Goal: Task Accomplishment & Management: Complete application form

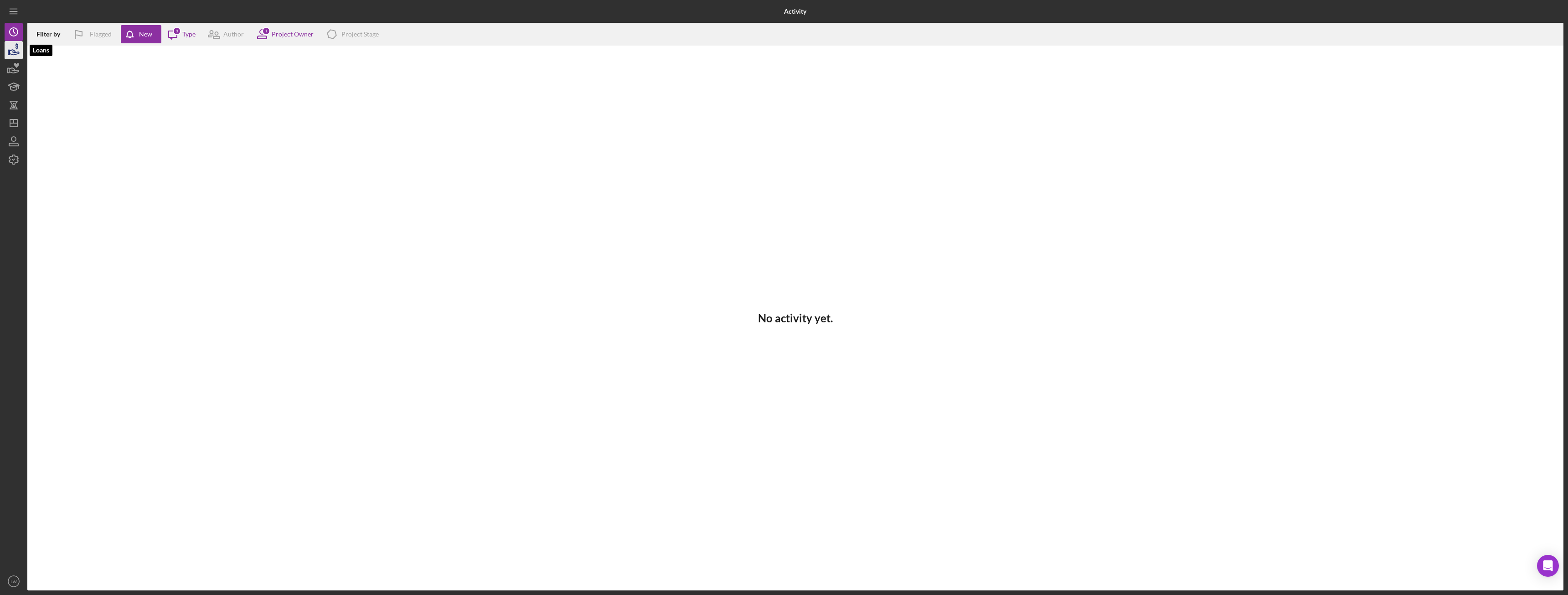
click at [22, 55] on icon "button" at bounding box center [13, 50] width 23 height 23
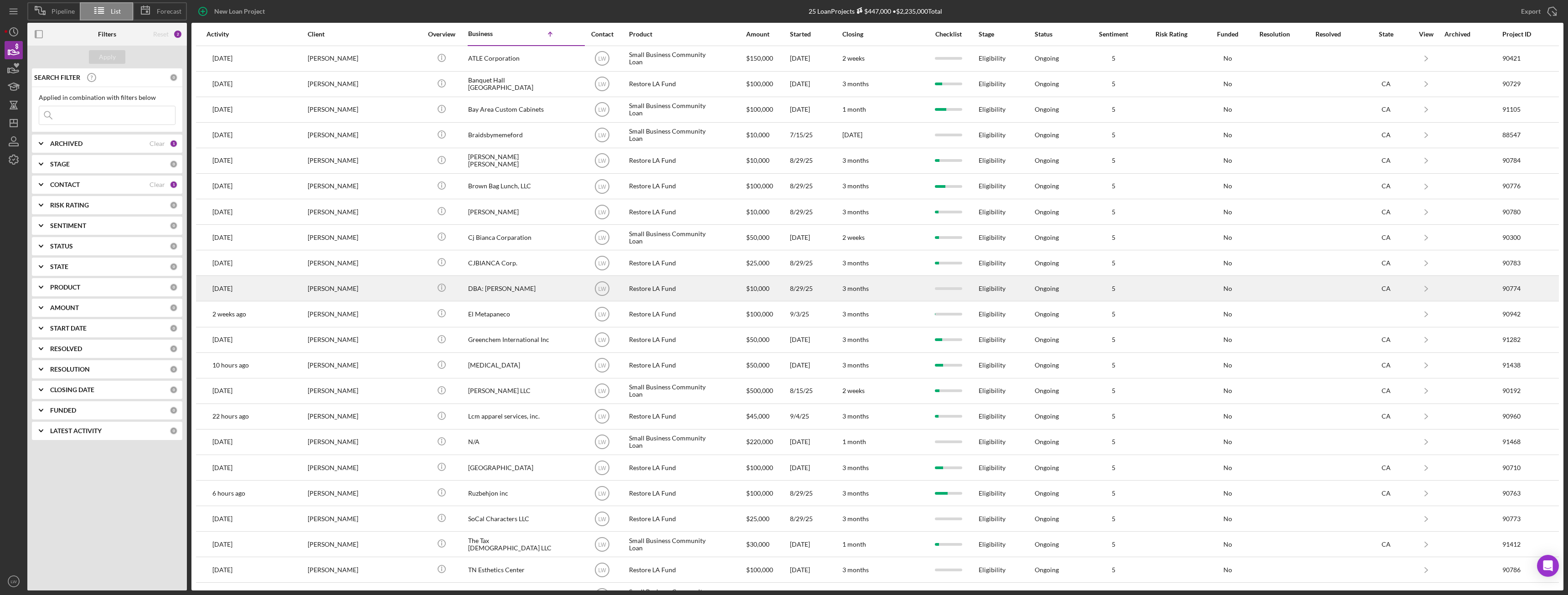
scroll to position [99, 0]
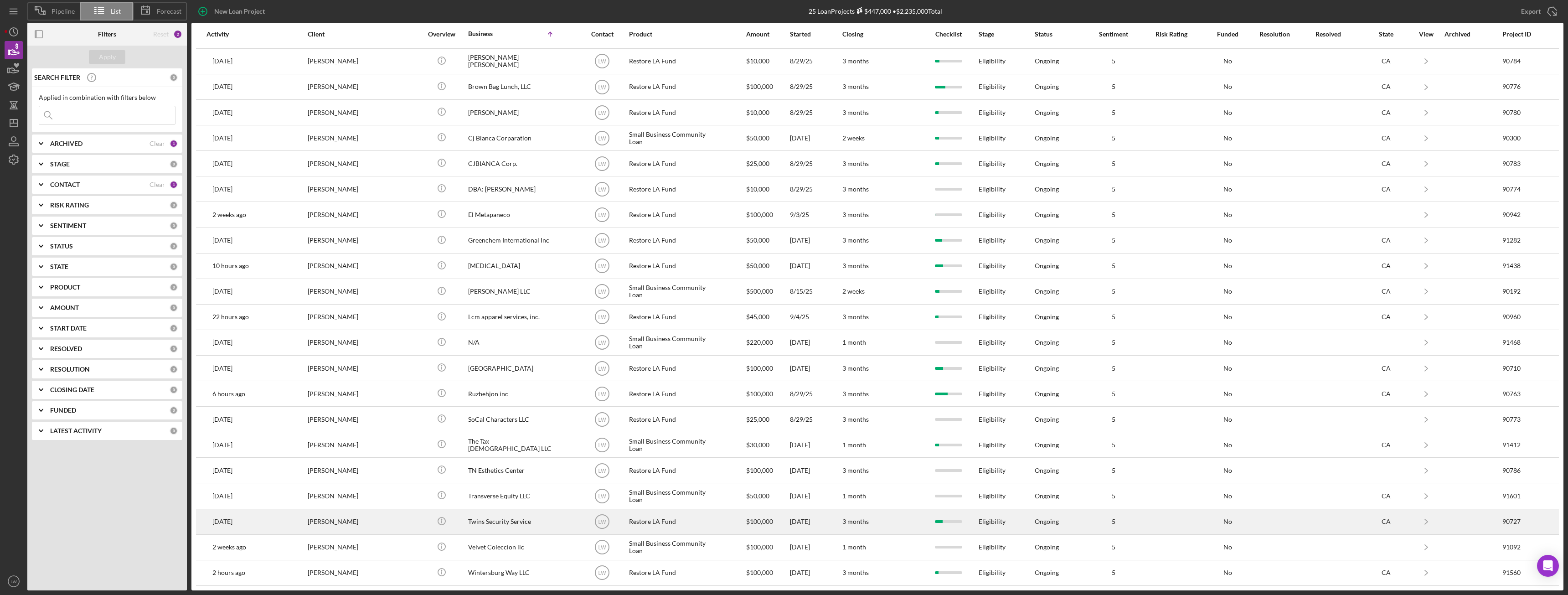
click at [347, 525] on div "Celso Hernandez" at bounding box center [353, 522] width 91 height 24
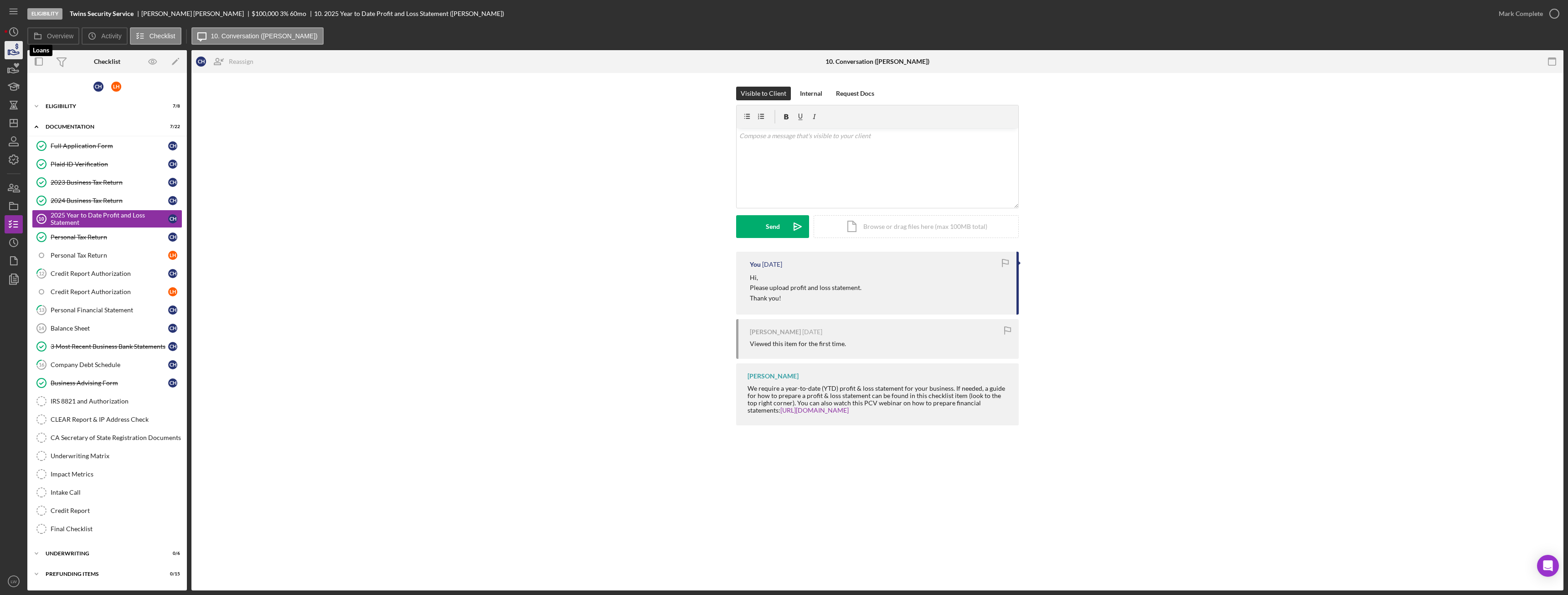
click at [19, 48] on icon "button" at bounding box center [13, 50] width 23 height 23
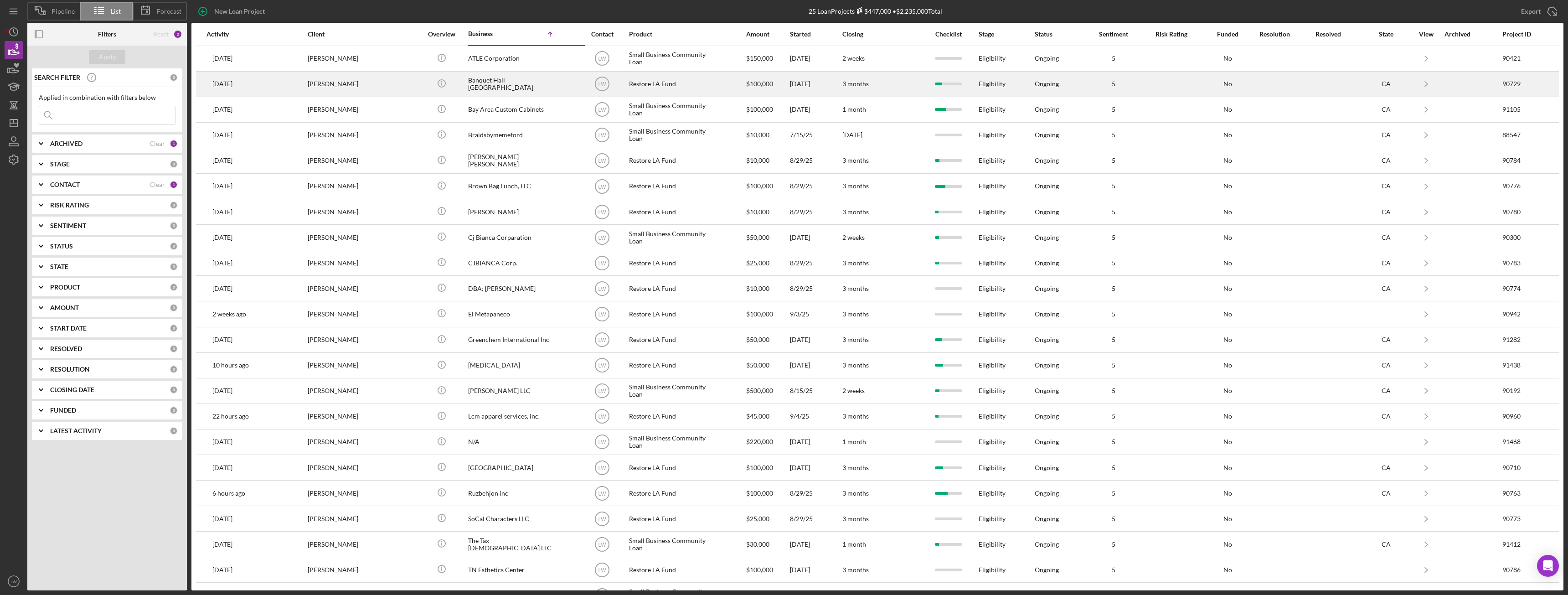
click at [322, 80] on div "Celso Hernandez" at bounding box center [353, 84] width 91 height 24
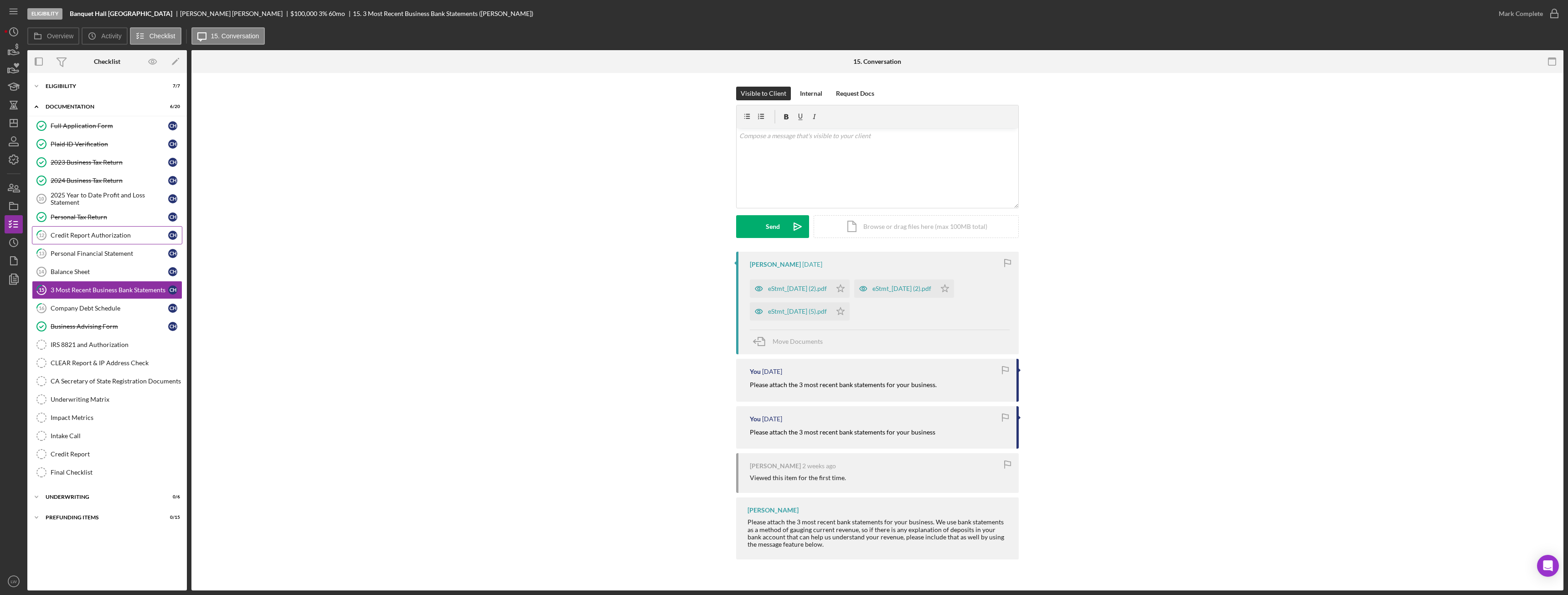
click at [122, 238] on div "Credit Report Authorization" at bounding box center [109, 235] width 117 height 7
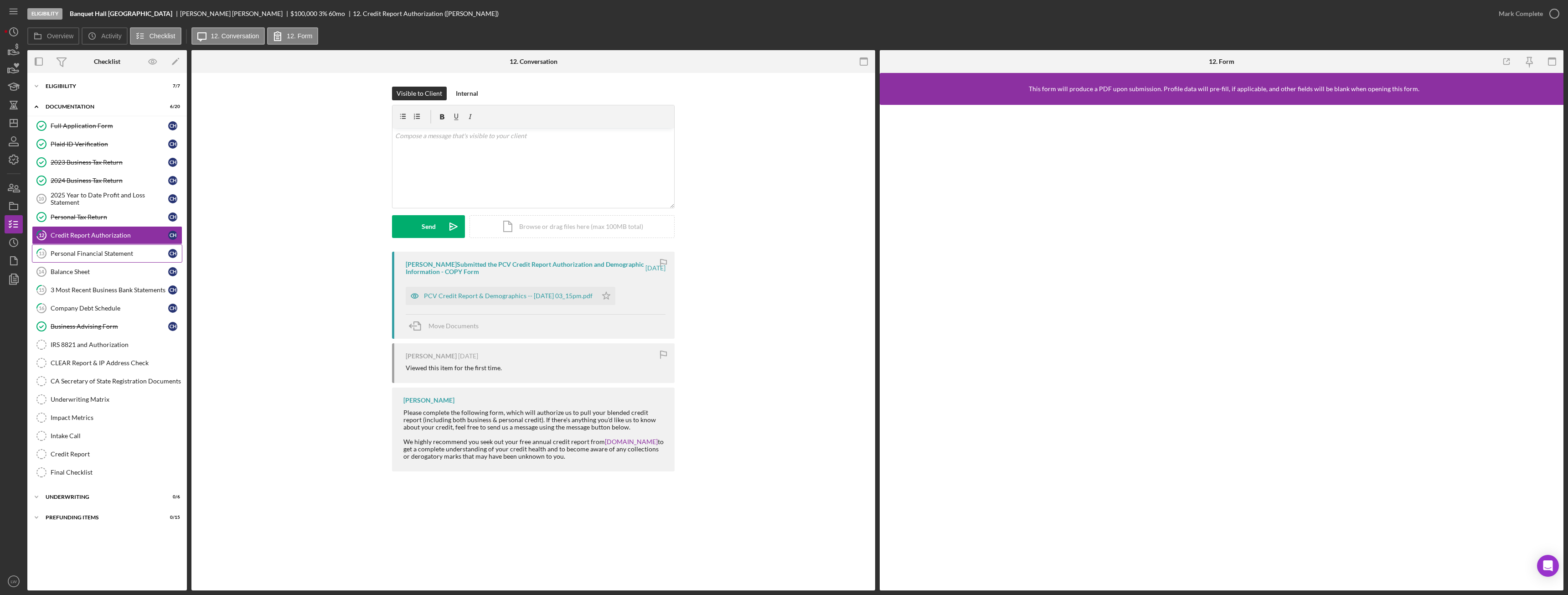
click at [121, 253] on div "Personal Financial Statement" at bounding box center [109, 253] width 117 height 7
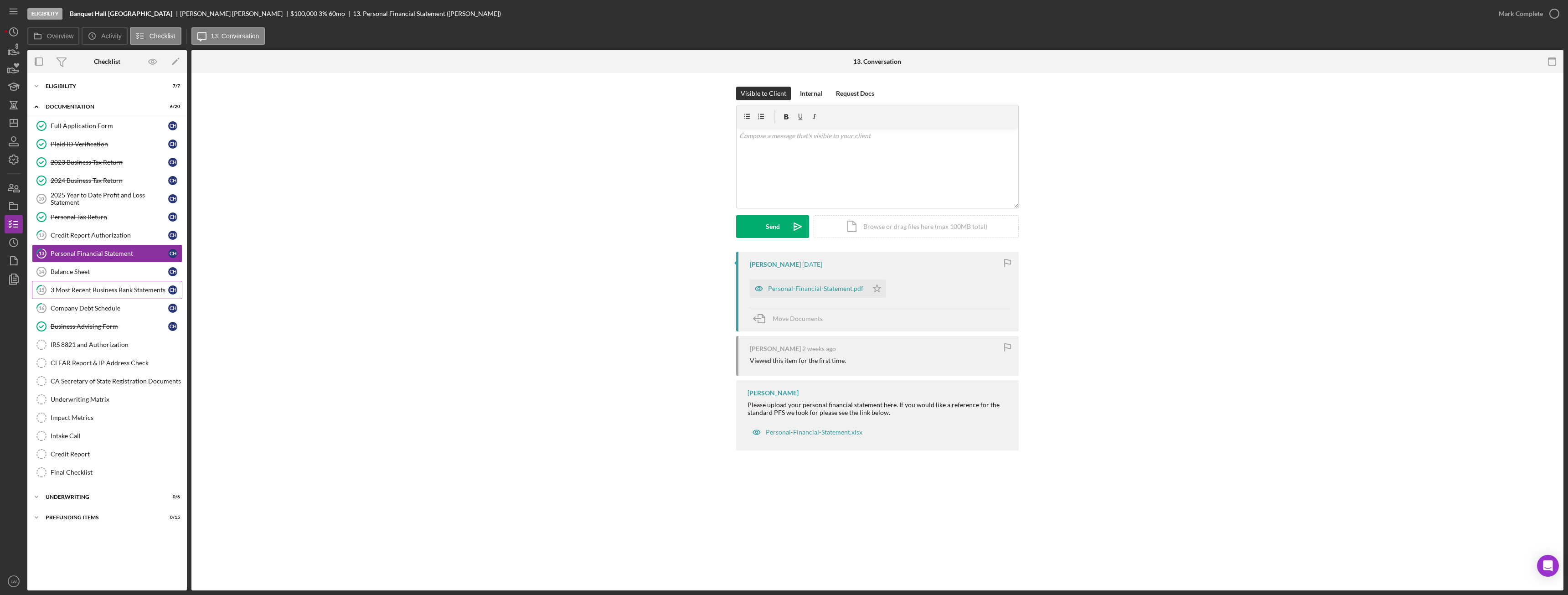
click at [104, 293] on div "3 Most Recent Business Bank Statements" at bounding box center [109, 290] width 117 height 7
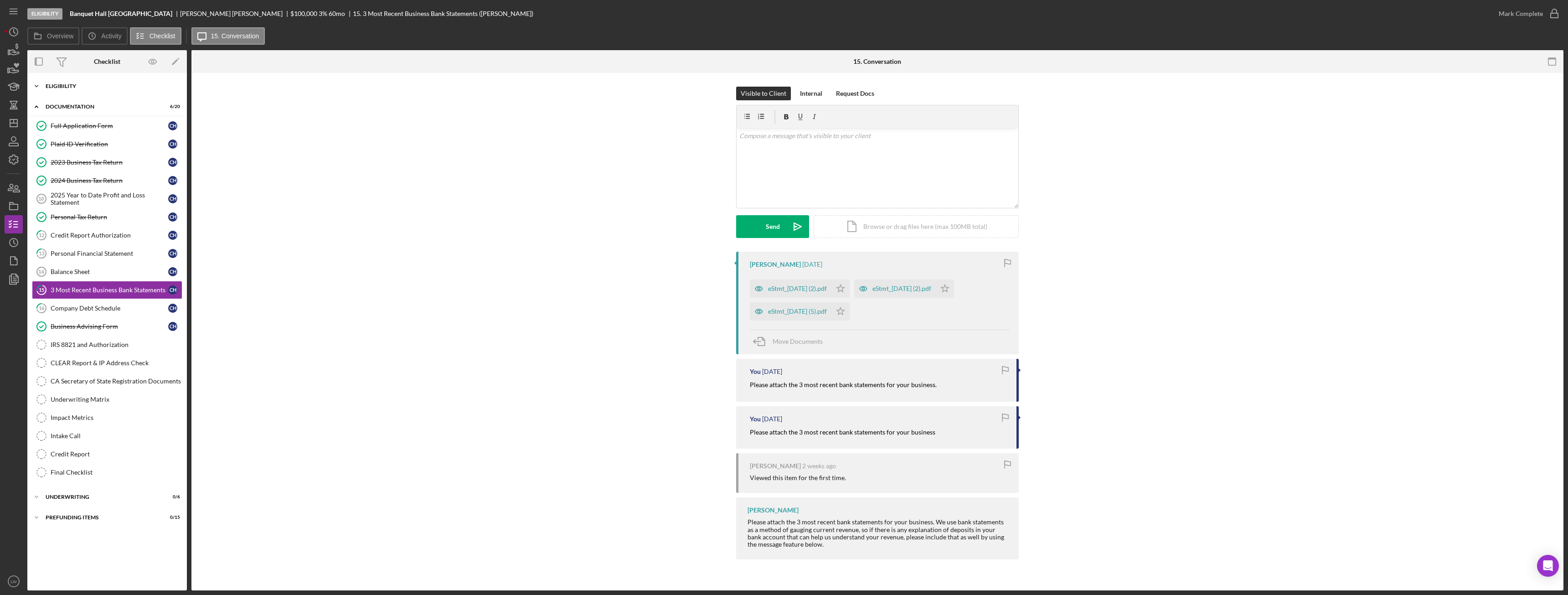
click at [101, 85] on div "Eligibility" at bounding box center [110, 86] width 130 height 5
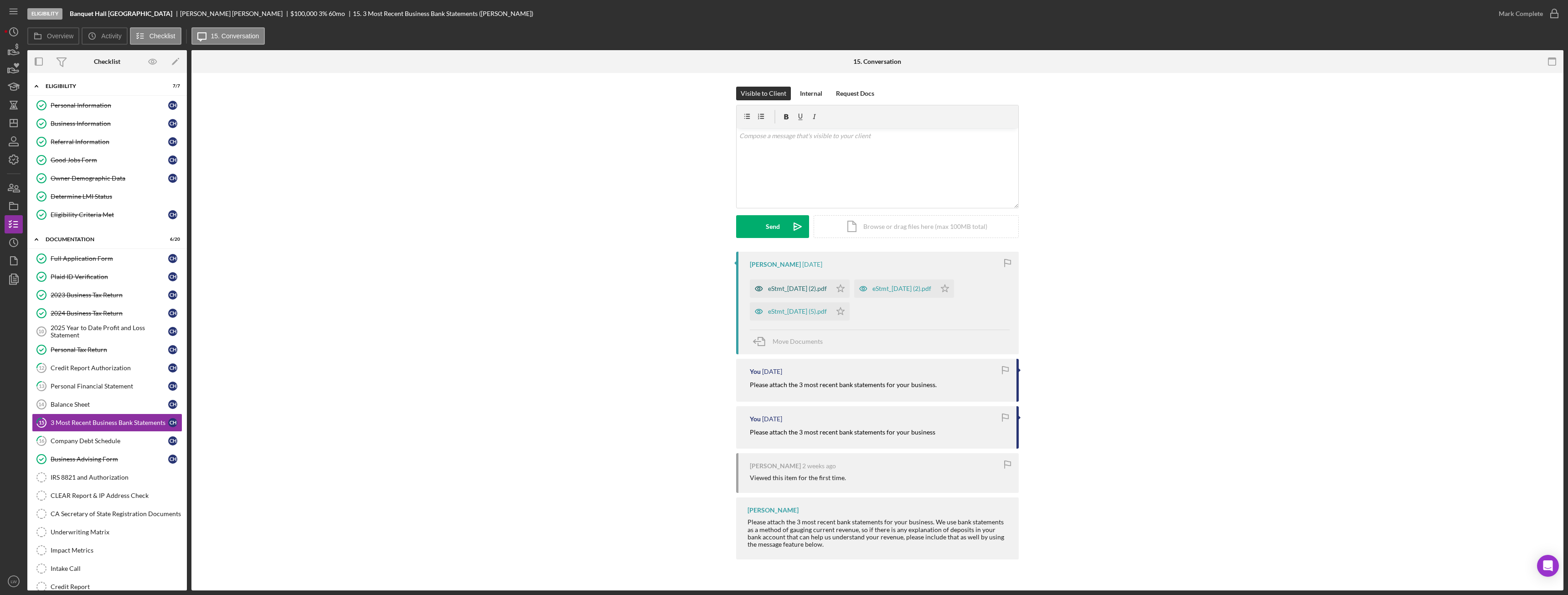
click at [799, 291] on div "eStmt_2025-08-29 (2).pdf" at bounding box center [797, 289] width 59 height 7
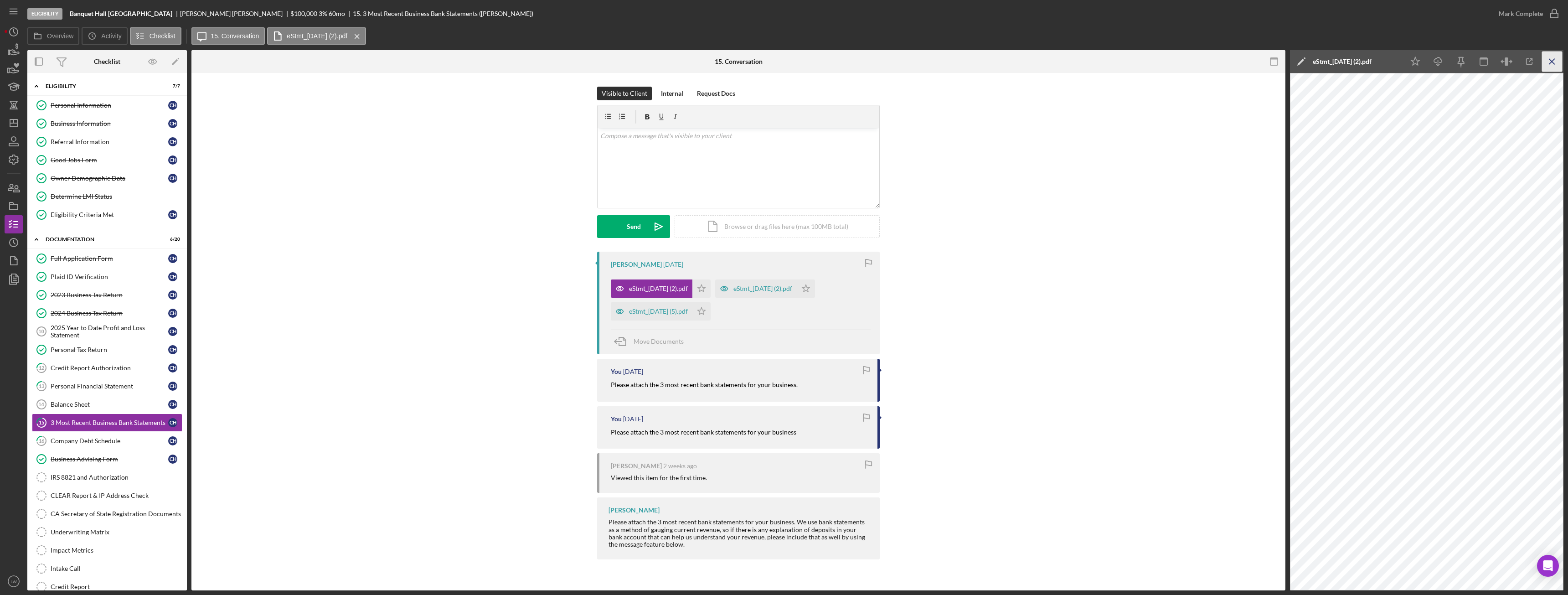
click at [1556, 62] on icon "Icon/Menu Close" at bounding box center [1552, 62] width 21 height 21
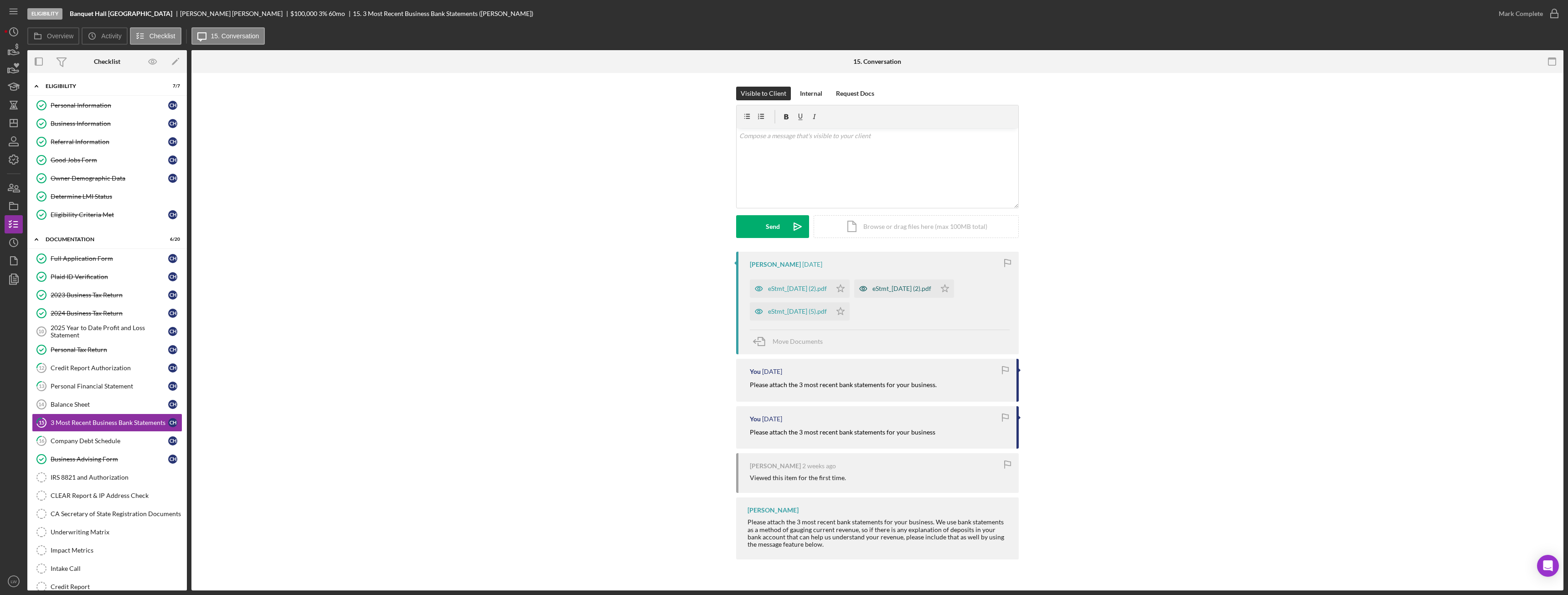
click at [903, 283] on div "eStmt_2025-07-31 (2).pdf" at bounding box center [895, 289] width 82 height 18
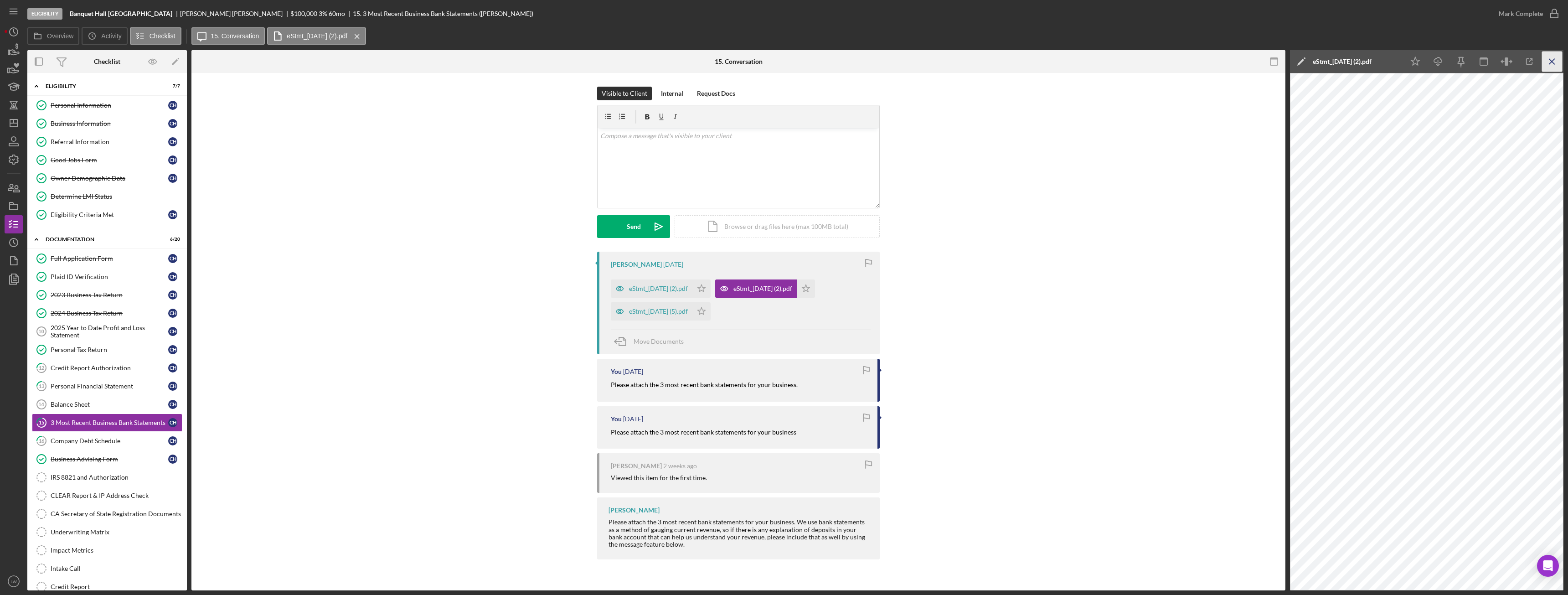
click at [1553, 58] on icon "Icon/Menu Close" at bounding box center [1552, 62] width 21 height 21
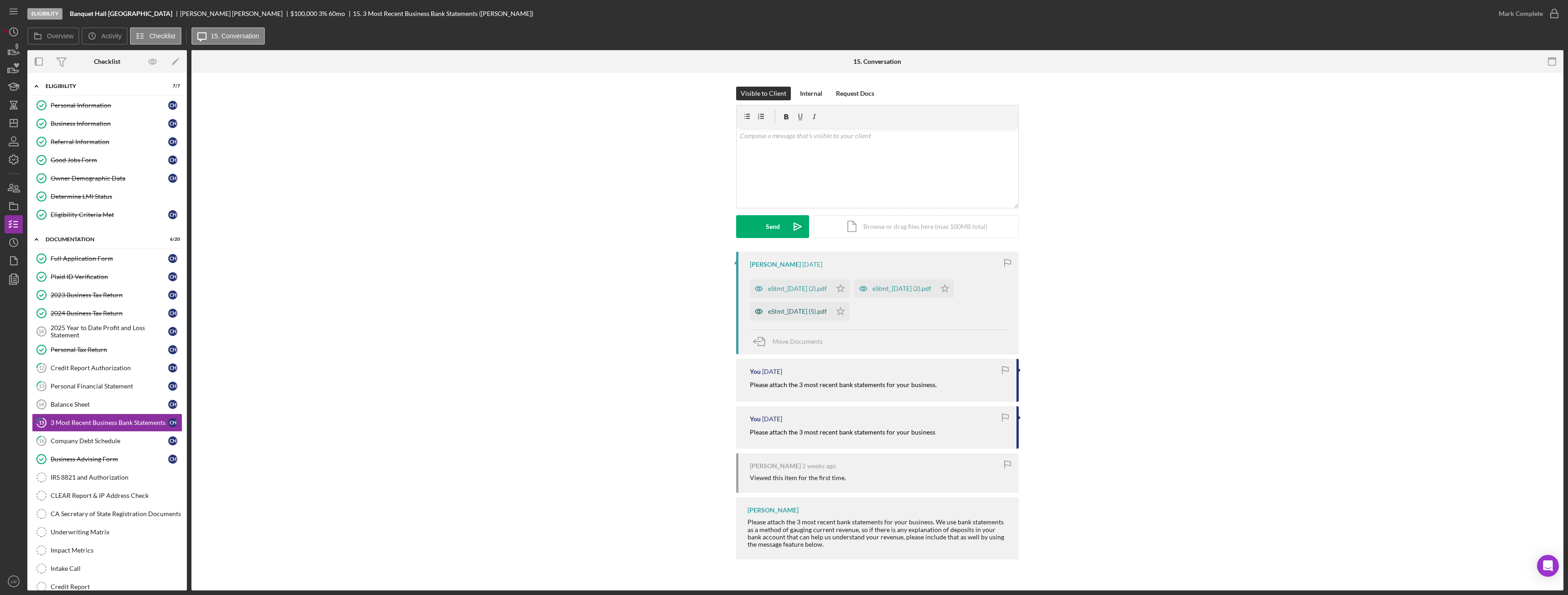
click at [831, 314] on div "eStmt_2025-06-30 (5).pdf" at bounding box center [791, 311] width 82 height 18
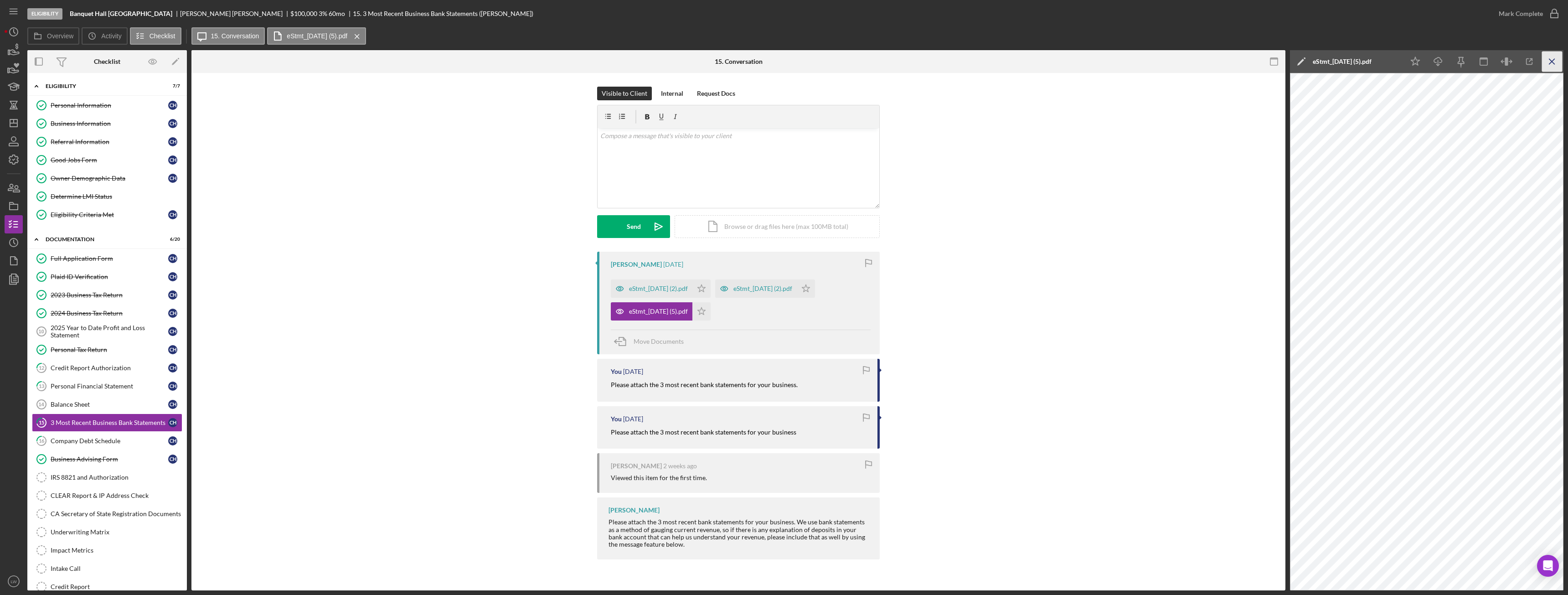
click at [1551, 57] on icon "Icon/Menu Close" at bounding box center [1552, 62] width 21 height 21
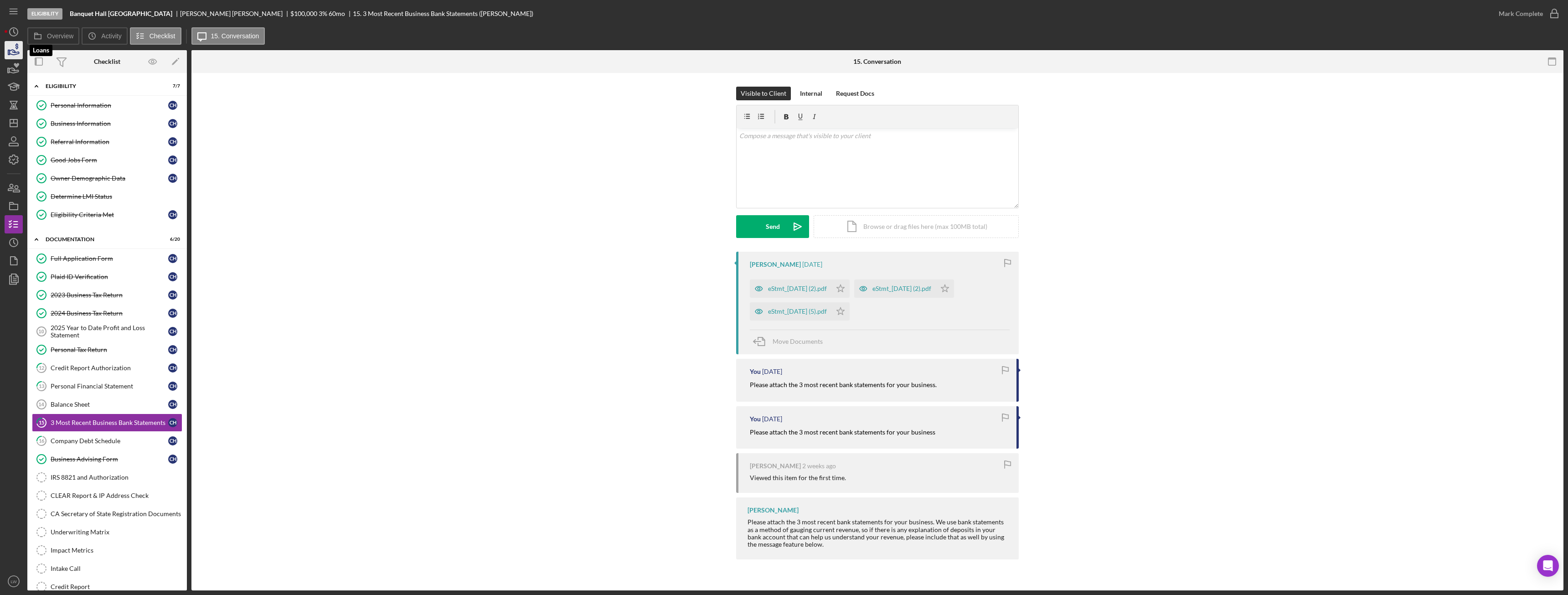
click at [9, 55] on icon "button" at bounding box center [13, 50] width 23 height 23
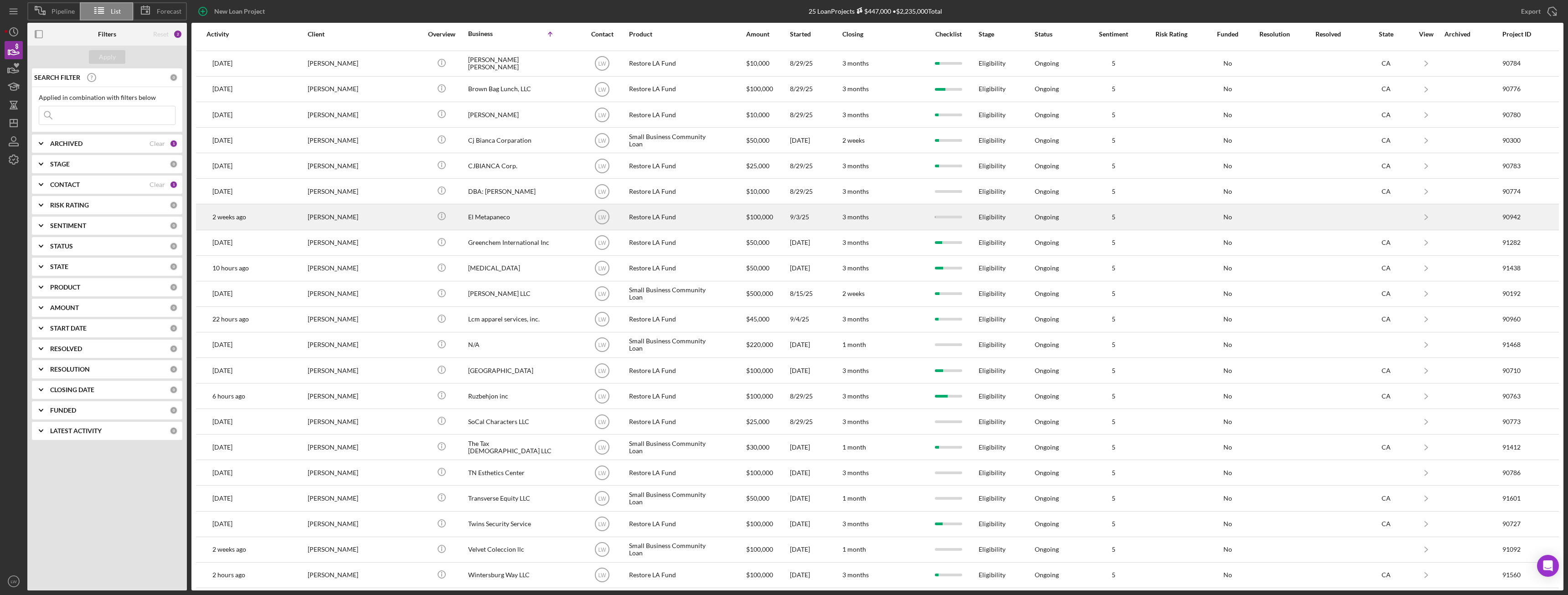
scroll to position [99, 0]
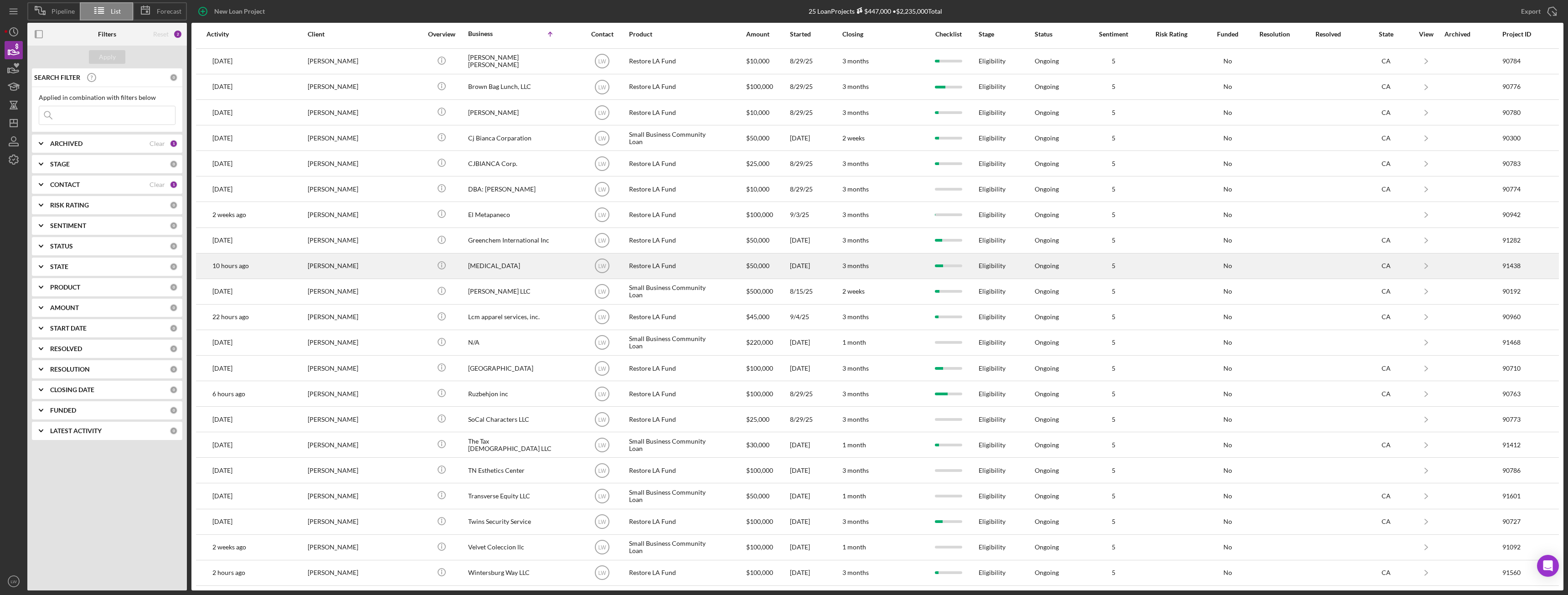
click at [348, 264] on div "[PERSON_NAME]" at bounding box center [353, 266] width 91 height 24
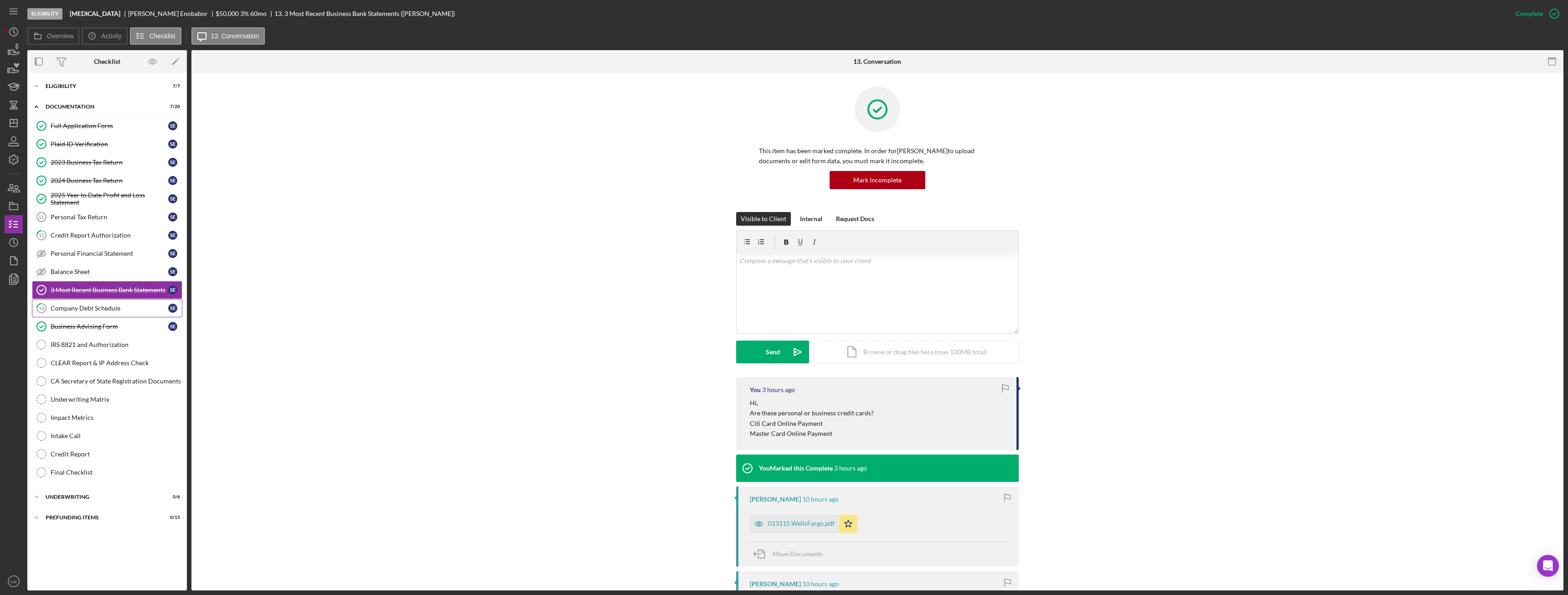
click at [116, 304] on link "14 Company Debt Schedule S E" at bounding box center [107, 308] width 150 height 18
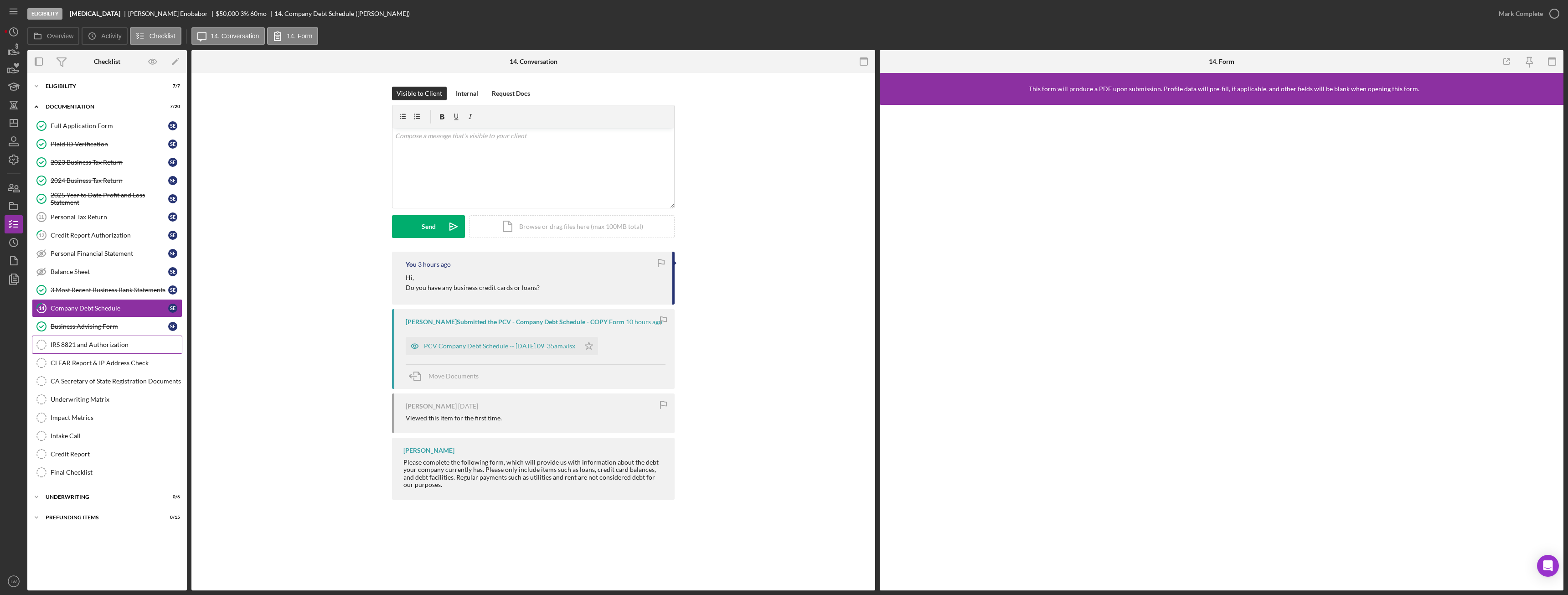
click at [115, 348] on div "IRS 8821 and Authorization" at bounding box center [116, 345] width 131 height 7
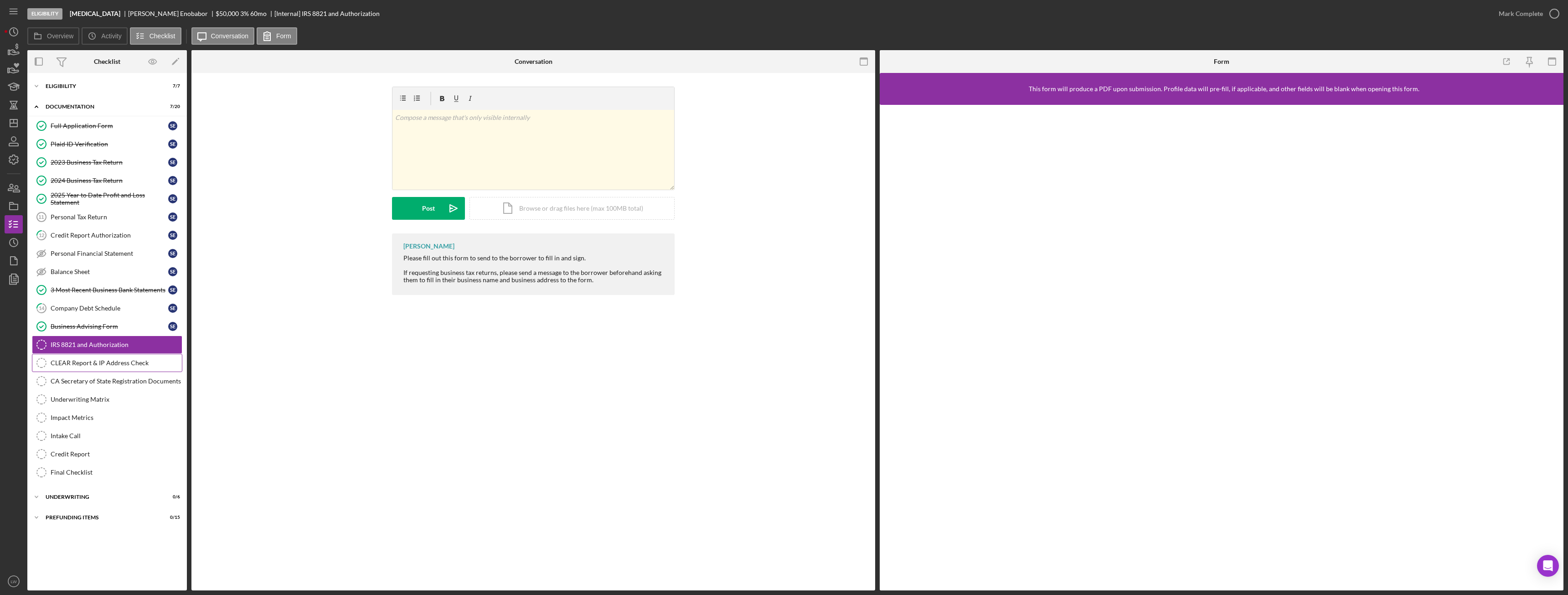
click at [128, 361] on div "CLEAR Report & IP Address Check" at bounding box center [116, 363] width 131 height 7
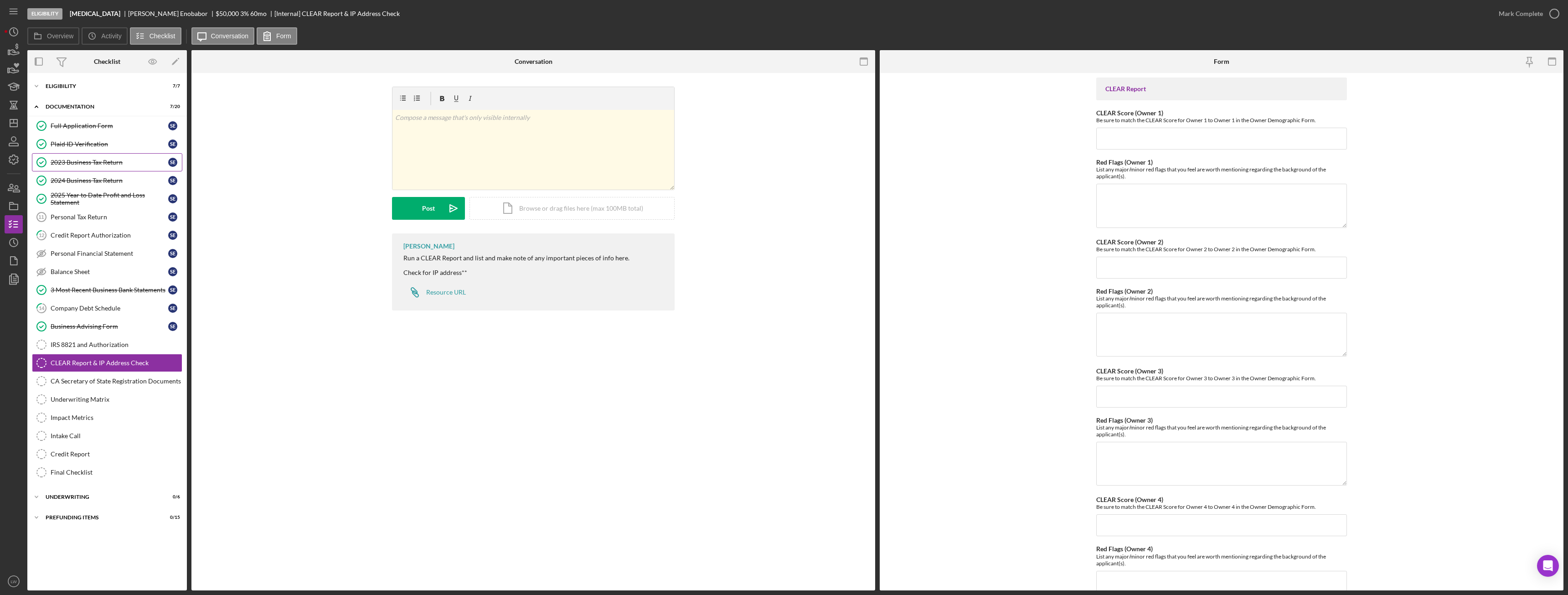
click at [94, 167] on link "2023 Business Tax Return 2023 Business Tax Return S E" at bounding box center [107, 163] width 150 height 18
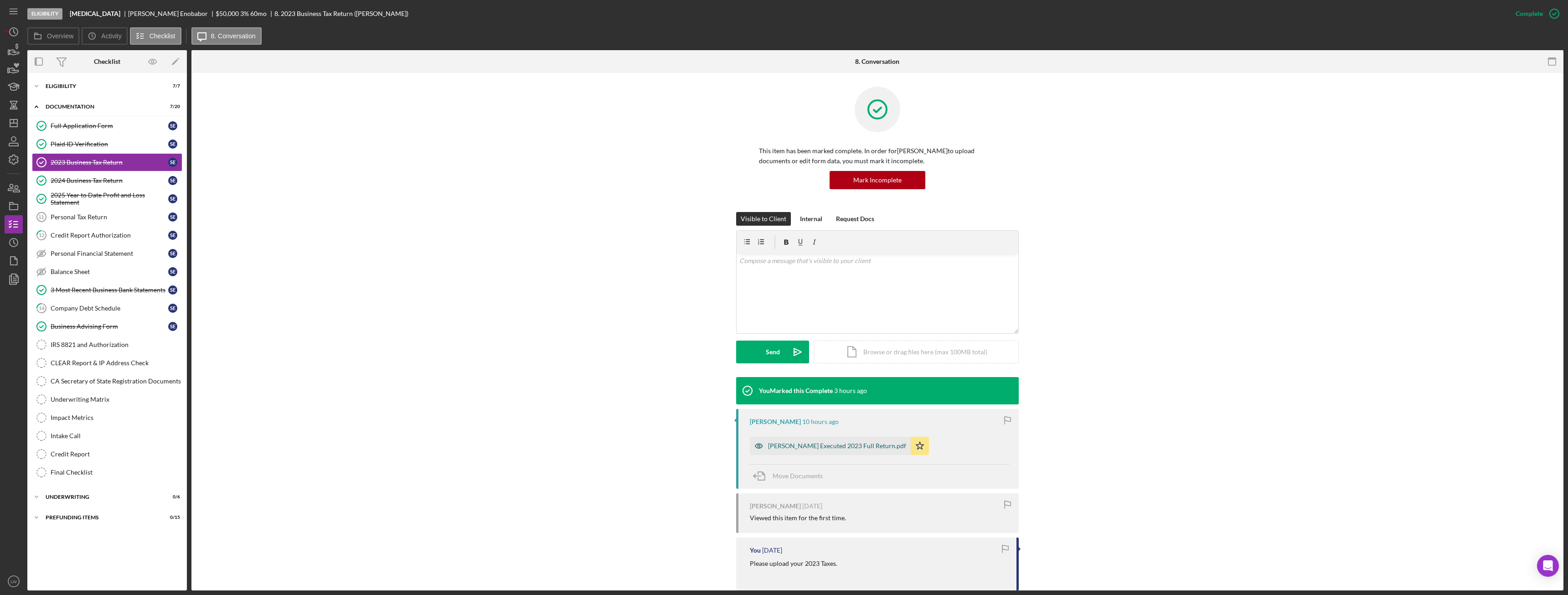
click at [779, 444] on div "Solomon E. Executed 2023 Full Return.pdf" at bounding box center [837, 446] width 138 height 7
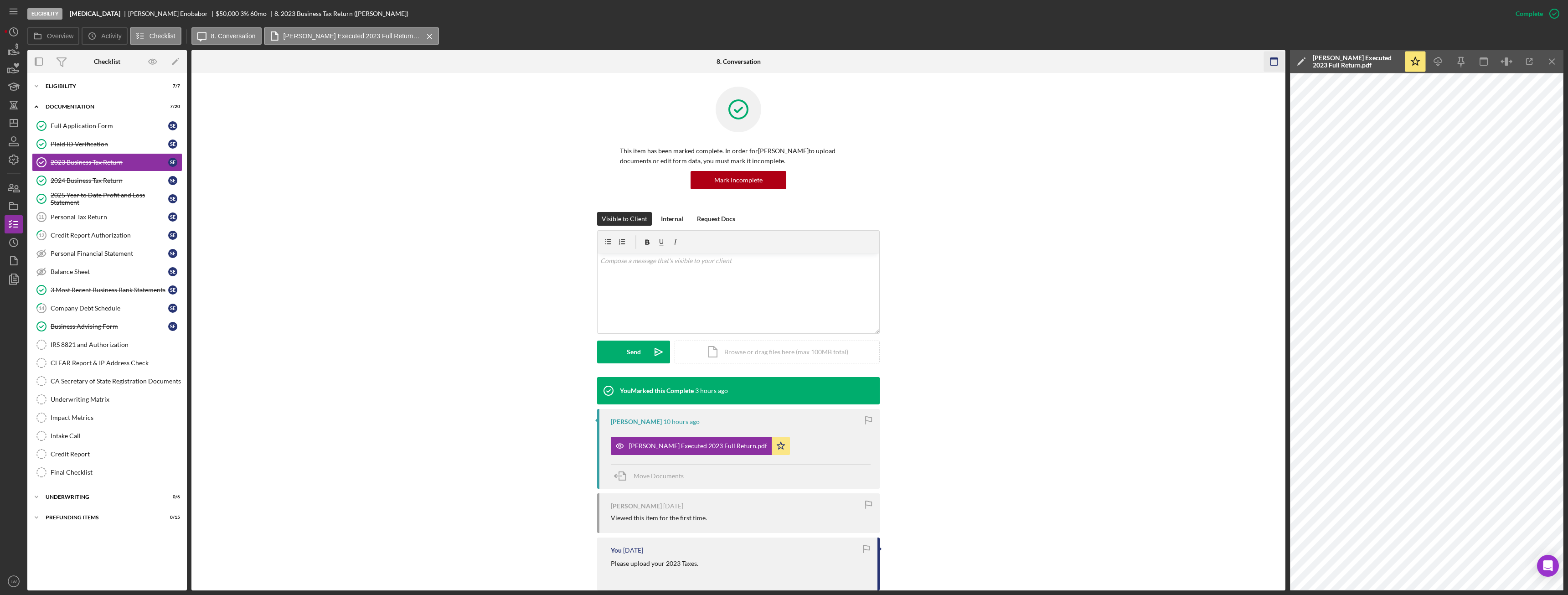
click at [1549, 62] on icon "Icon/Menu Close" at bounding box center [1552, 62] width 21 height 21
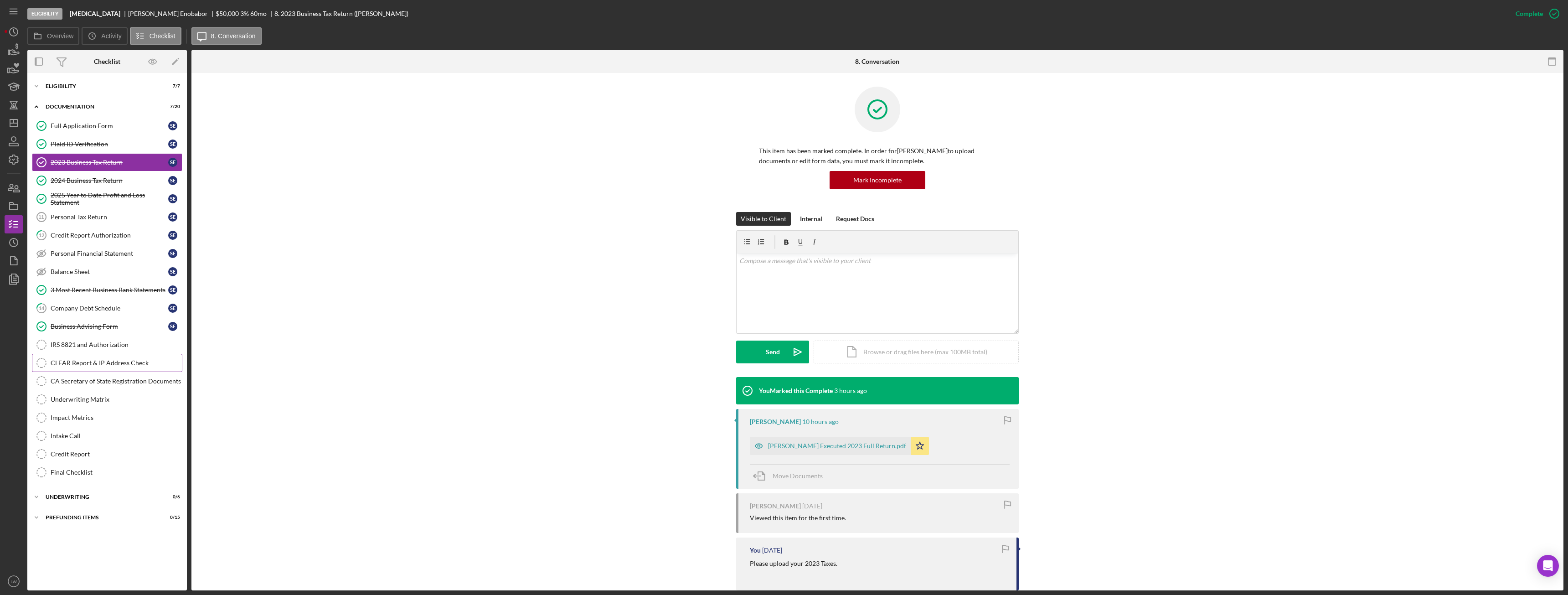
click at [85, 359] on div "CLEAR Report & IP Address Check" at bounding box center [116, 363] width 131 height 7
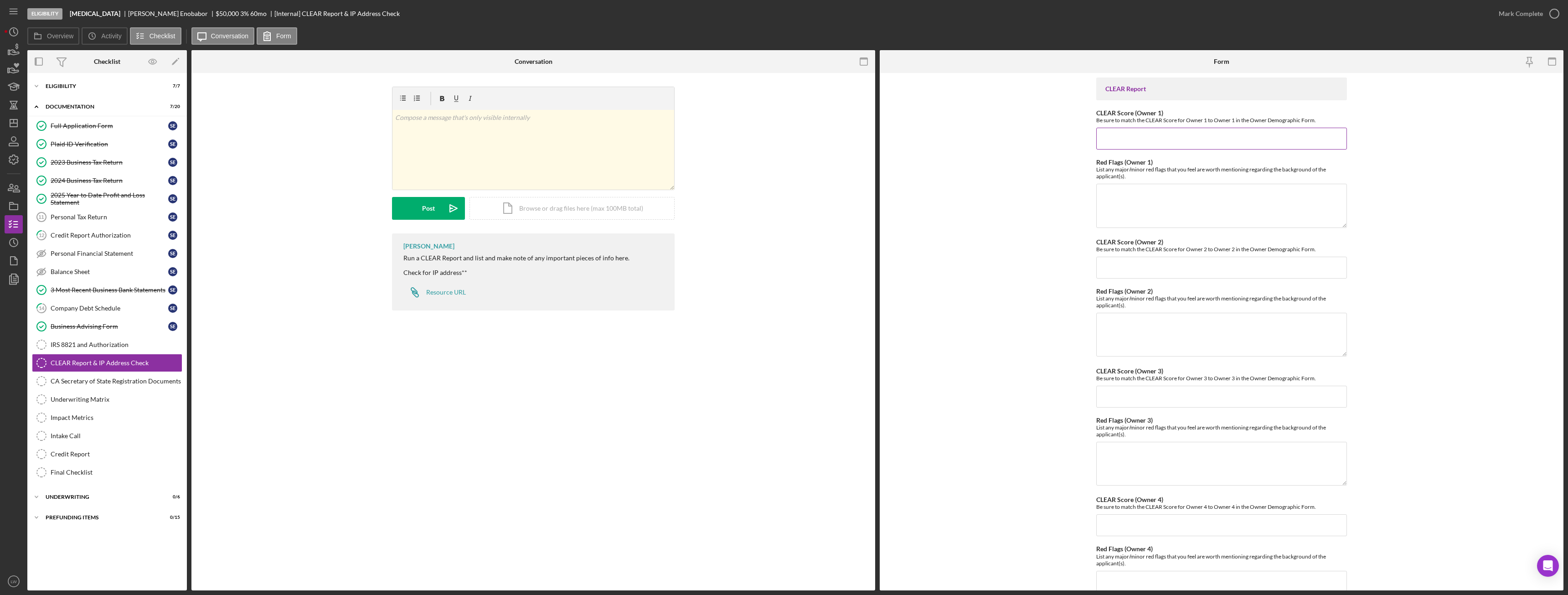
click at [1130, 143] on input "CLEAR Score (Owner 1)" at bounding box center [1222, 139] width 251 height 22
type input "55"
click at [1147, 214] on textarea "Red Flags (Owner 1)" at bounding box center [1222, 206] width 251 height 44
type textarea "None."
click at [519, 206] on div "Icon/Document Browse or drag files here (max 100MB total) Tap to choose files o…" at bounding box center [572, 208] width 205 height 23
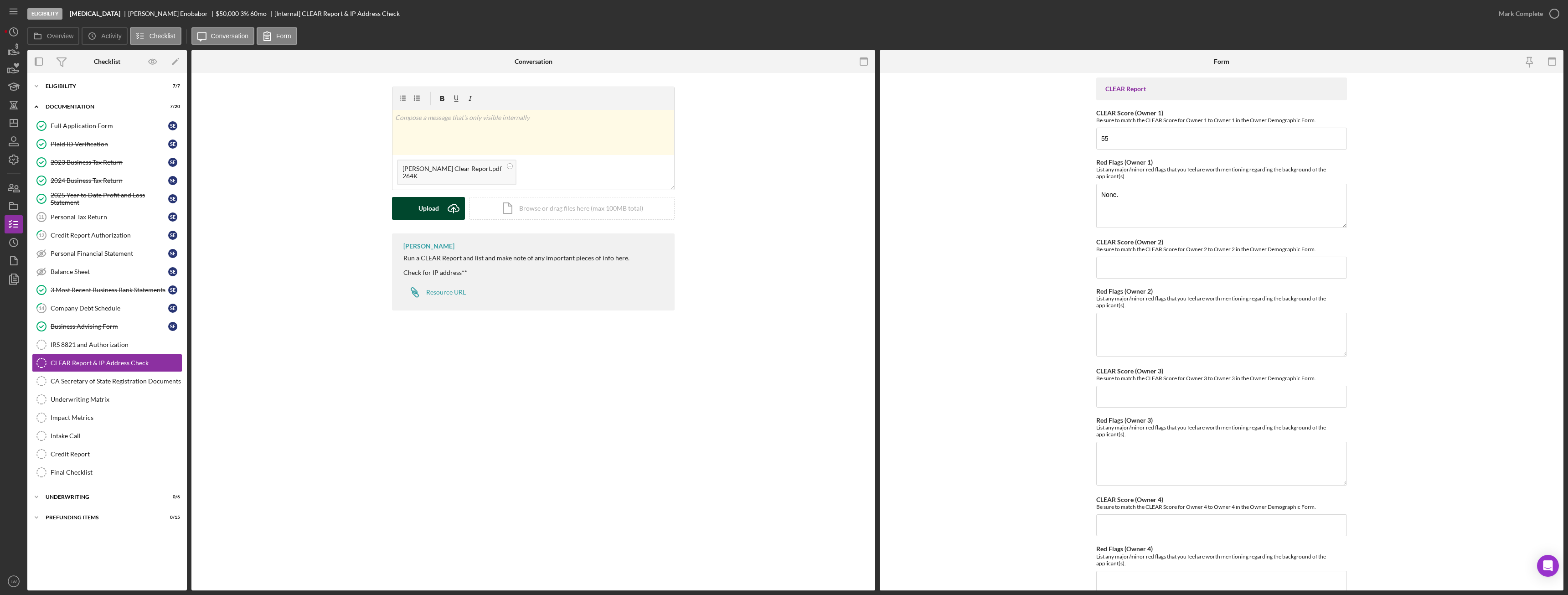
click at [431, 219] on div "Upload Icon/Upload Icon/Document Browse or drag files here (max 100MB total) Ta…" at bounding box center [533, 208] width 282 height 23
click at [443, 211] on icon "Icon/Upload" at bounding box center [453, 208] width 23 height 23
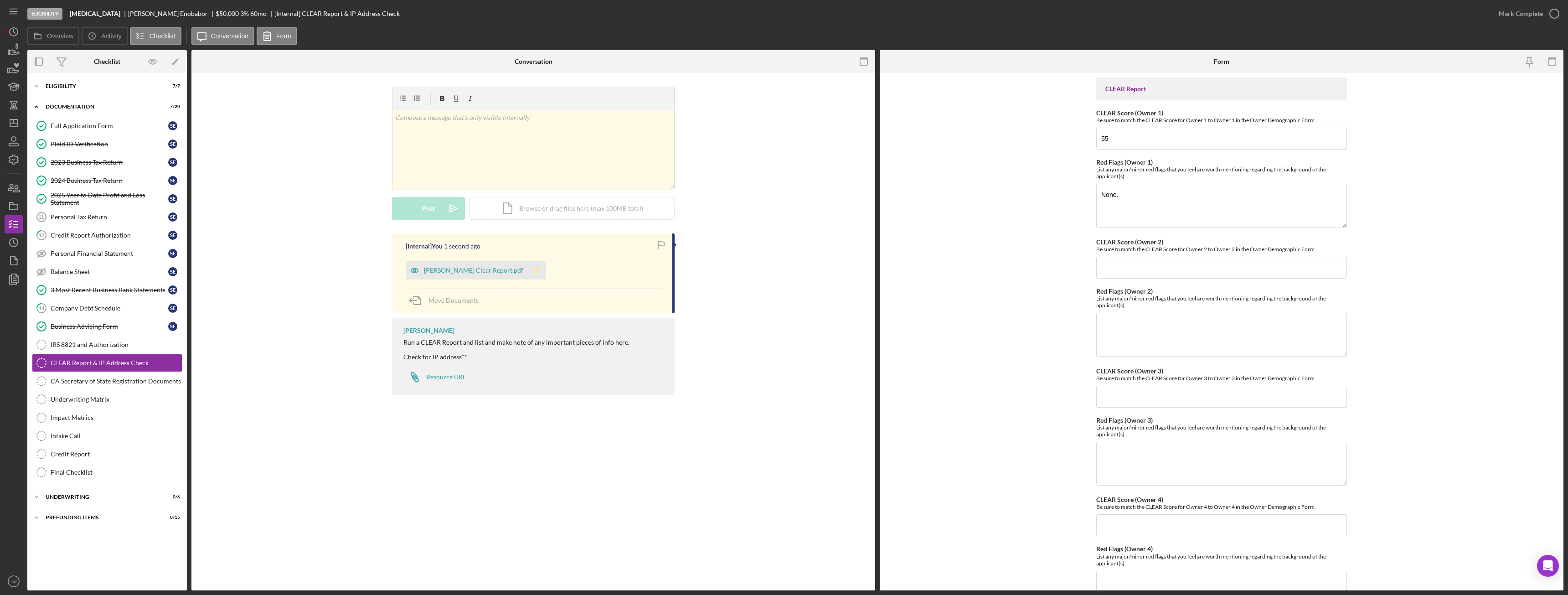
click at [537, 269] on icon "Icon/Star" at bounding box center [537, 270] width 18 height 18
drag, startPoint x: 111, startPoint y: 14, endPoint x: 68, endPoint y: 12, distance: 43.0
click at [68, 12] on div "Eligibility Hydrotherapy Solomon Enobabor $50,000 $10,000 3 % 60 mo [Internal] …" at bounding box center [758, 13] width 1462 height 27
copy b "Hydrotherapy"
click at [146, 379] on div "CA Secretary of State Registration Documents" at bounding box center [116, 381] width 131 height 7
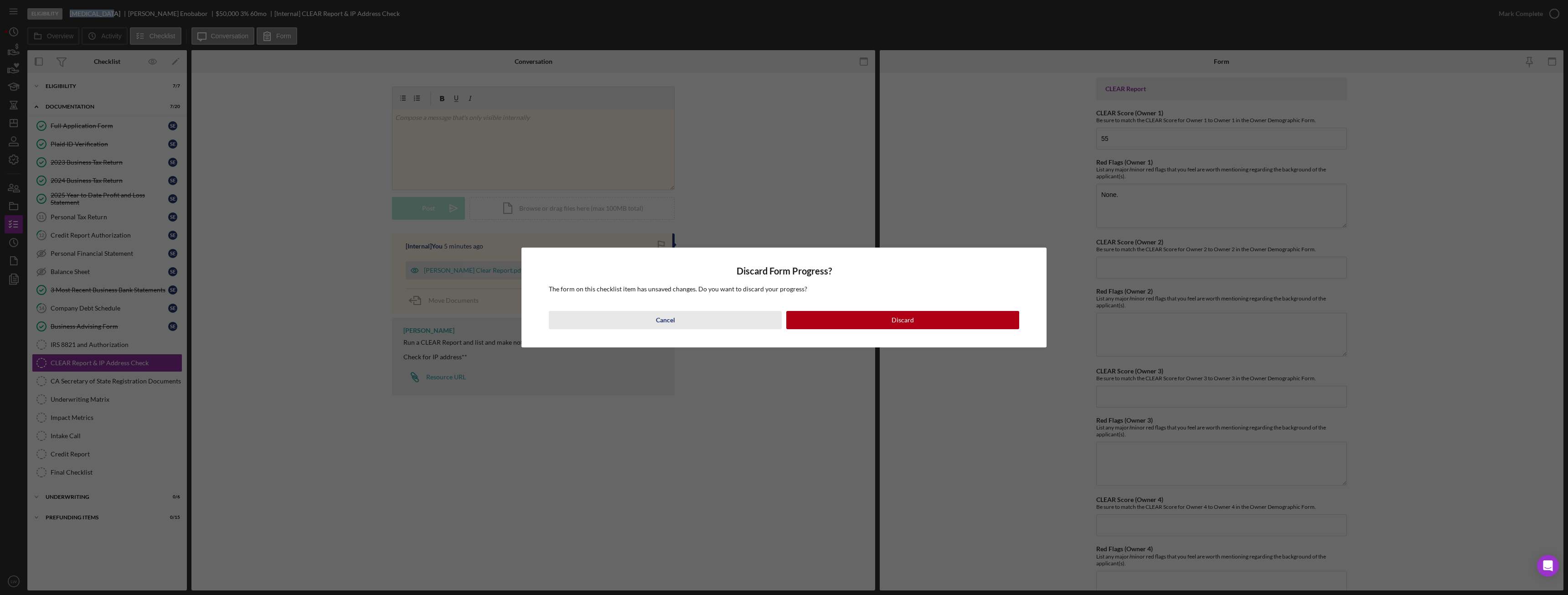
click at [696, 325] on button "Cancel" at bounding box center [665, 320] width 233 height 18
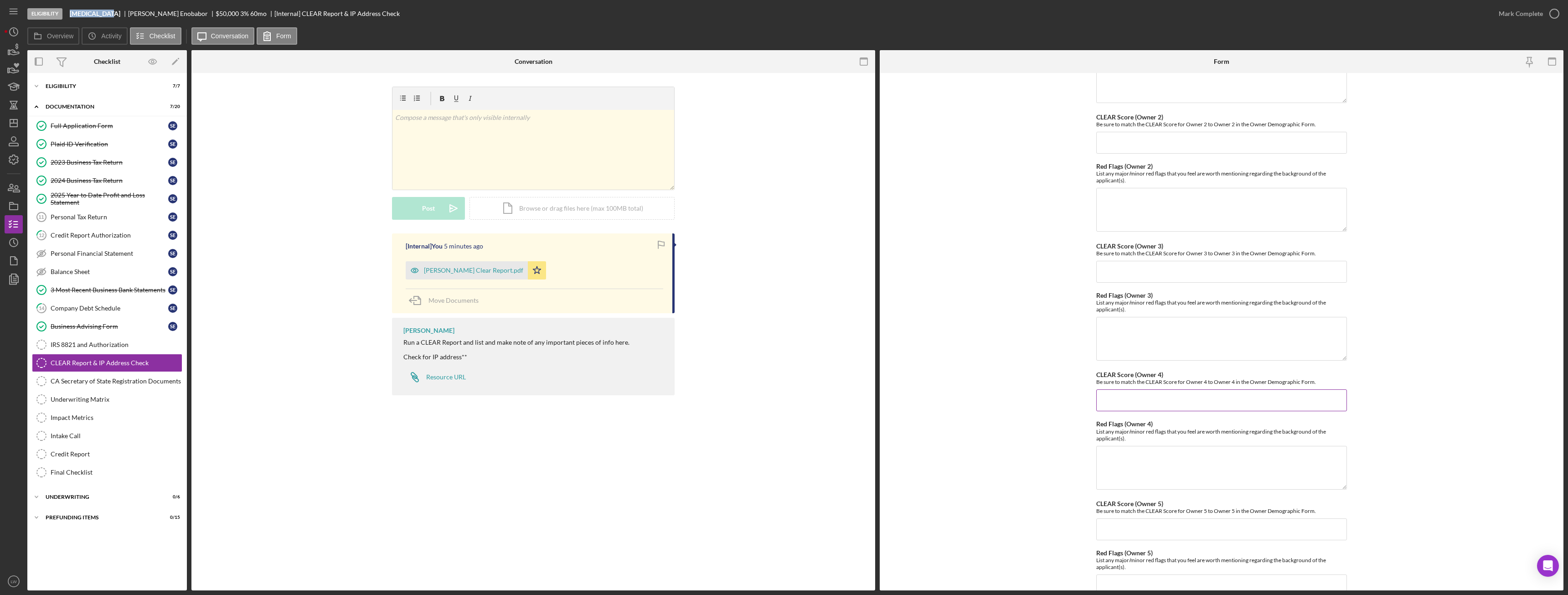
scroll to position [188, 0]
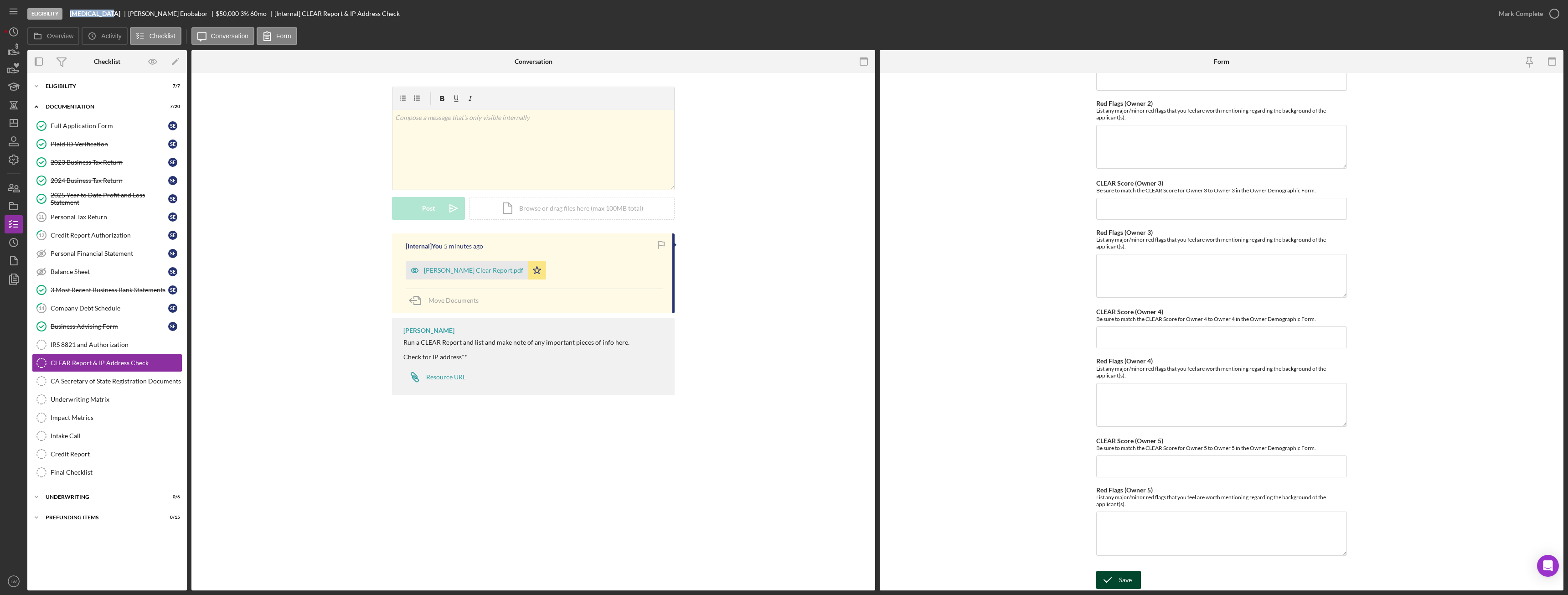
click at [1113, 579] on icon "submit" at bounding box center [1107, 580] width 23 height 23
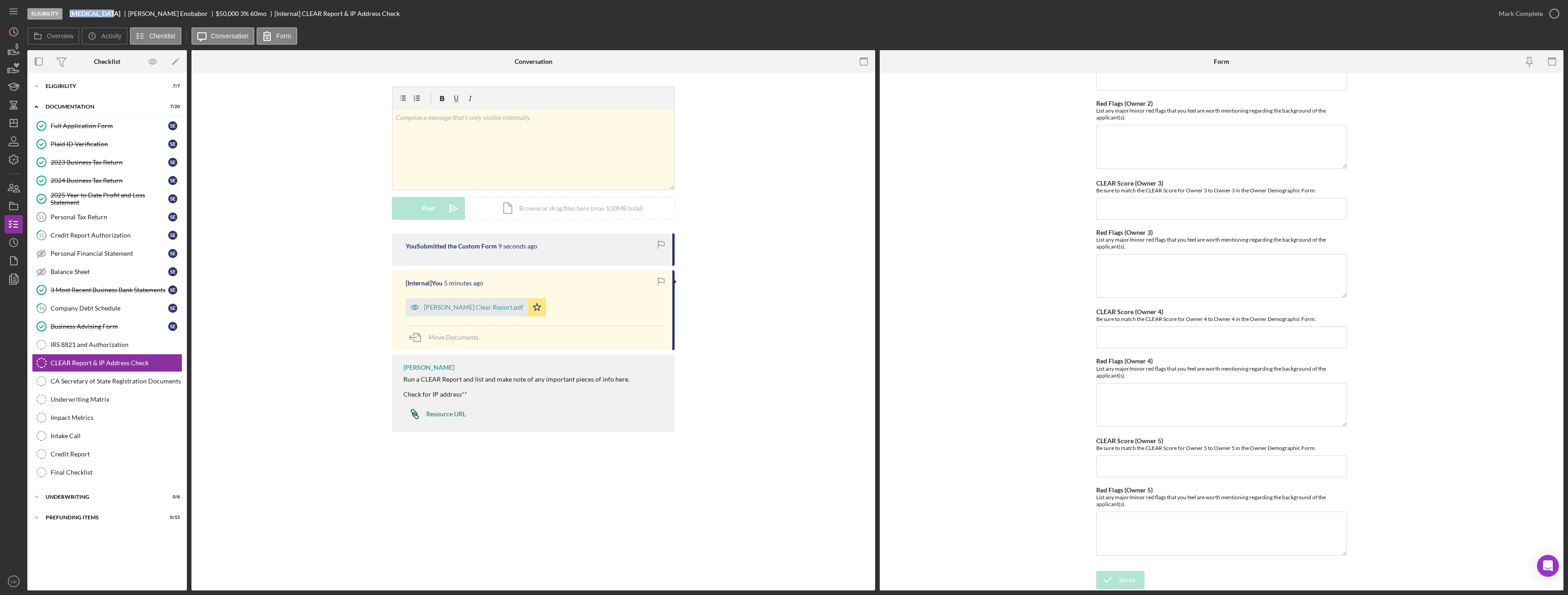
click at [443, 417] on div "Resource URL" at bounding box center [446, 414] width 40 height 7
click at [172, 15] on div "Solomon Enobabor" at bounding box center [172, 13] width 88 height 7
drag, startPoint x: 172, startPoint y: 15, endPoint x: 117, endPoint y: 12, distance: 55.1
click at [117, 12] on div "Hydrotherapy Solomon Enobabor $50,000 $10,000 3 % 60 mo [Internal] CLEAR Report…" at bounding box center [235, 13] width 330 height 7
copy div "Solomon Enobabor"
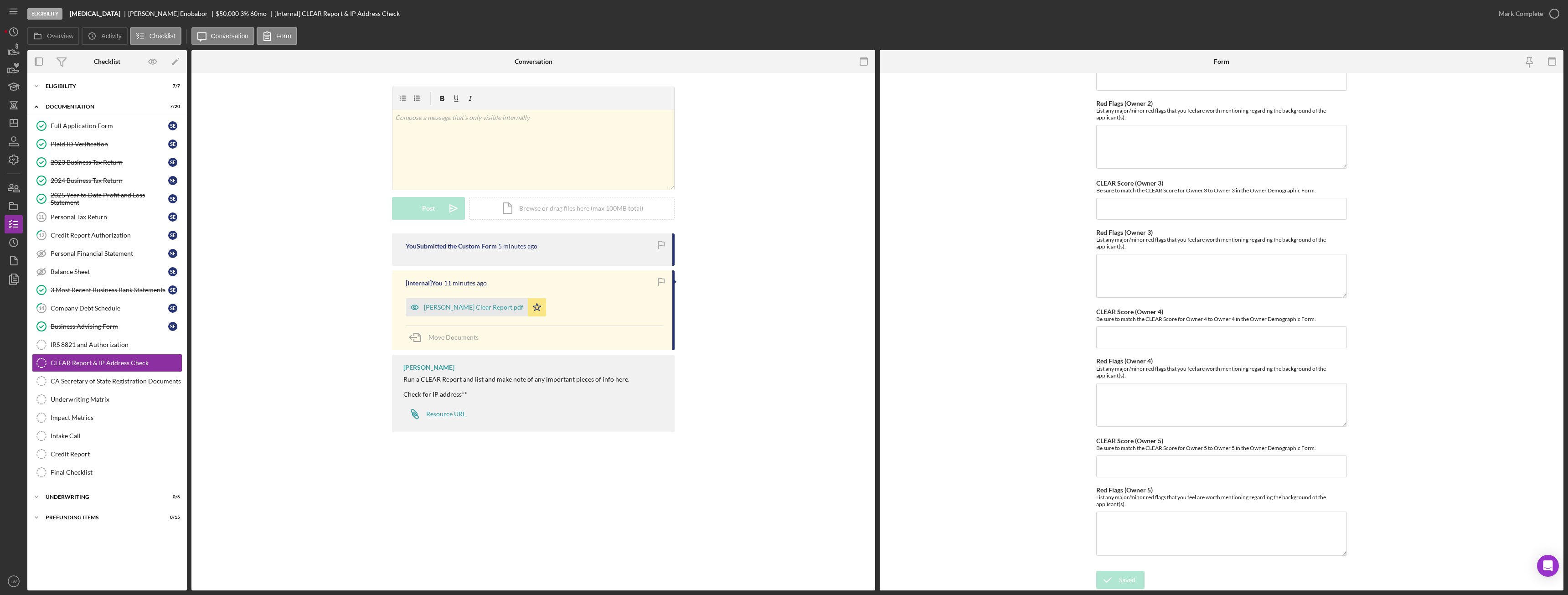
click at [89, 12] on b "Hydrotherapy" at bounding box center [95, 13] width 51 height 7
copy b "Hydrotherapy"
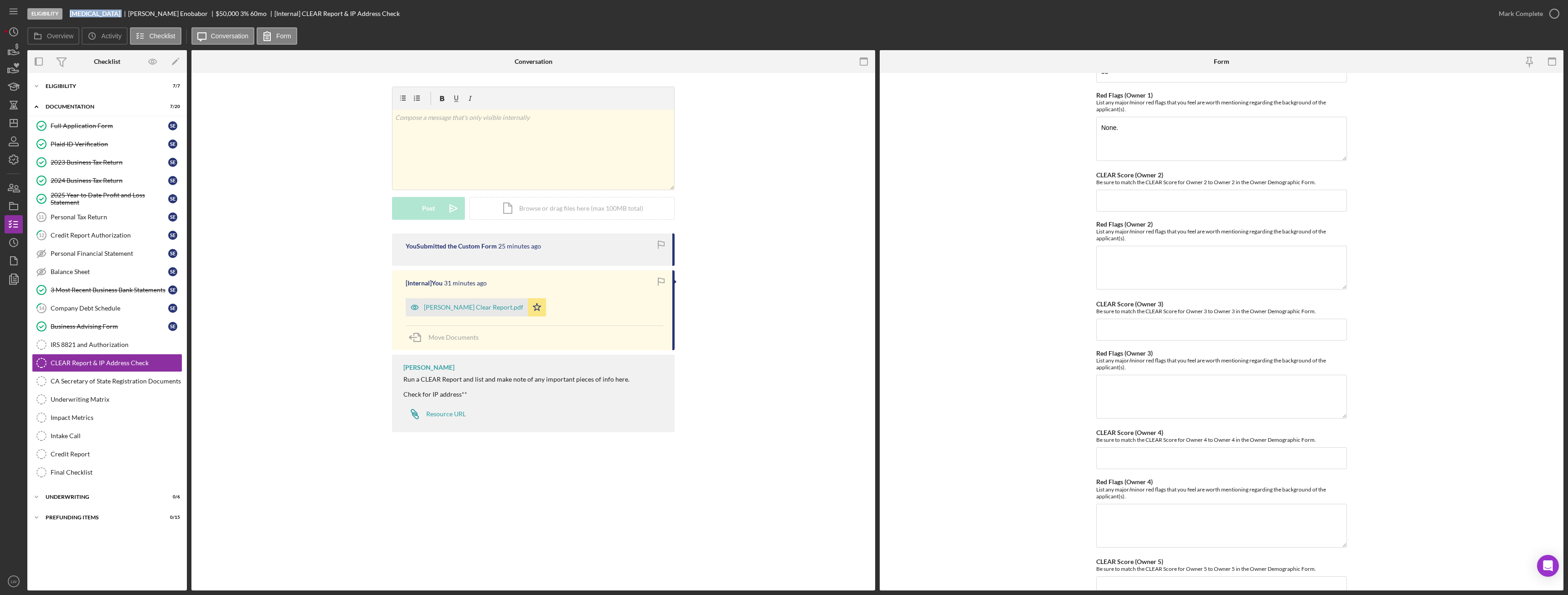
scroll to position [0, 0]
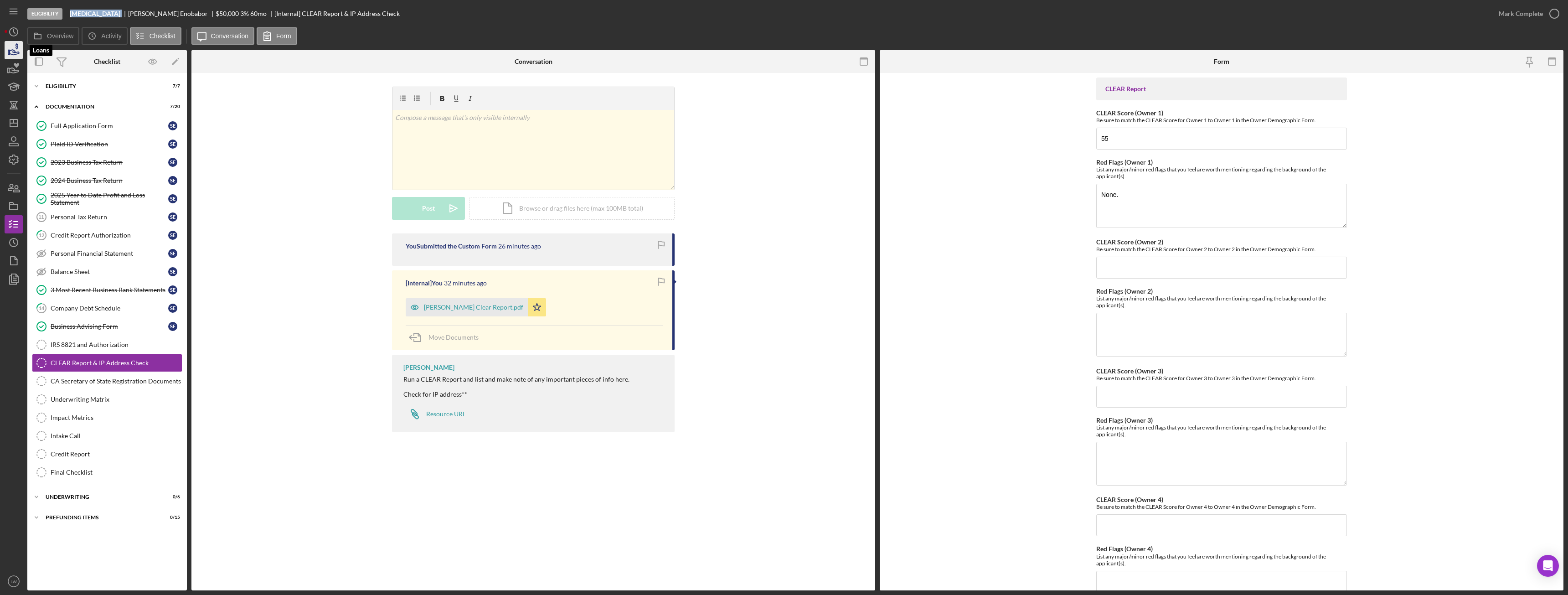
click at [20, 51] on icon "button" at bounding box center [13, 50] width 23 height 23
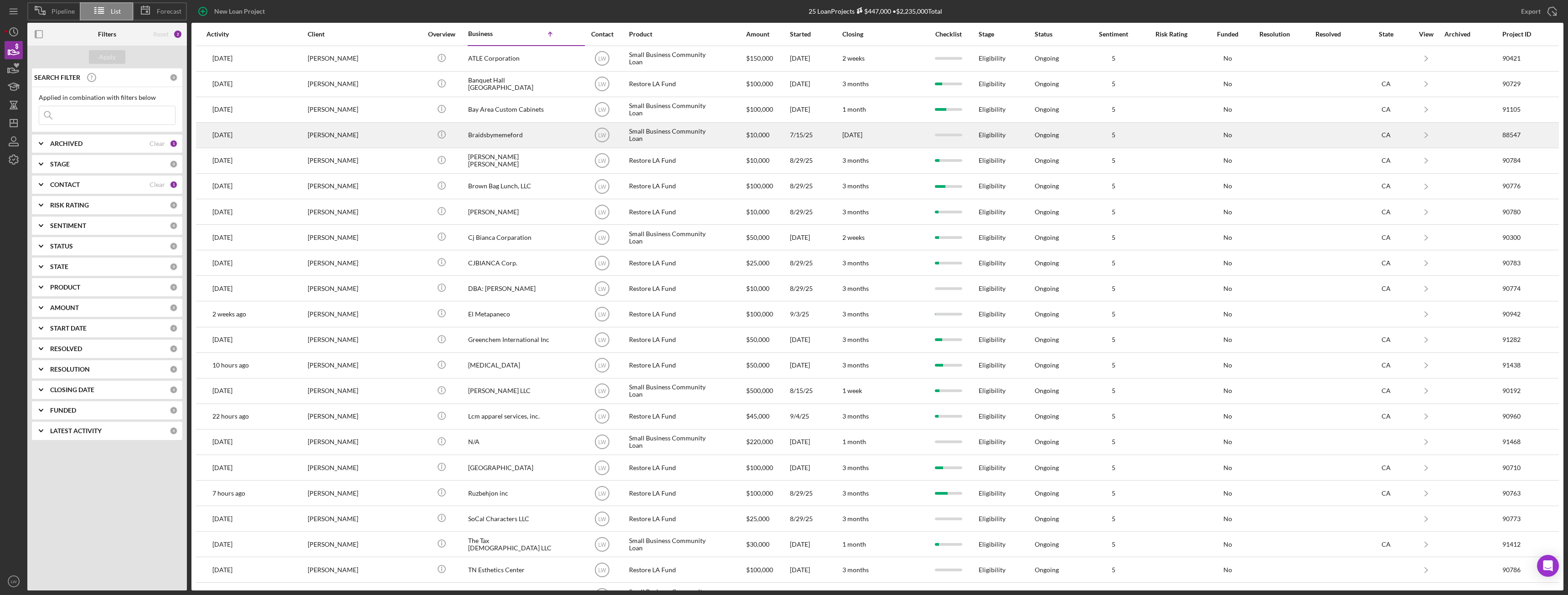
click at [337, 137] on div "Lamesha Ford" at bounding box center [353, 135] width 91 height 24
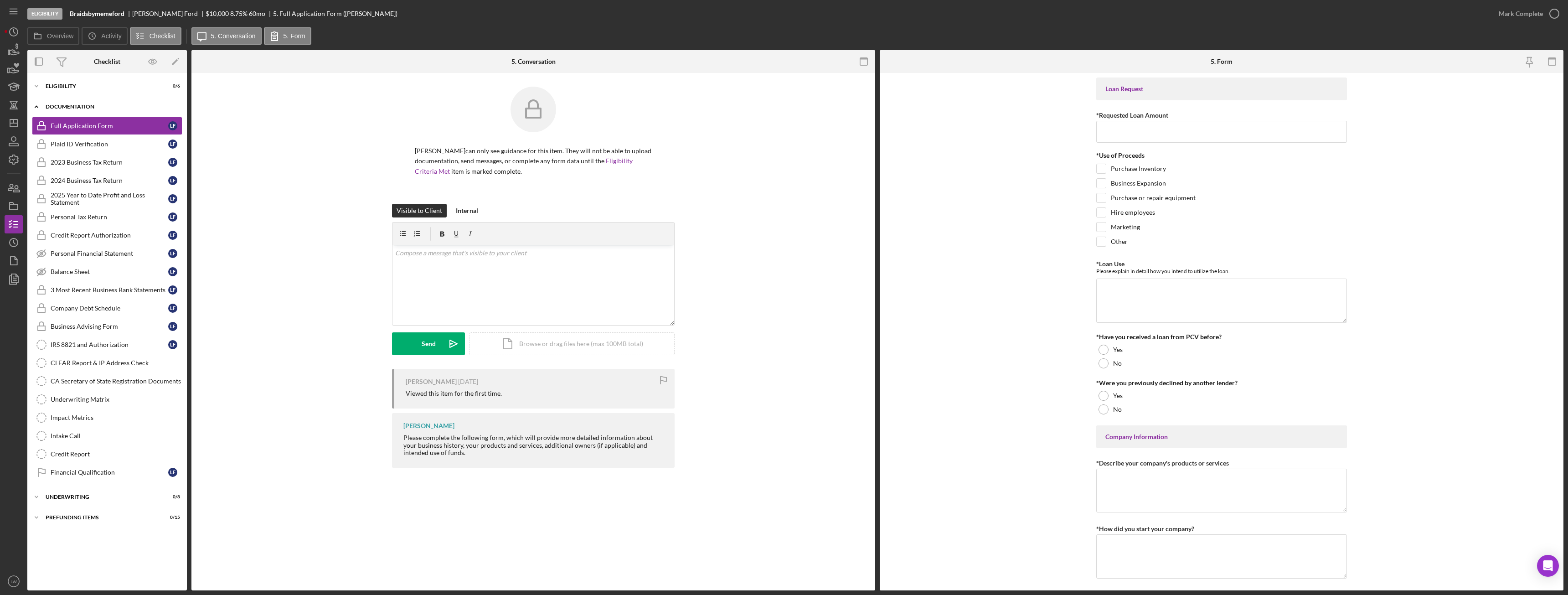
click at [135, 113] on div "Icon/Expander Documentation 0 / 20" at bounding box center [107, 107] width 159 height 19
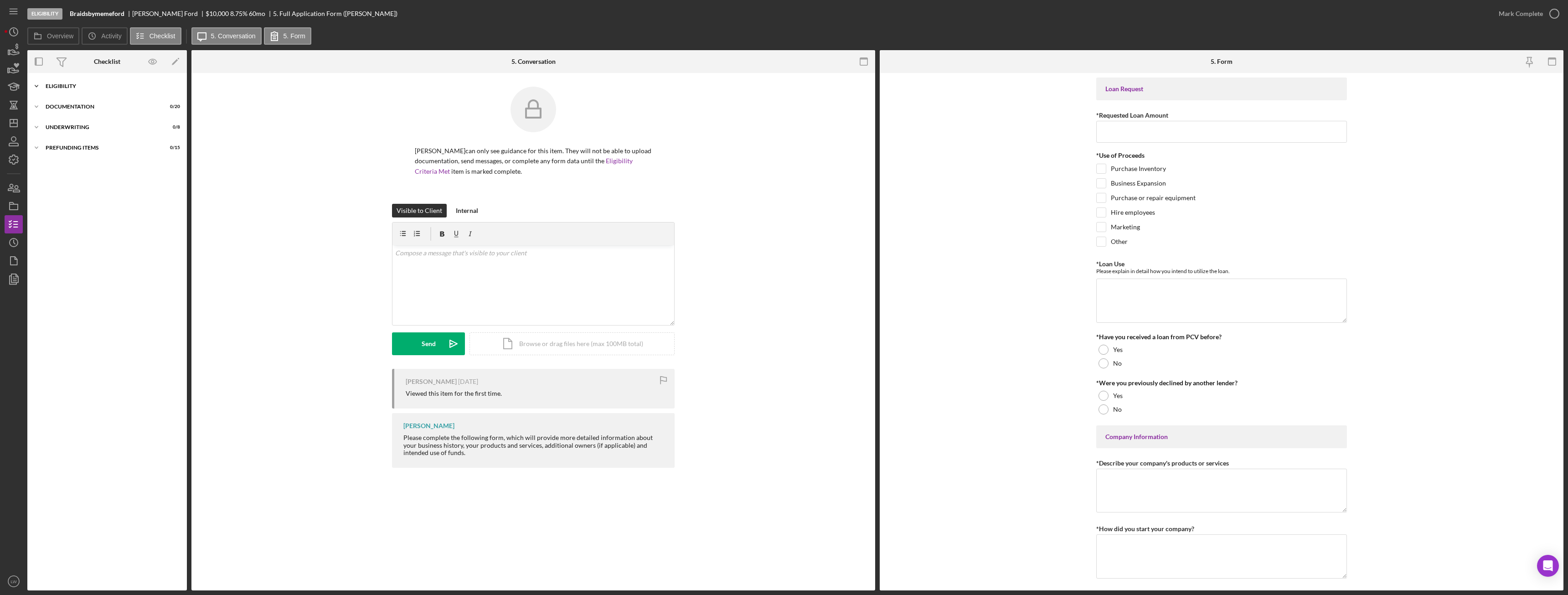
click at [116, 93] on div "Icon/Expander Eligibility 0 / 6" at bounding box center [107, 86] width 159 height 18
click at [116, 111] on link "1 Personal Information L F" at bounding box center [107, 105] width 150 height 18
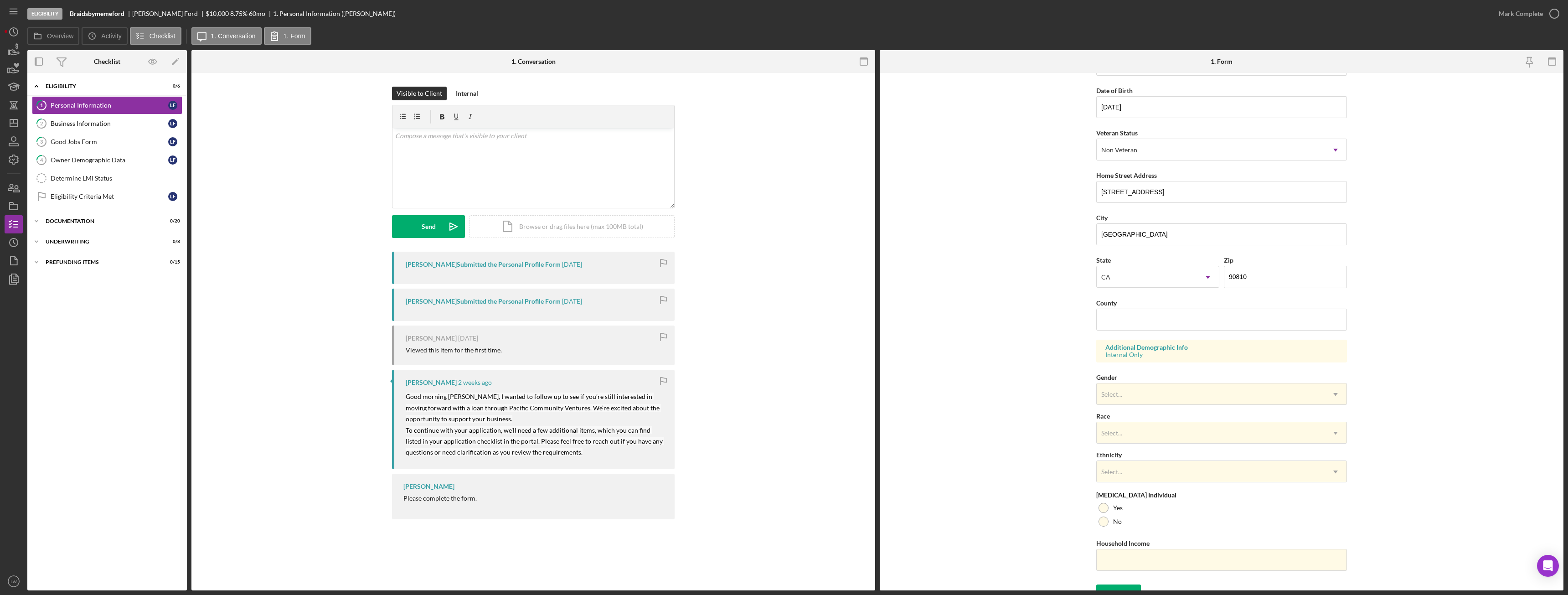
scroll to position [91, 0]
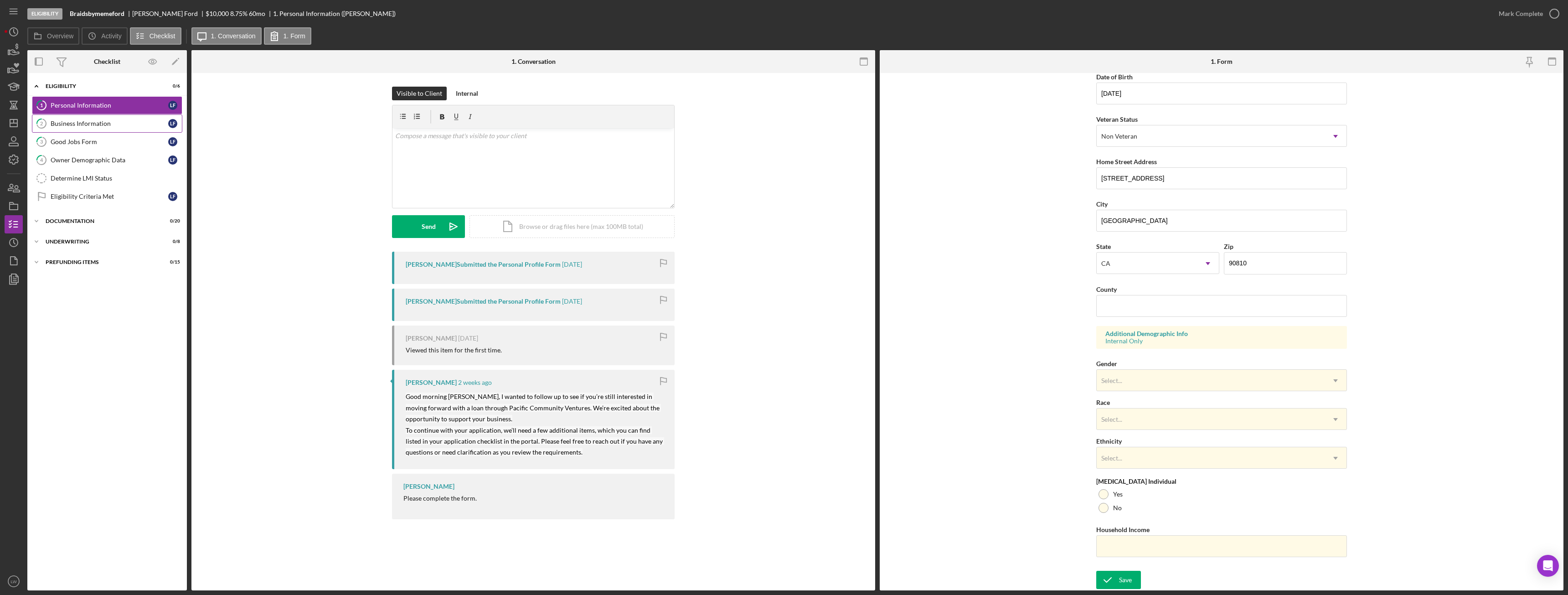
click at [133, 120] on div "Business Information" at bounding box center [109, 124] width 117 height 7
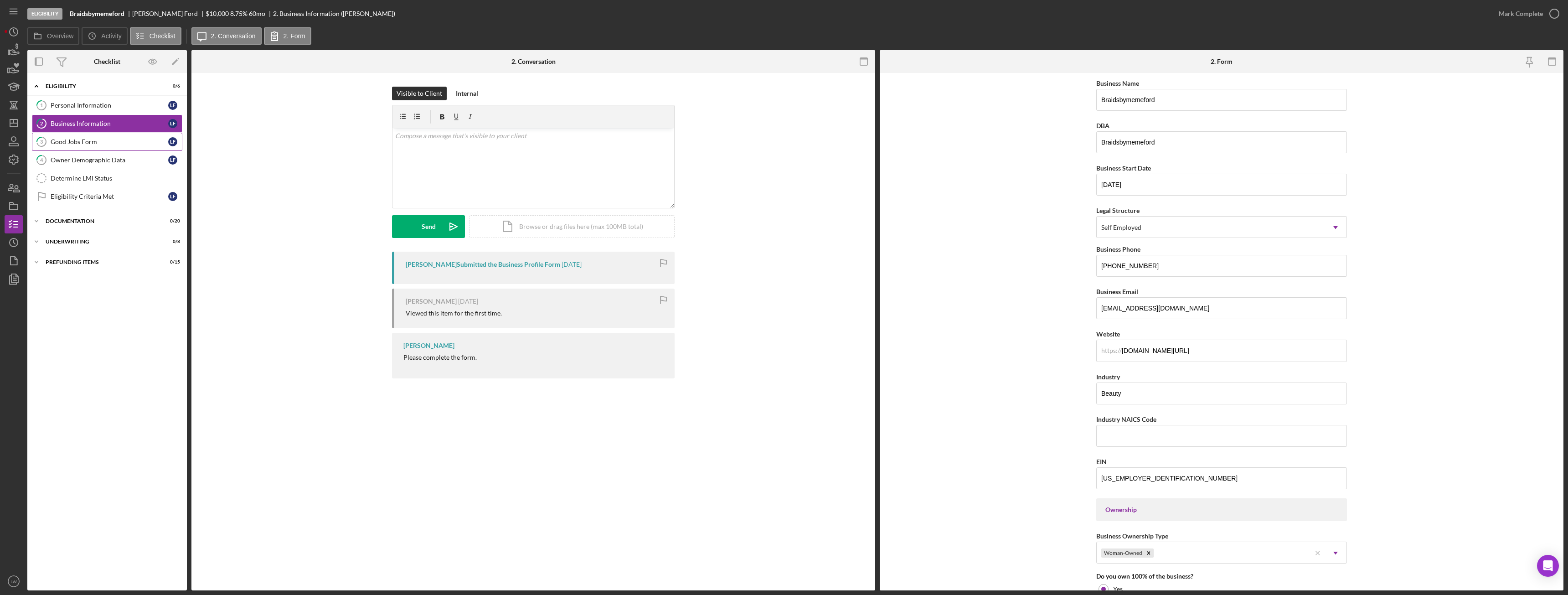
click at [69, 143] on div "Good Jobs Form" at bounding box center [109, 142] width 117 height 7
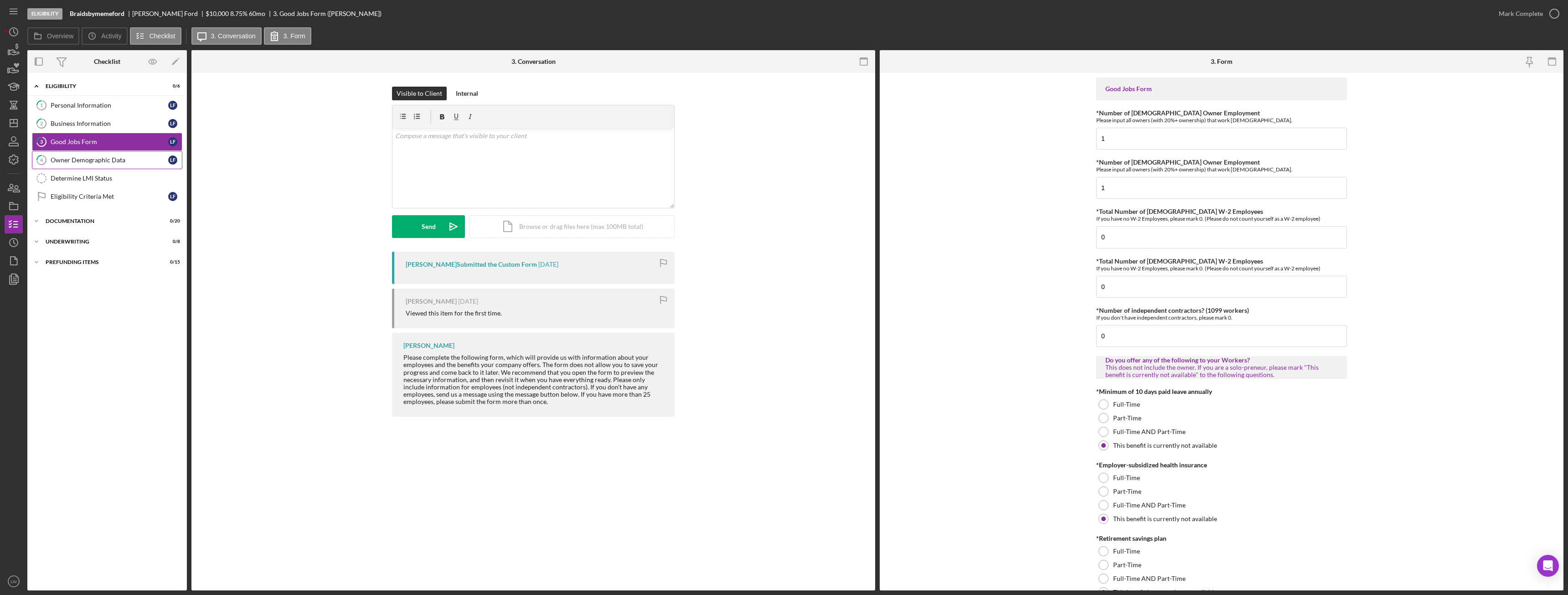
click at [77, 164] on div "Owner Demographic Data" at bounding box center [109, 160] width 117 height 7
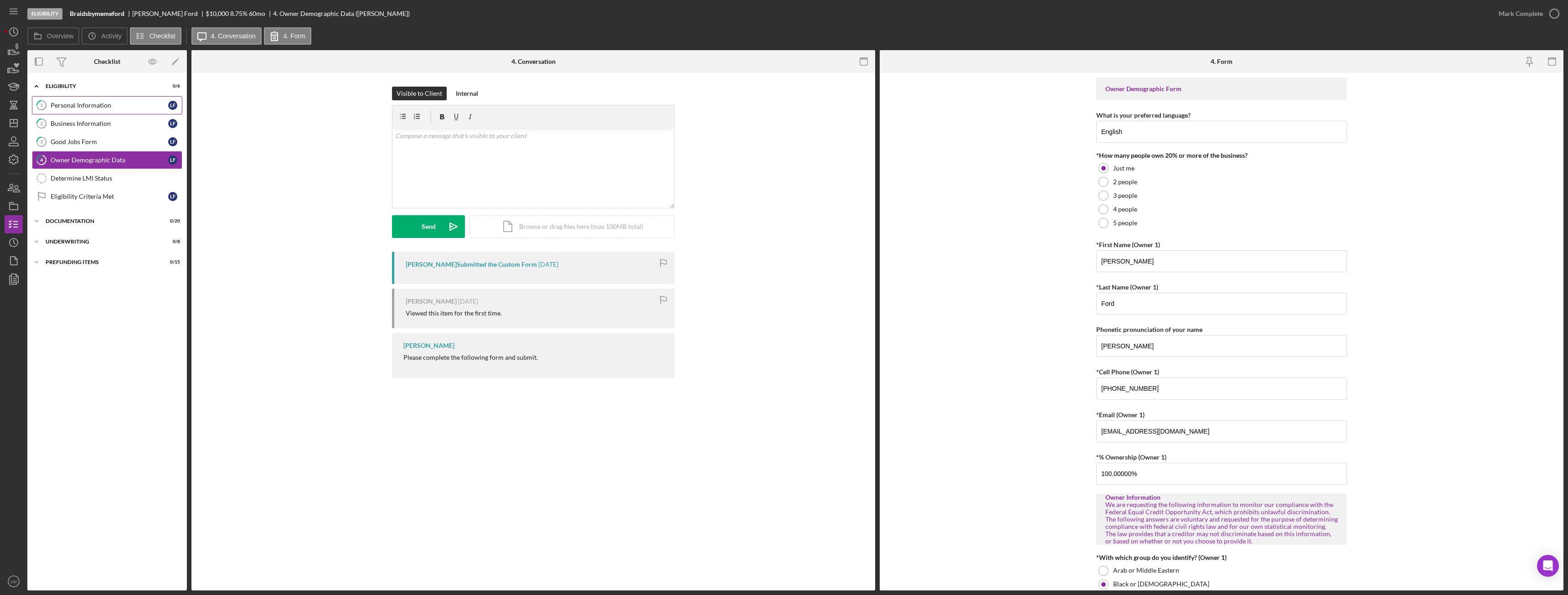
click at [85, 106] on div "Personal Information" at bounding box center [109, 105] width 117 height 7
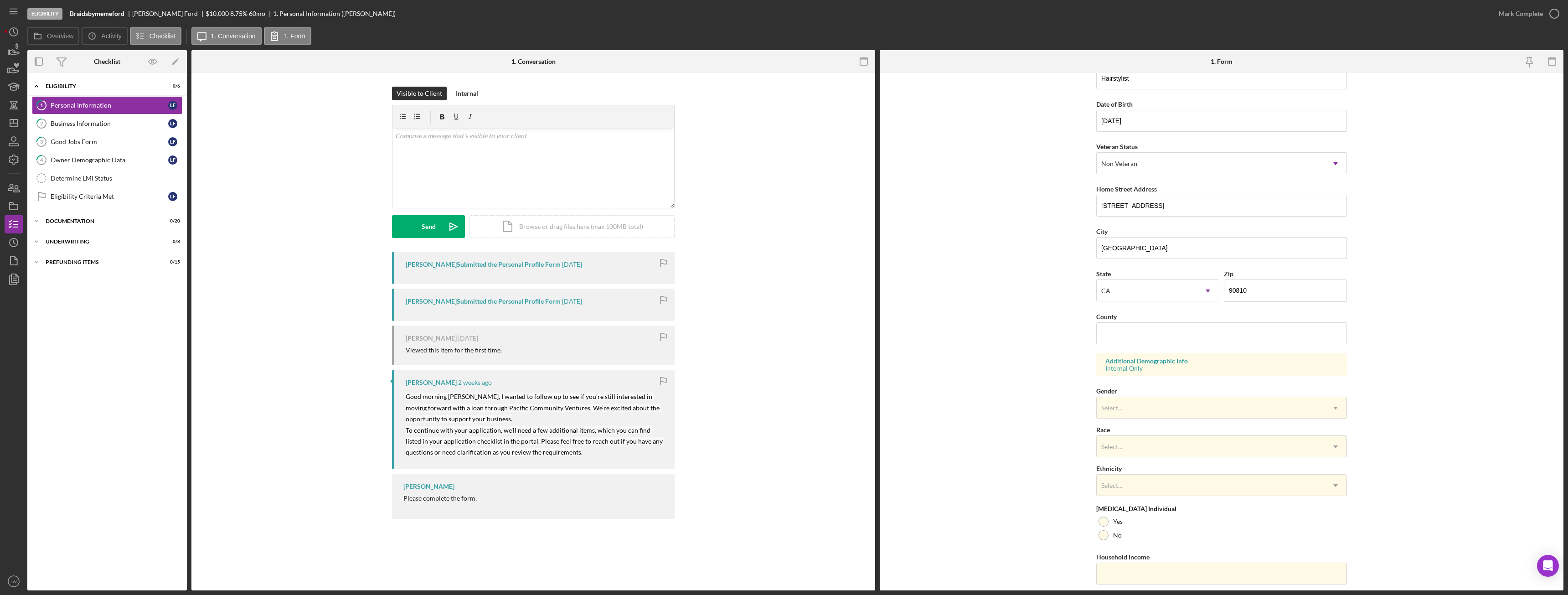
scroll to position [91, 0]
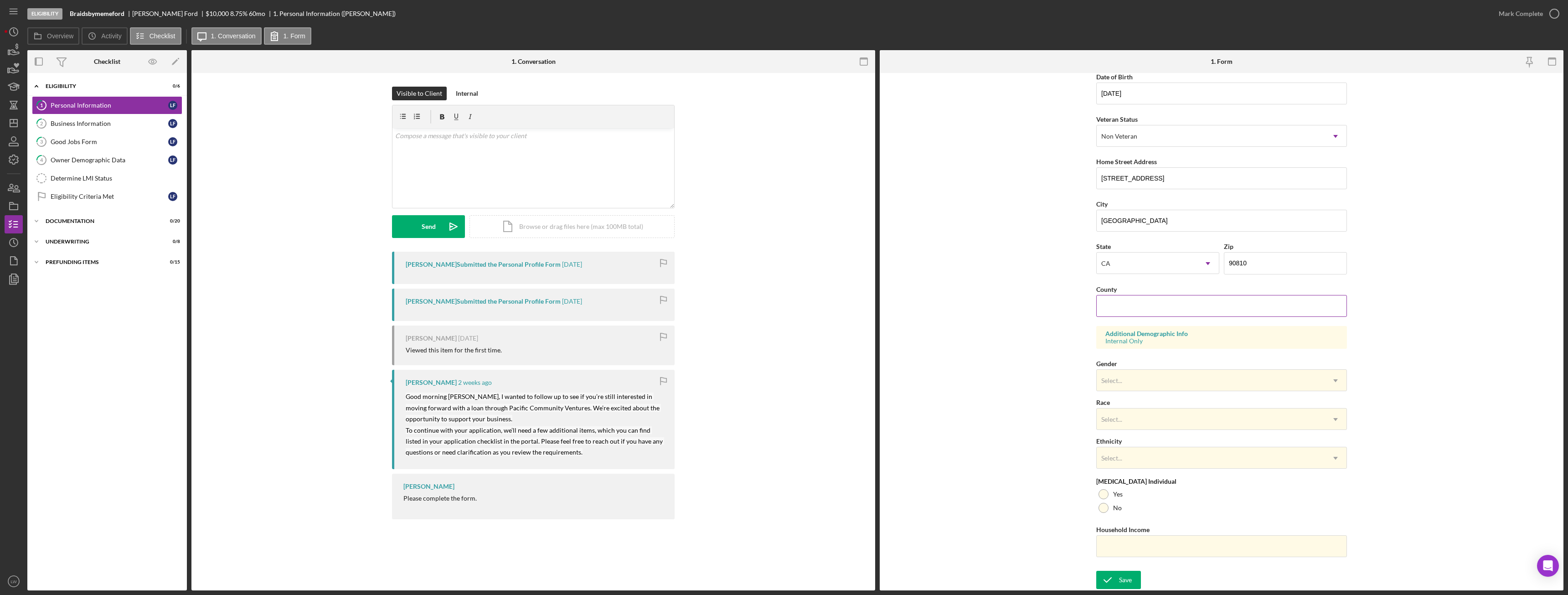
click at [1220, 313] on input "County" at bounding box center [1222, 306] width 251 height 22
type input "Los Angeles"
click at [1175, 384] on div "Select..." at bounding box center [1211, 381] width 228 height 21
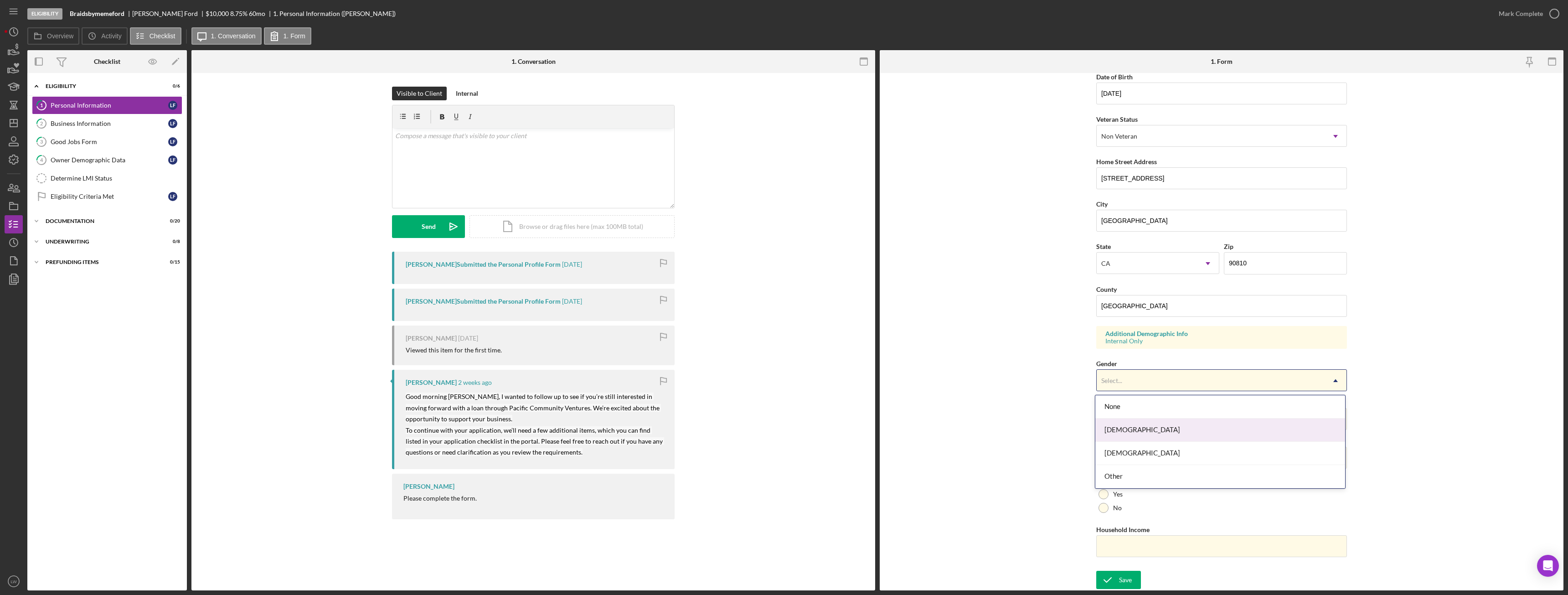
click at [1156, 431] on div "Female" at bounding box center [1220, 430] width 250 height 23
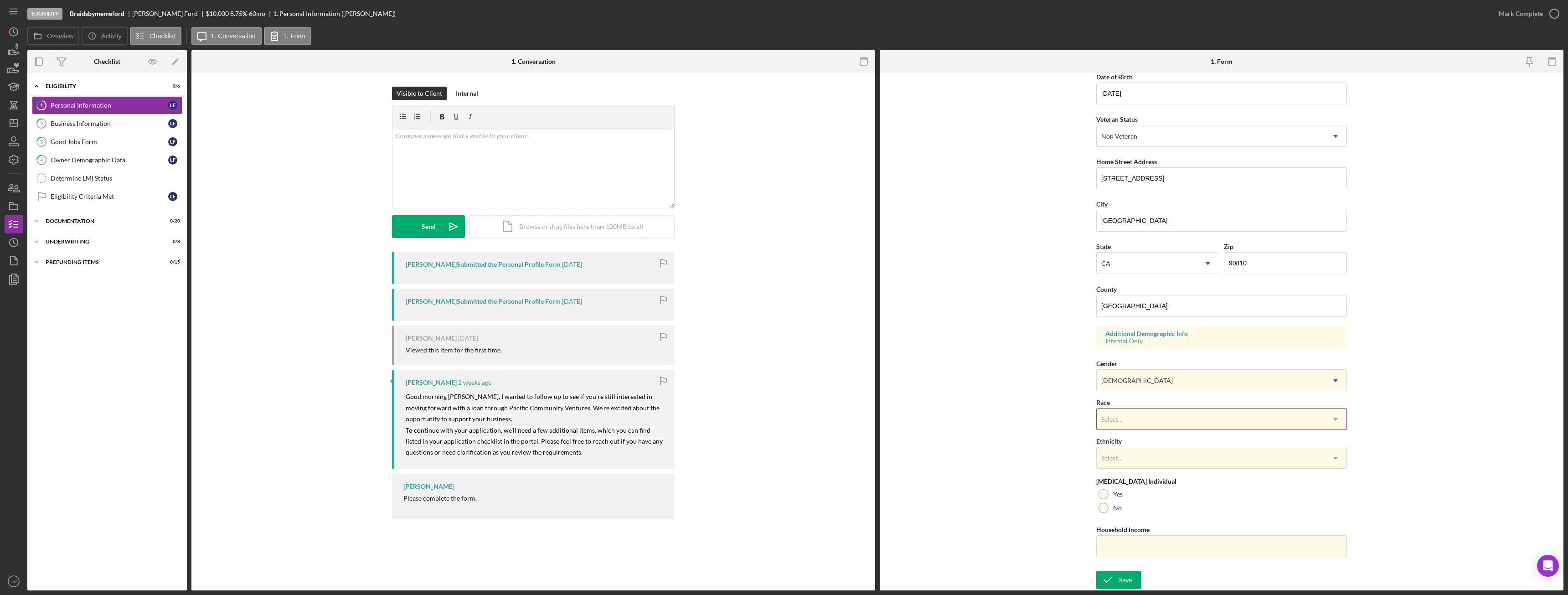
click at [1147, 420] on div "Select..." at bounding box center [1211, 420] width 228 height 21
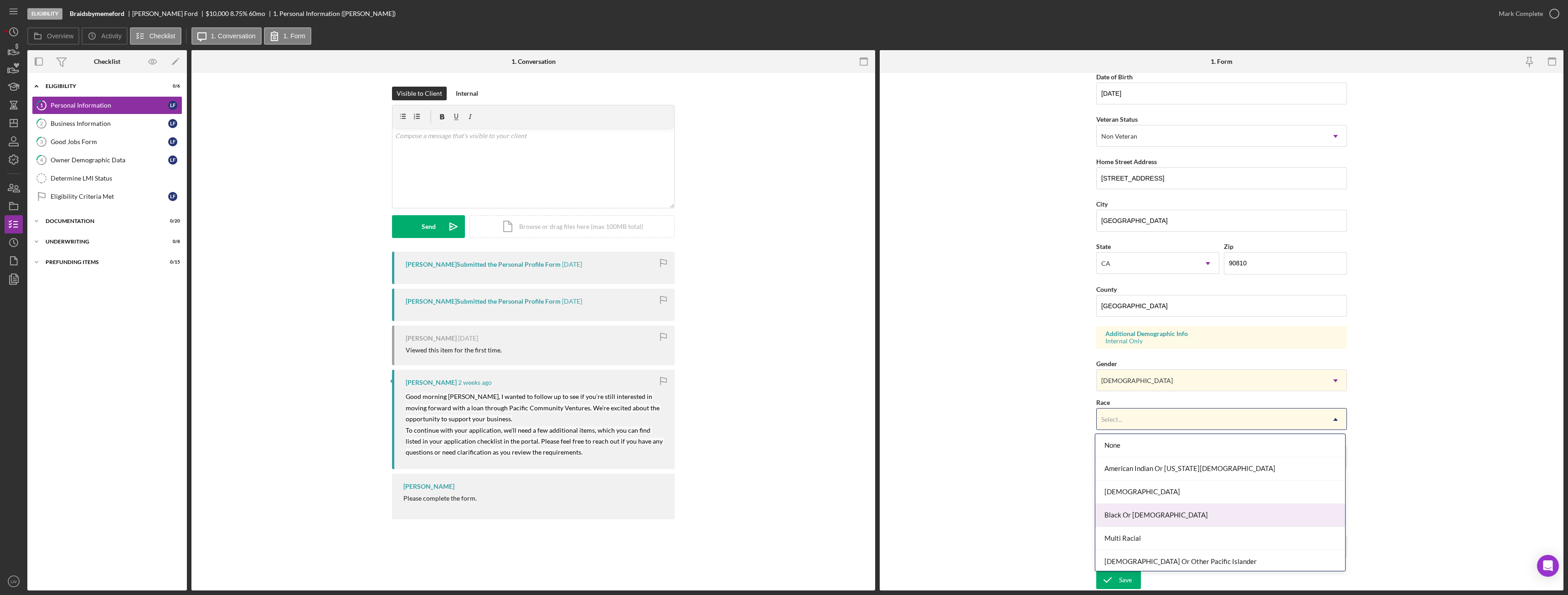
click at [1157, 516] on div "Black Or African American" at bounding box center [1220, 515] width 250 height 23
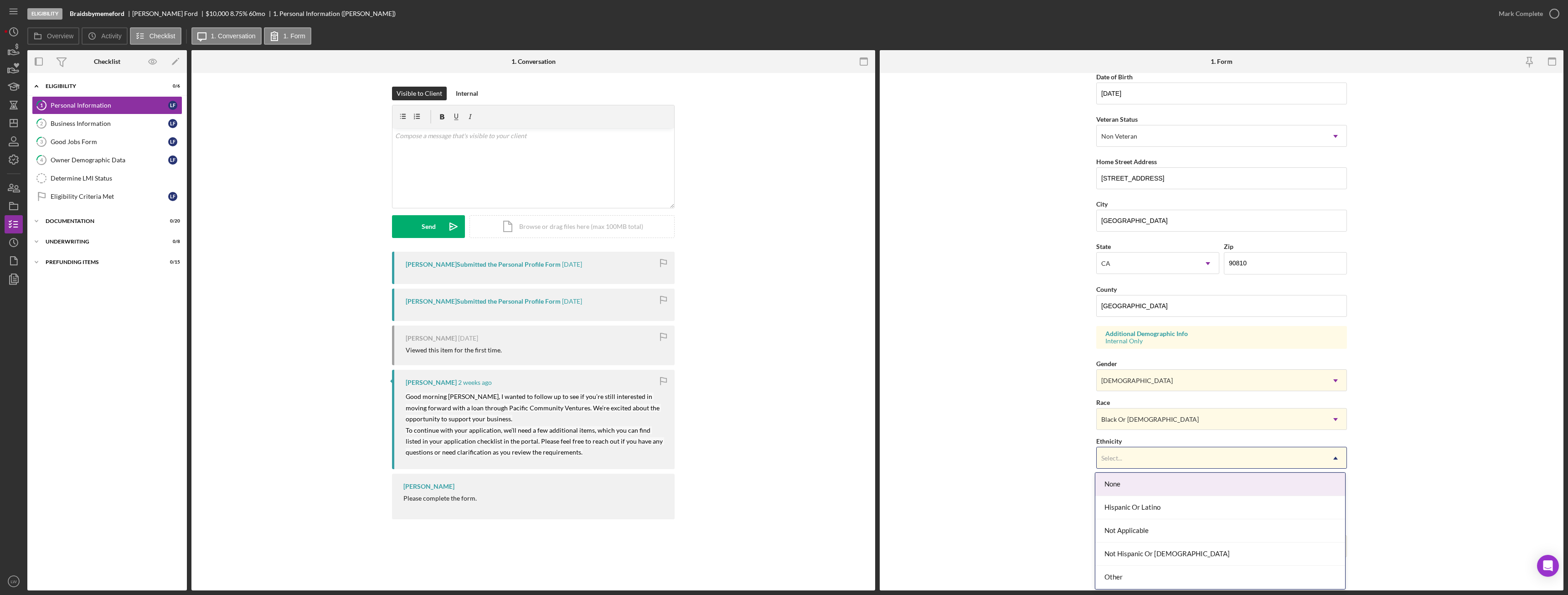
click at [1146, 464] on div "Select..." at bounding box center [1211, 458] width 228 height 21
click at [1157, 559] on div "Not Hispanic Or Latino" at bounding box center [1220, 554] width 250 height 23
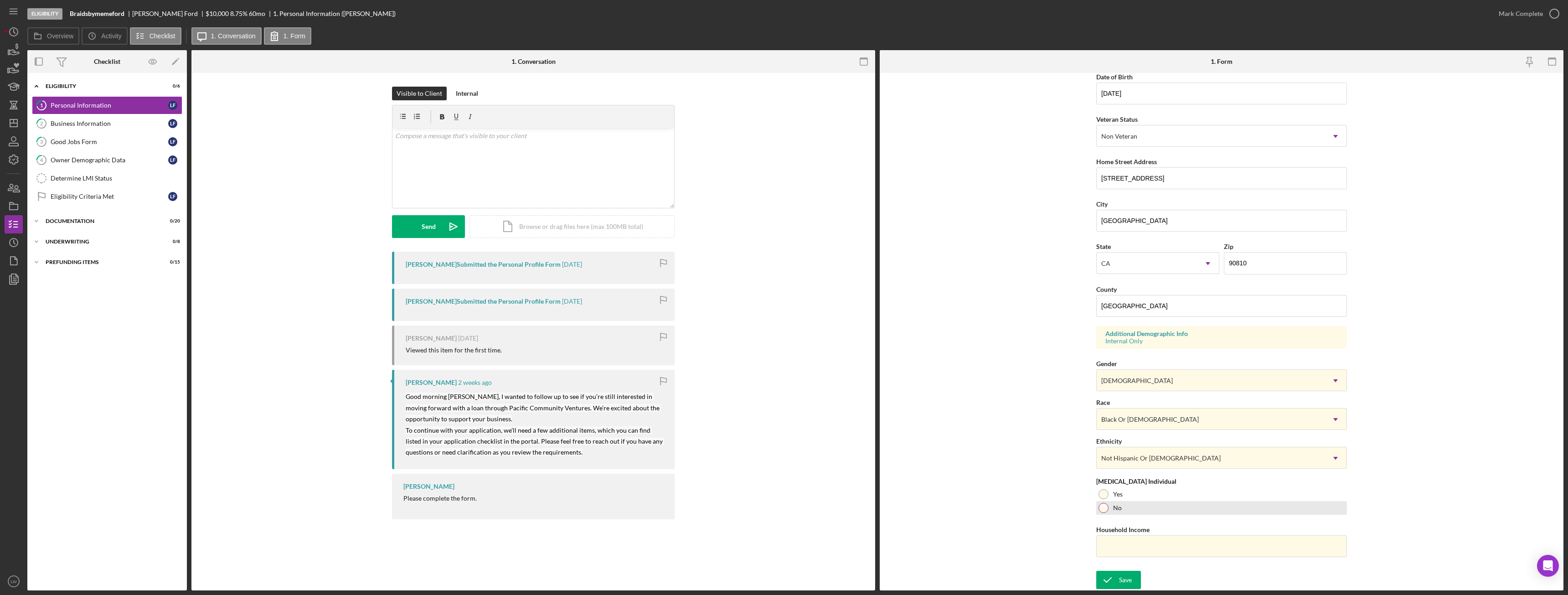
click at [1103, 509] on div at bounding box center [1104, 508] width 10 height 10
click at [1149, 549] on input "Household Income" at bounding box center [1222, 546] width 251 height 22
type input "$60,000"
click at [1130, 580] on div "Save" at bounding box center [1125, 580] width 13 height 18
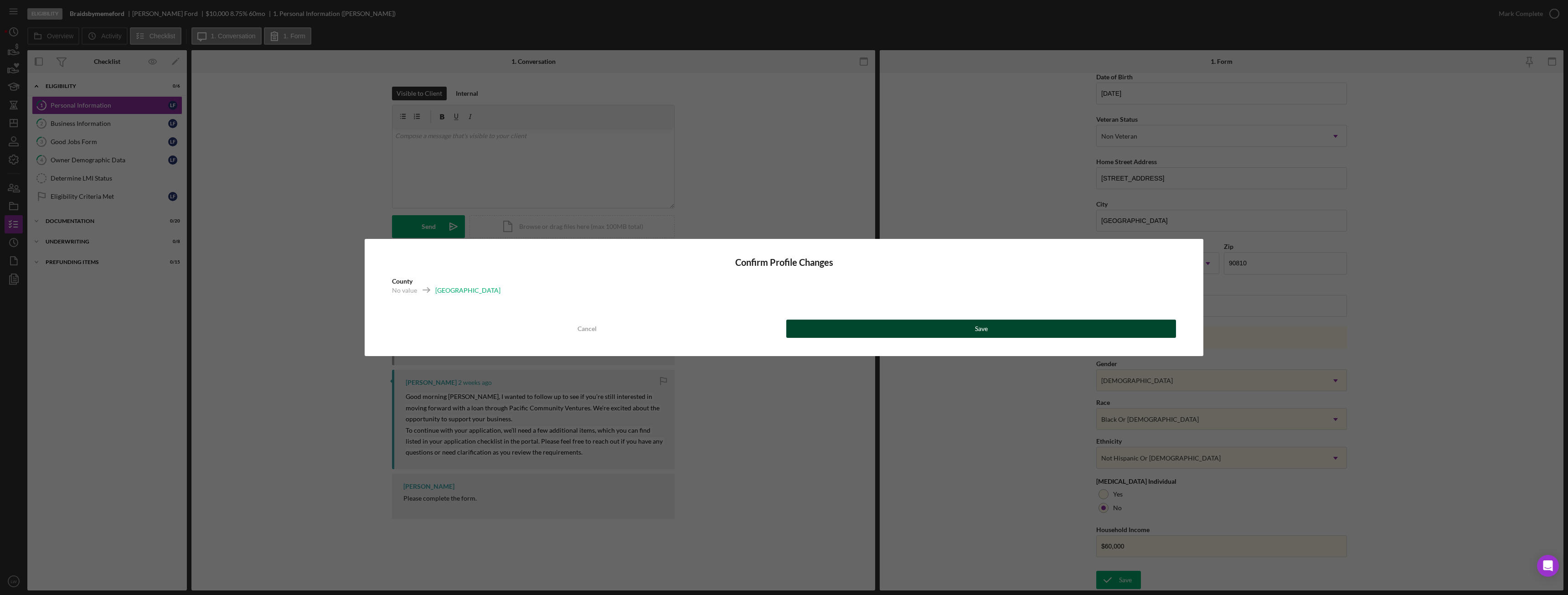
click at [1133, 330] on button "Save" at bounding box center [981, 329] width 390 height 18
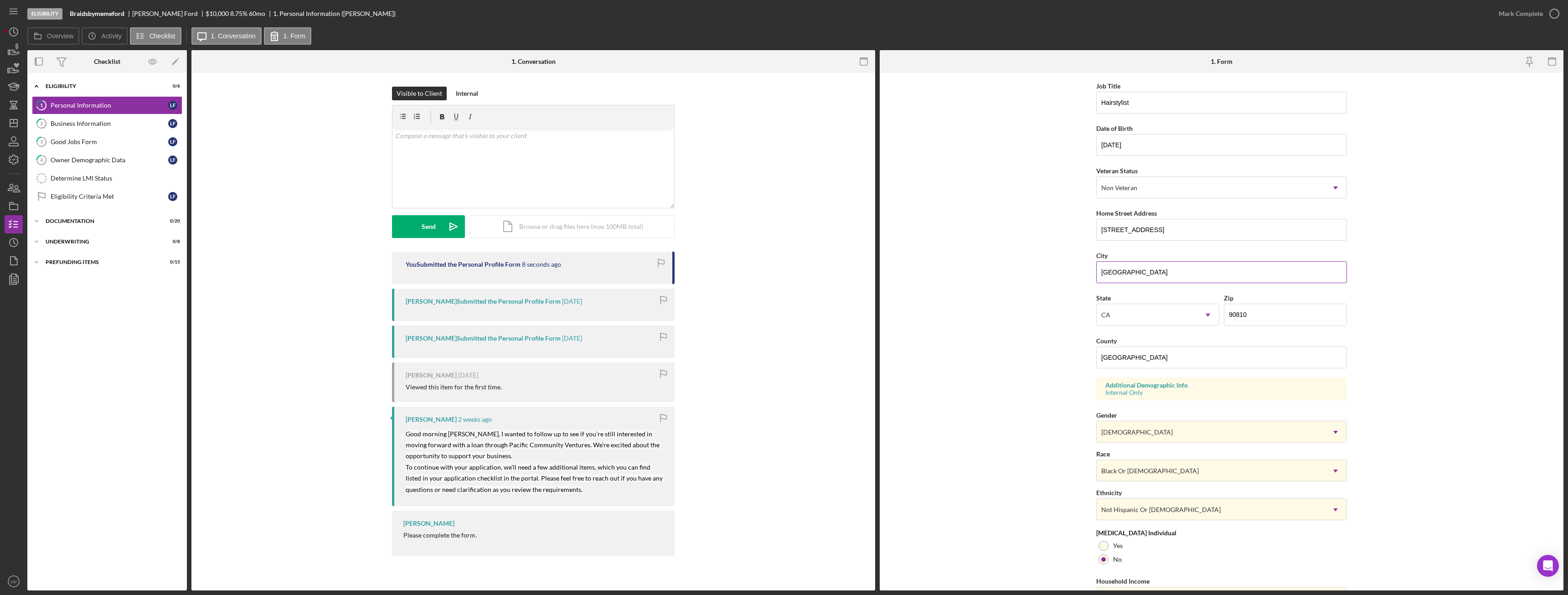
scroll to position [0, 0]
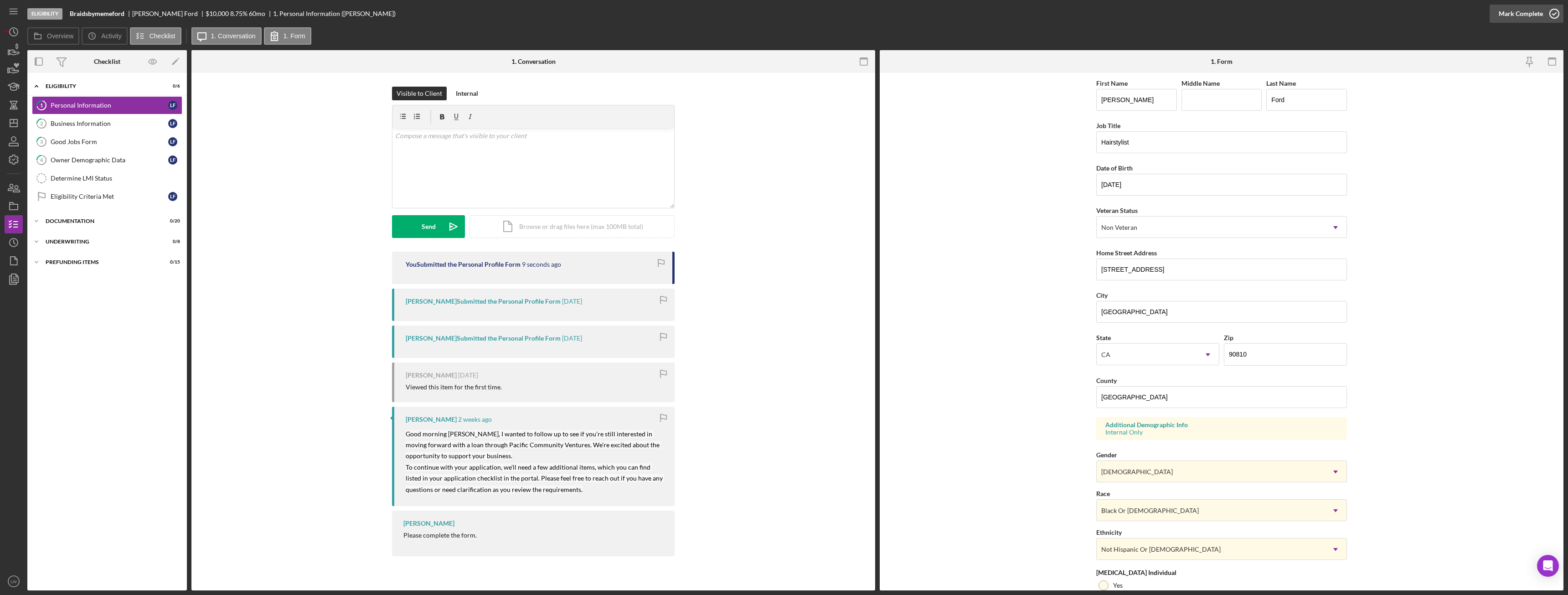
click at [1510, 10] on div "Mark Complete" at bounding box center [1521, 13] width 44 height 18
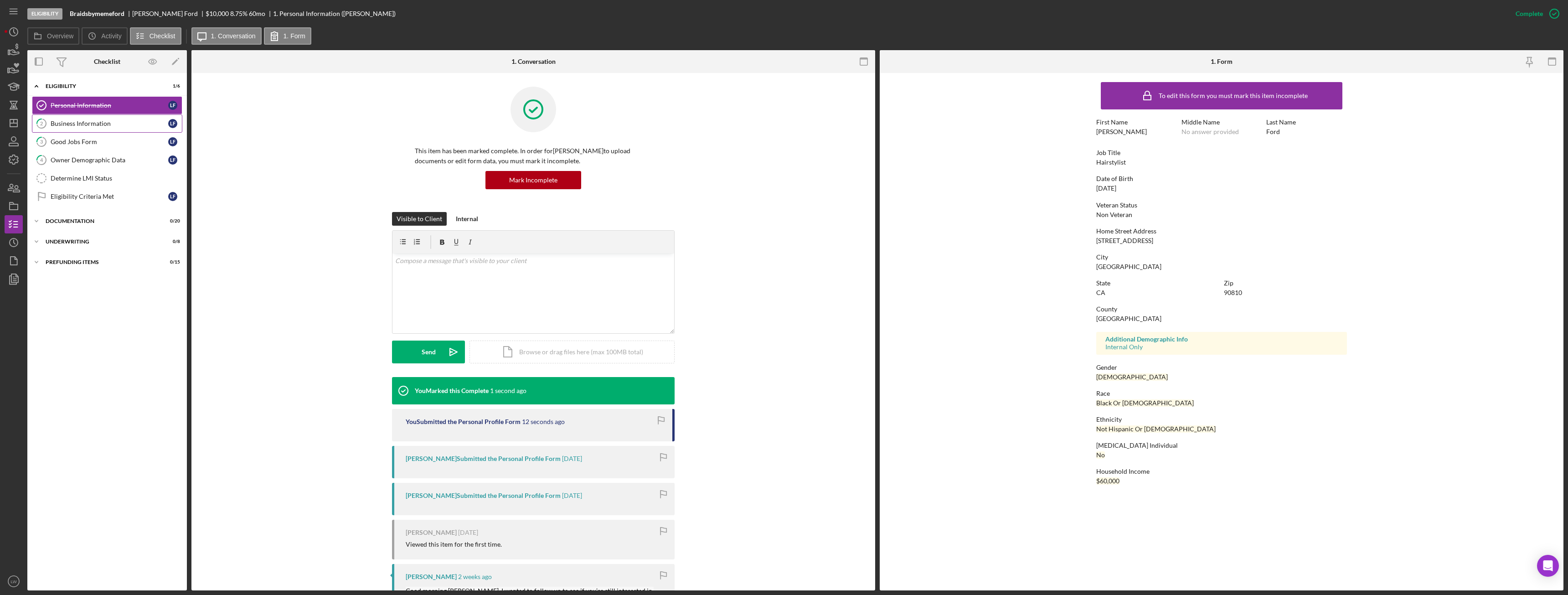
click at [155, 119] on link "2 Business Information L F" at bounding box center [107, 124] width 150 height 18
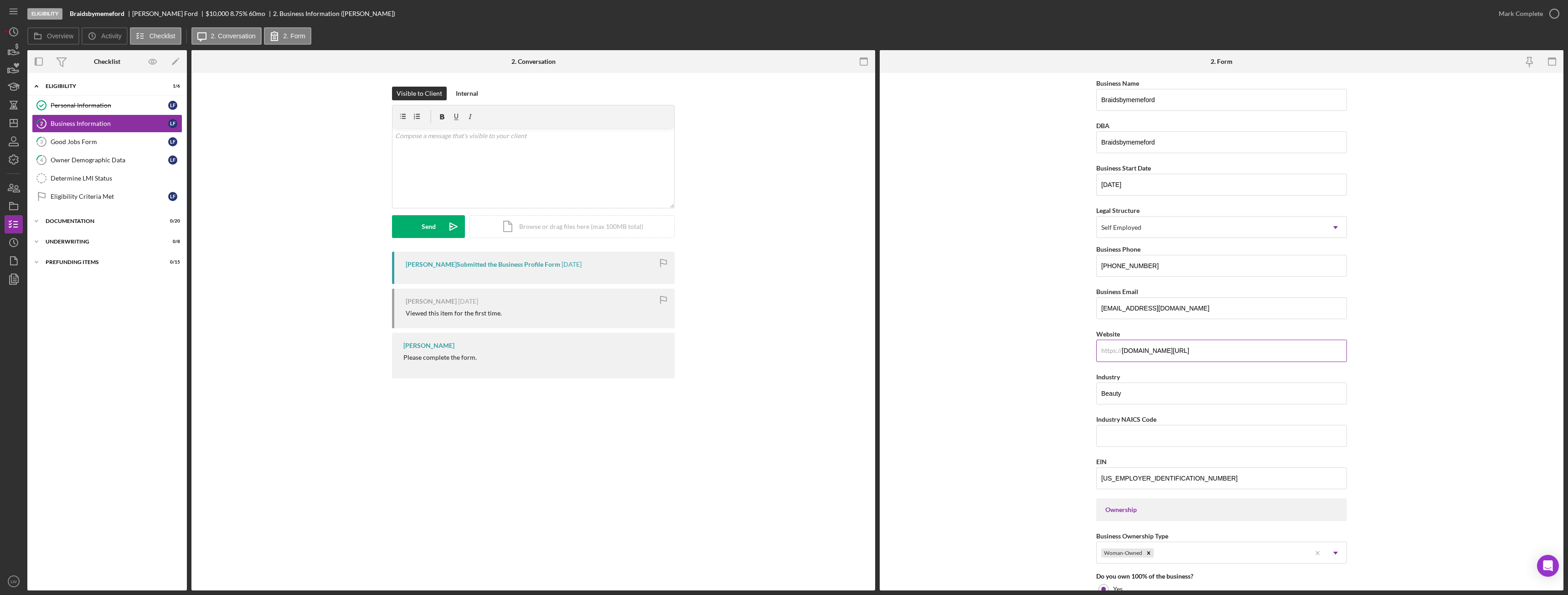
click at [1197, 345] on input "book.squareup.com/appointments/8afpvw9jclkhez/location/L2SSFFBJF6R5D/services?f…" at bounding box center [1222, 351] width 251 height 22
click at [1197, 348] on input "book.squareup.com/appointments/8afpvw9jclkhez/location/L2SSFFBJF6R5D/services?f…" at bounding box center [1222, 351] width 251 height 22
click at [614, 188] on div "v Color teal Color pink Remove color Add row above Add row below Add column bef…" at bounding box center [533, 167] width 282 height 80
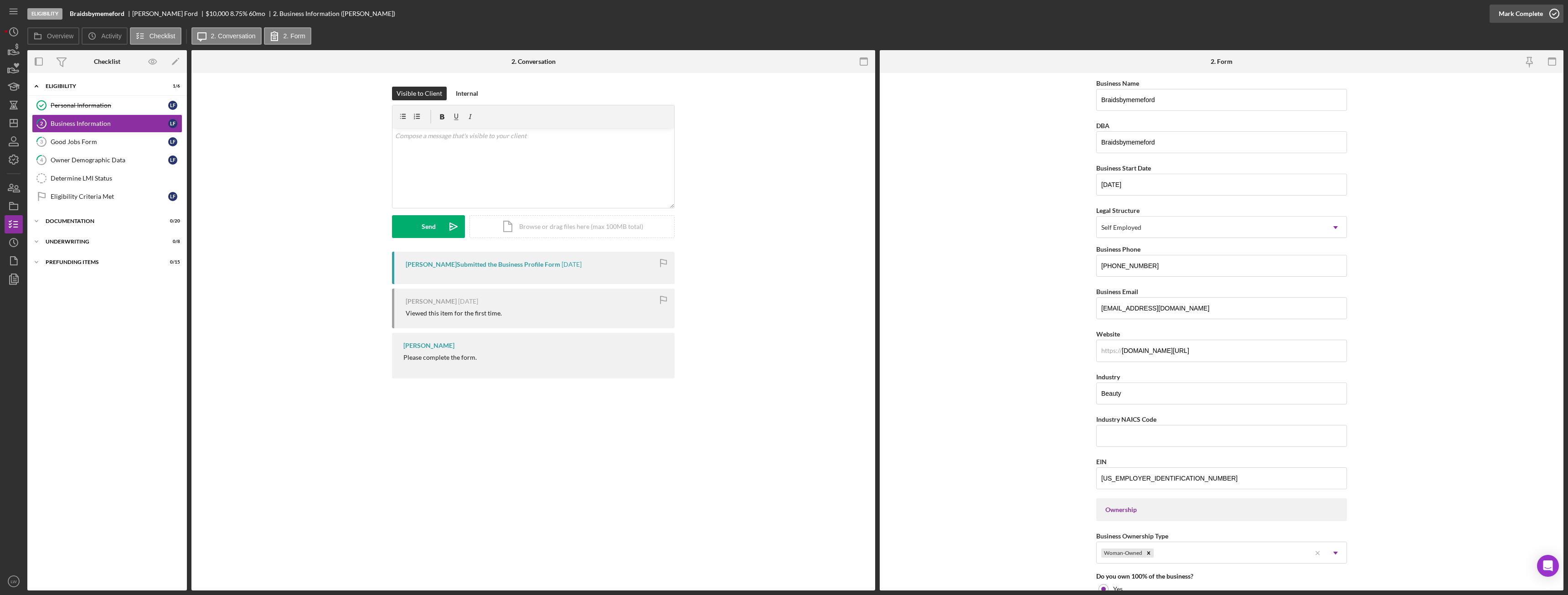
click at [1506, 10] on div "Mark Complete" at bounding box center [1521, 13] width 44 height 18
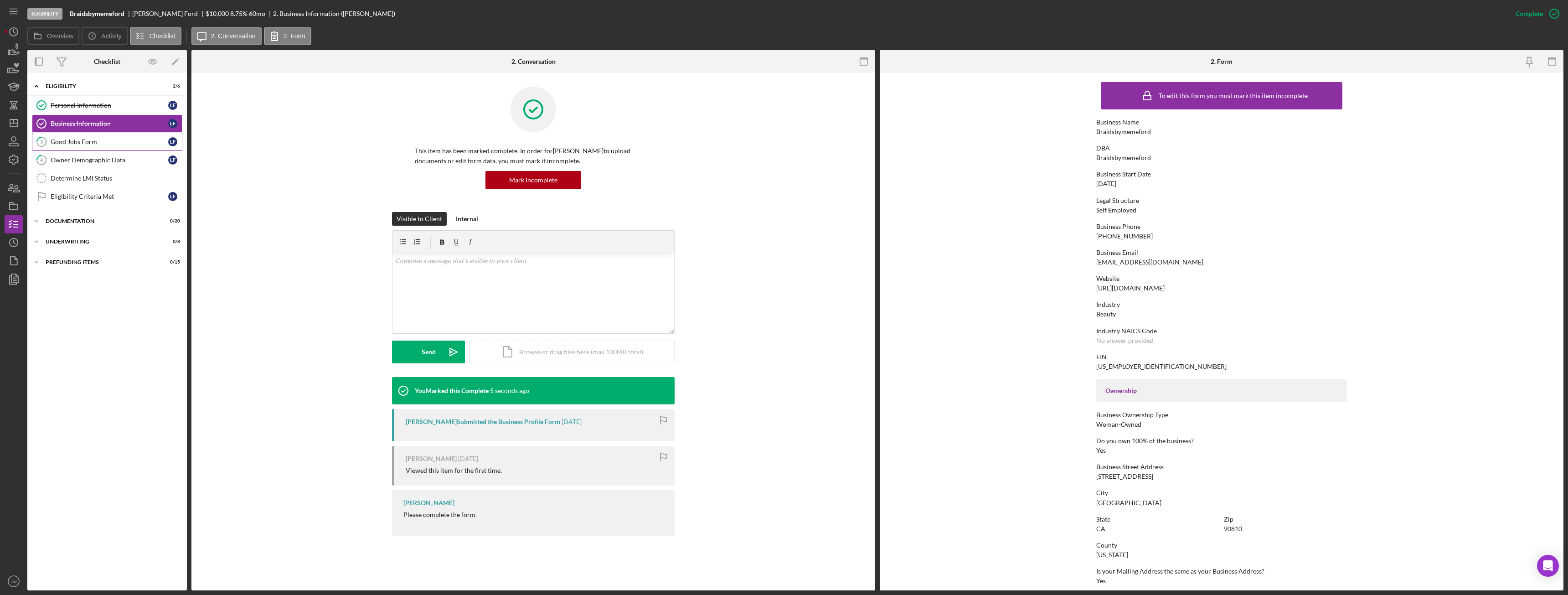
click at [100, 139] on div "Good Jobs Form" at bounding box center [109, 142] width 117 height 7
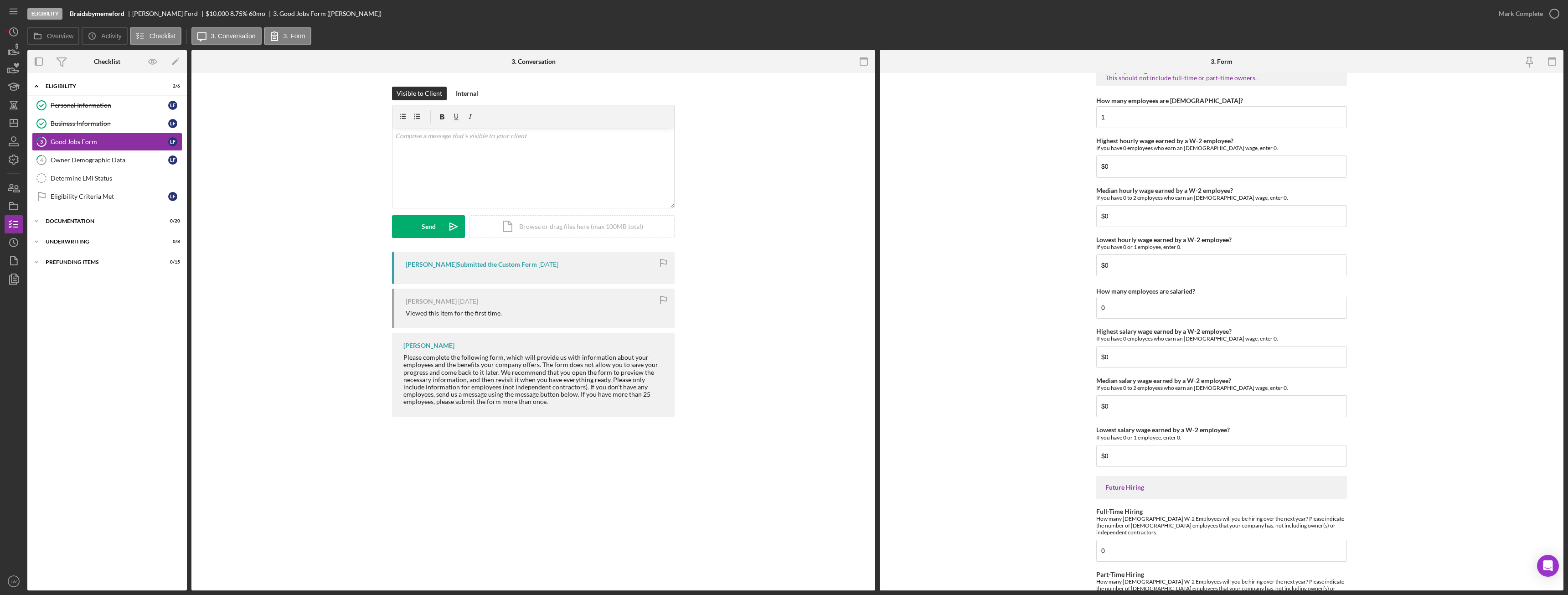
scroll to position [1800, 0]
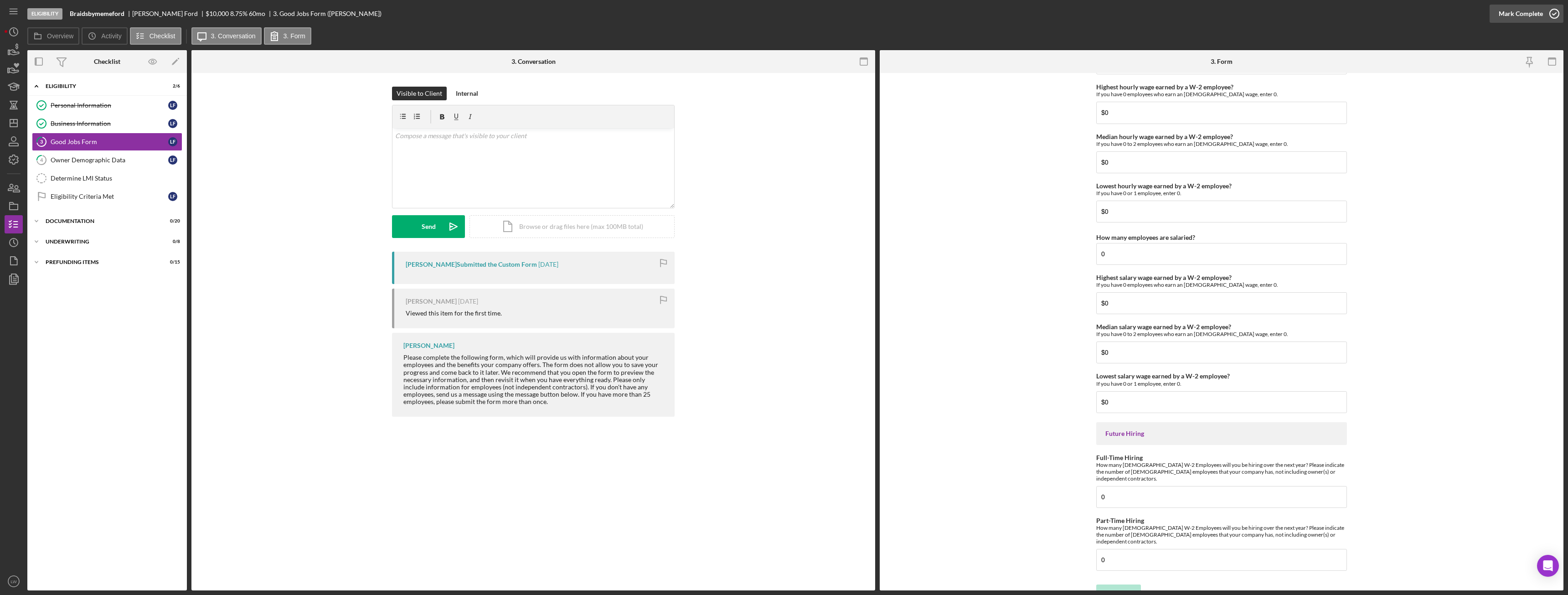
click at [1511, 11] on div "Mark Complete" at bounding box center [1521, 13] width 44 height 18
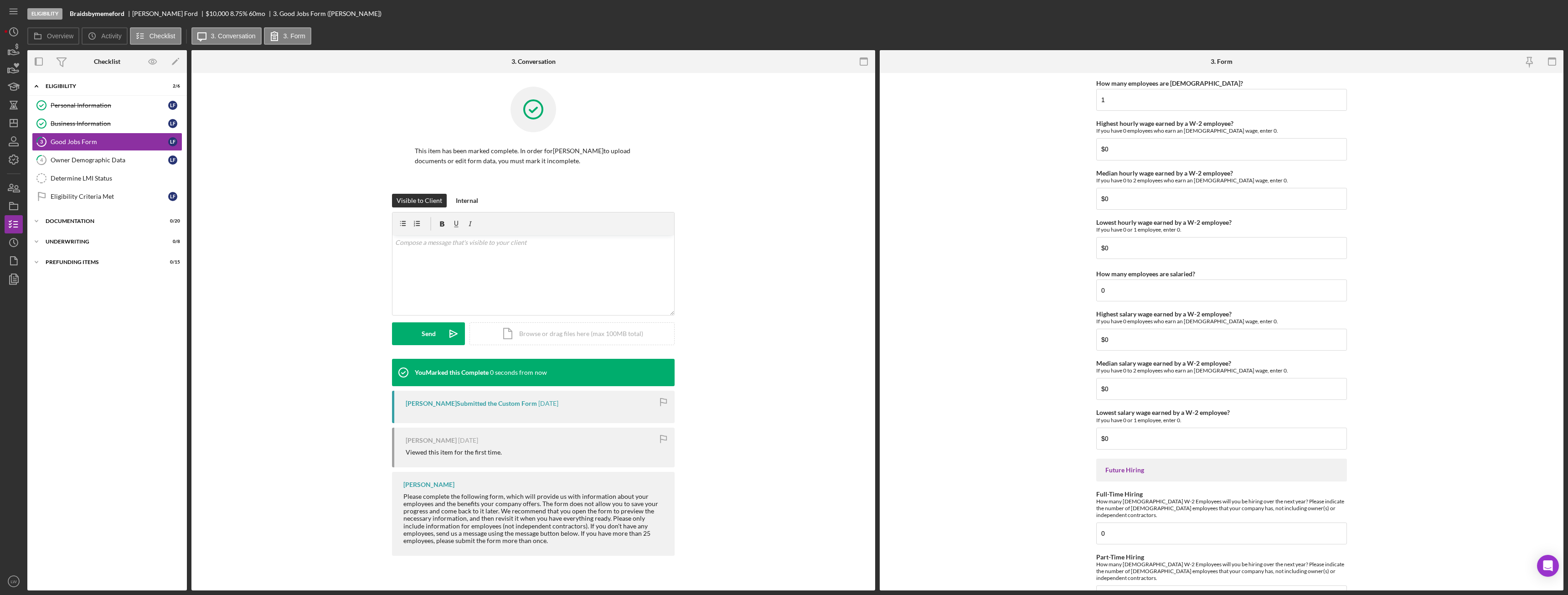
scroll to position [1837, 0]
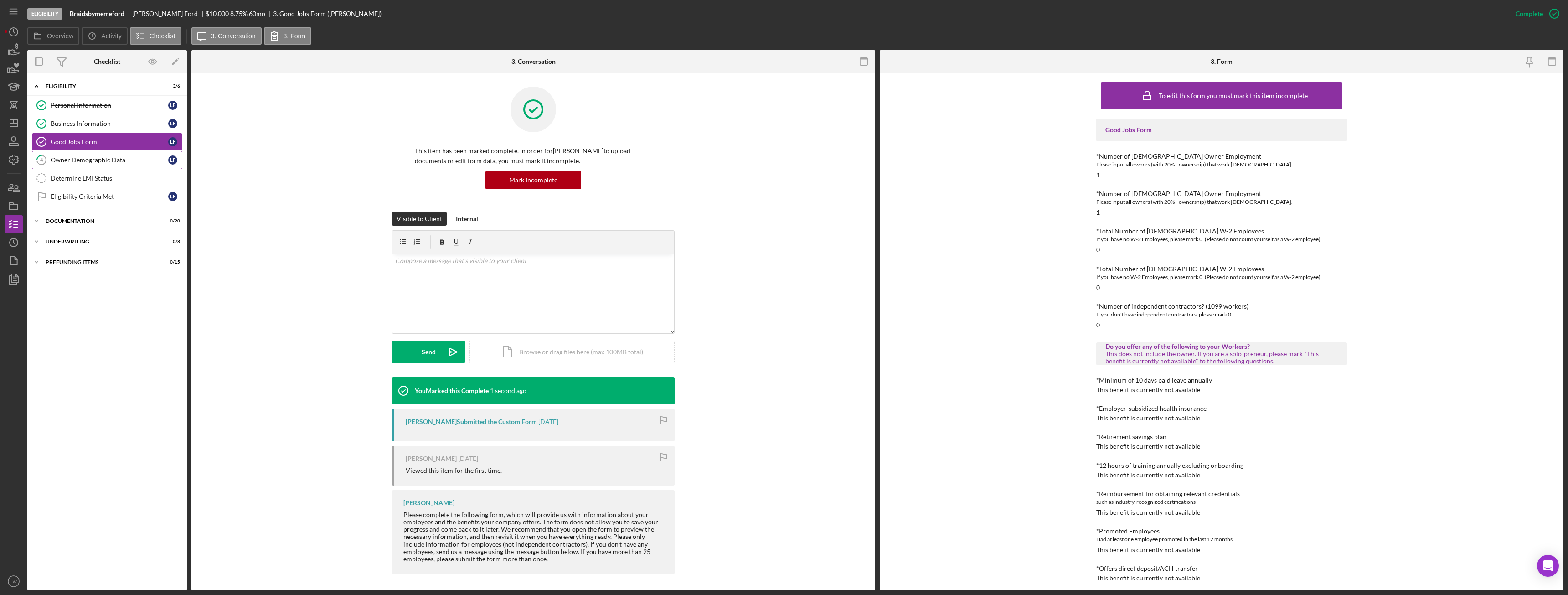
click at [72, 163] on div "Owner Demographic Data" at bounding box center [109, 160] width 117 height 7
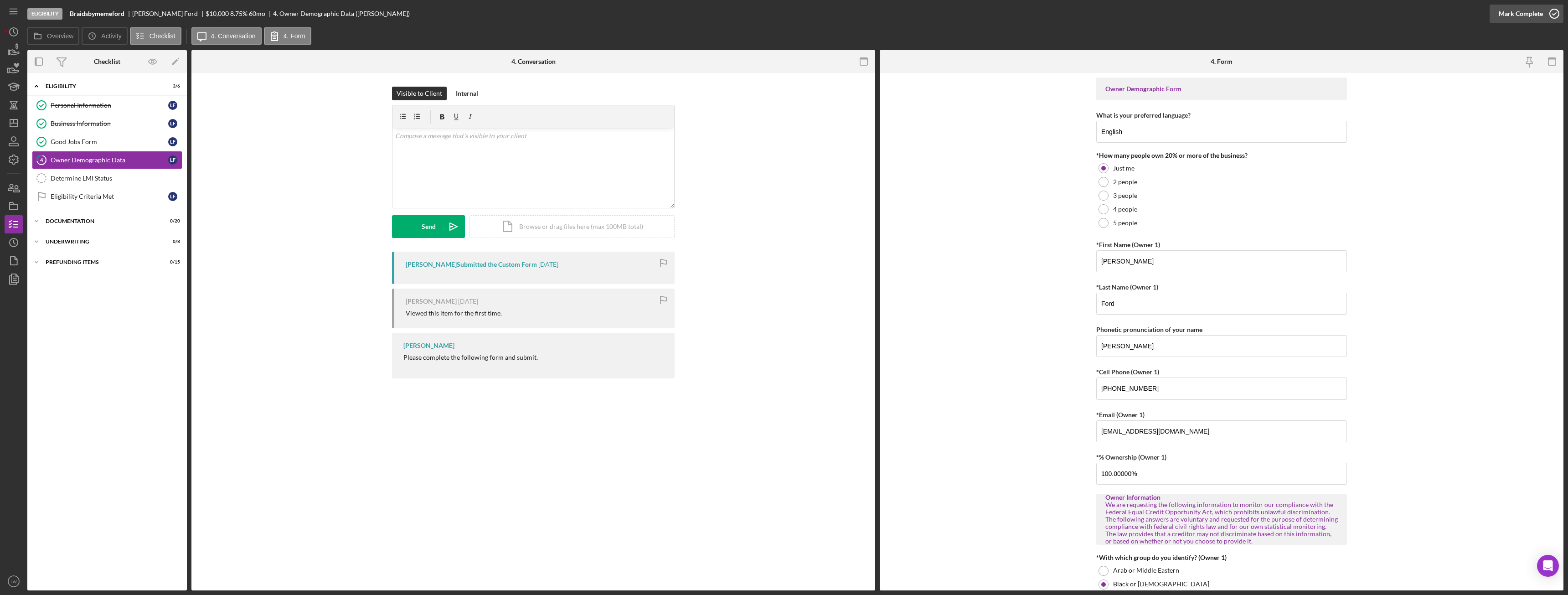
click at [1536, 15] on div "Mark Complete" at bounding box center [1521, 13] width 44 height 18
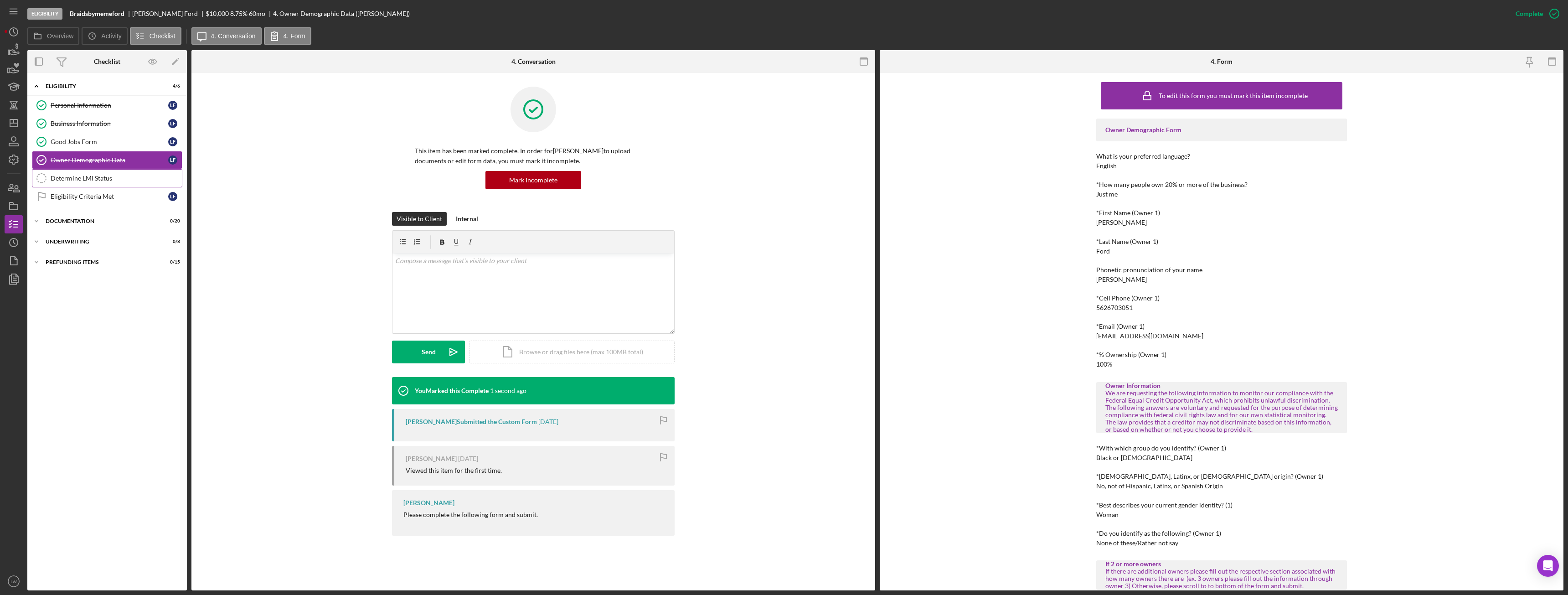
click at [95, 176] on div "Determine LMI Status" at bounding box center [116, 178] width 131 height 7
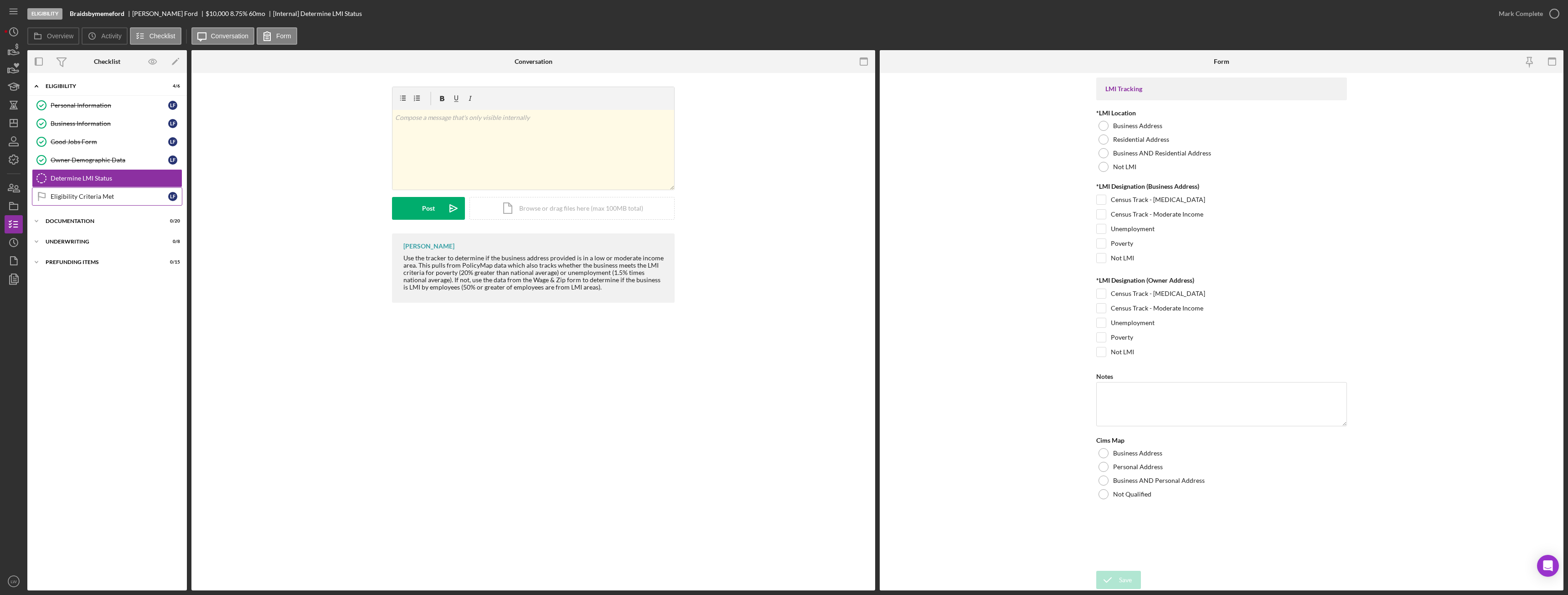
click at [94, 195] on div "Eligibility Criteria Met" at bounding box center [109, 197] width 117 height 7
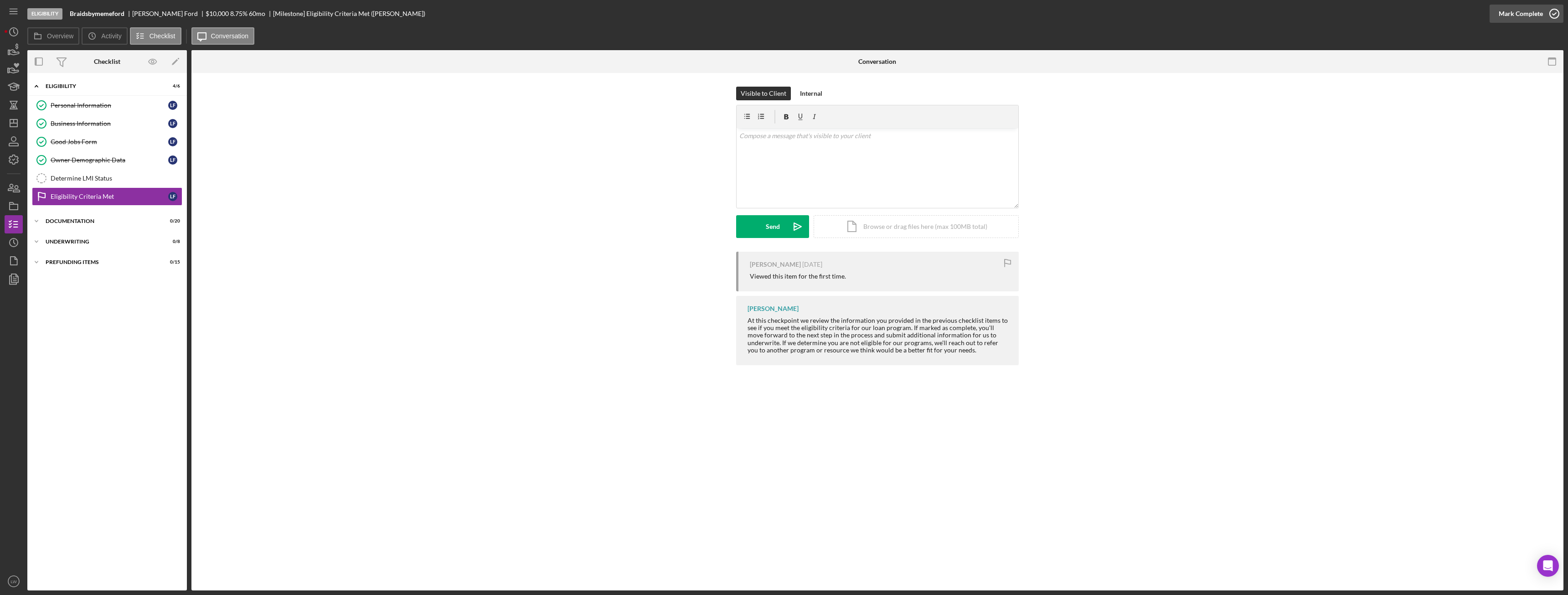
click at [1539, 16] on div "Mark Complete" at bounding box center [1521, 13] width 44 height 18
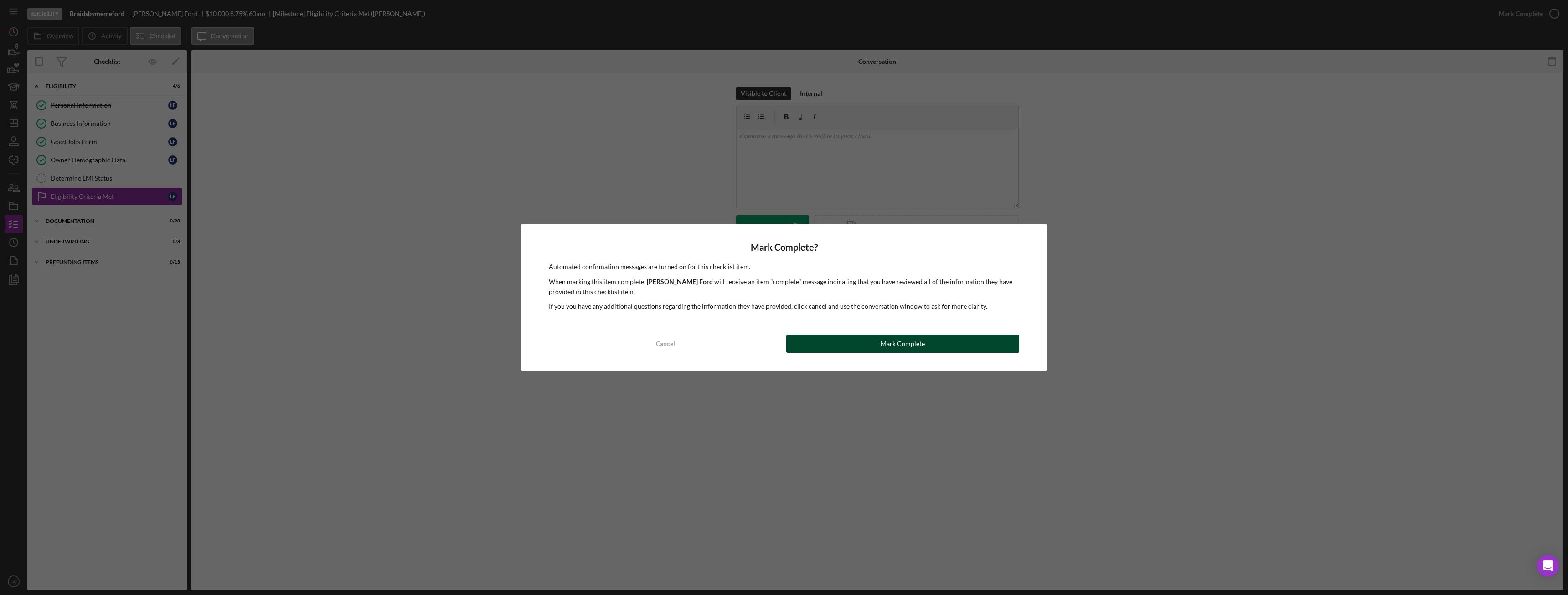
click at [964, 344] on button "Mark Complete" at bounding box center [903, 344] width 233 height 18
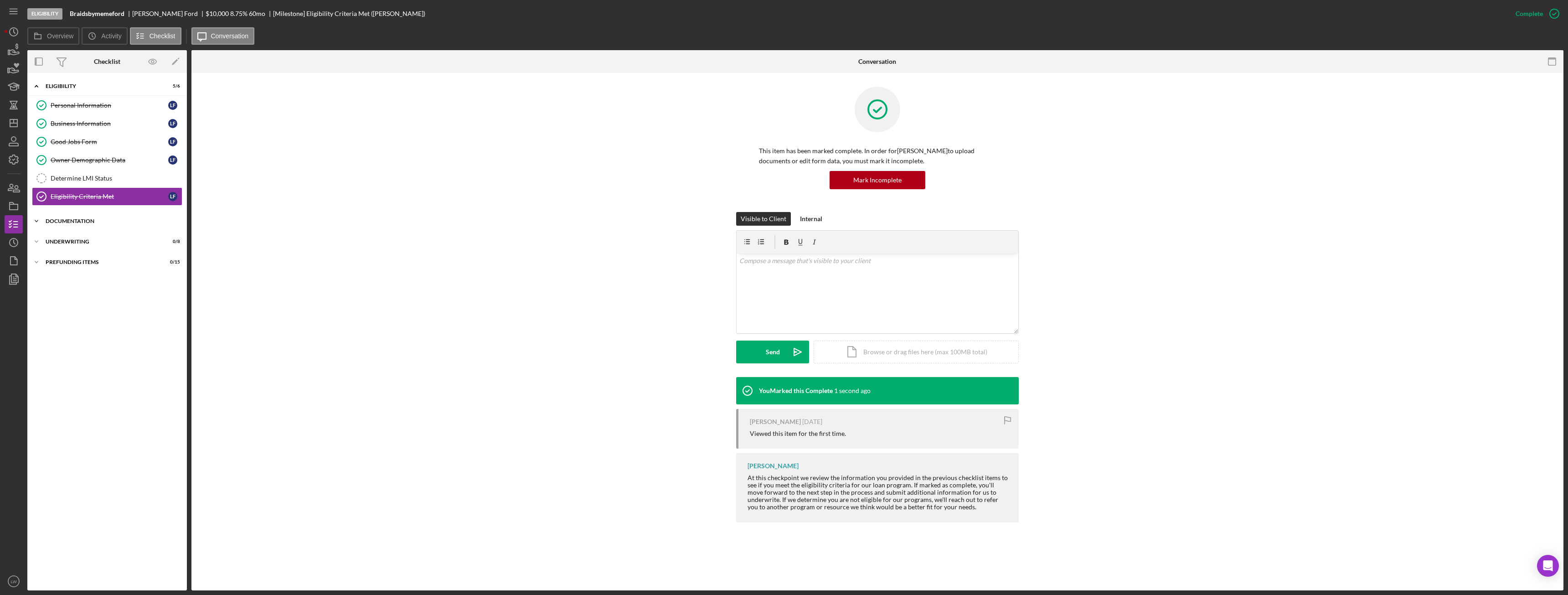
click at [77, 225] on div "Icon/Expander Documentation 0 / 20" at bounding box center [107, 221] width 159 height 18
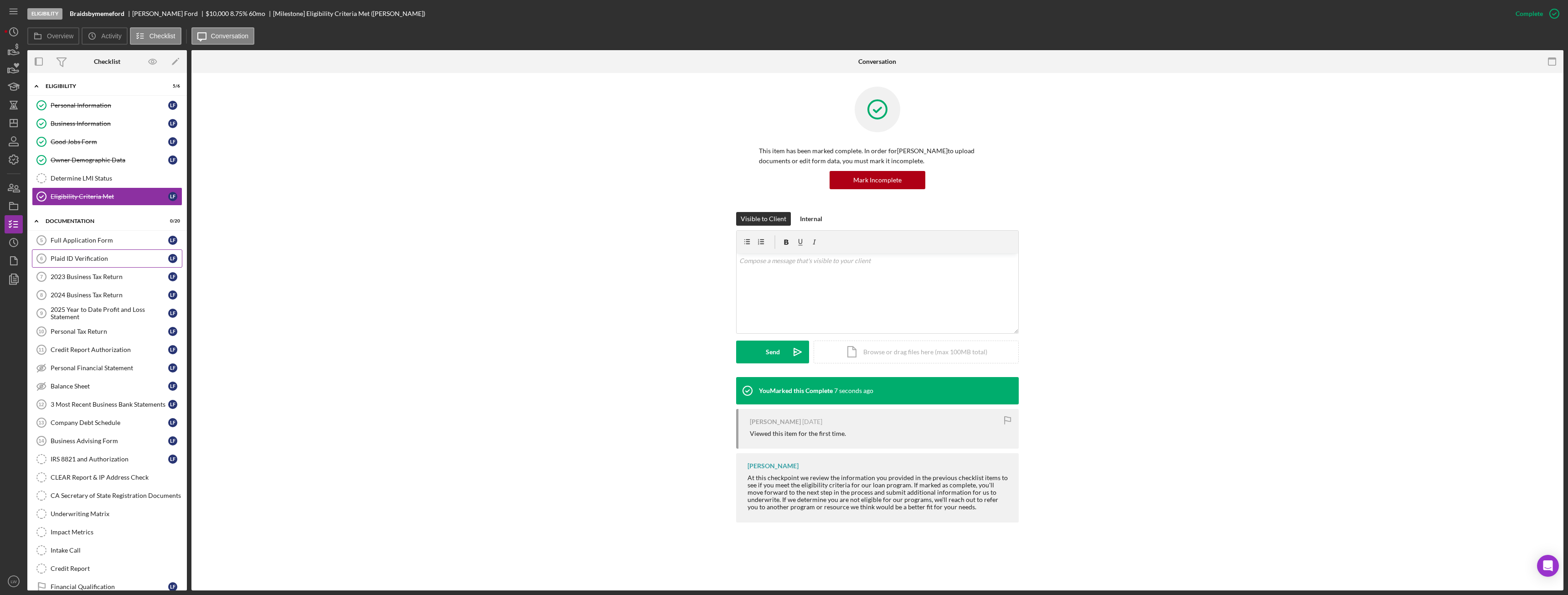
click at [100, 259] on div "Plaid ID Verification" at bounding box center [109, 259] width 117 height 7
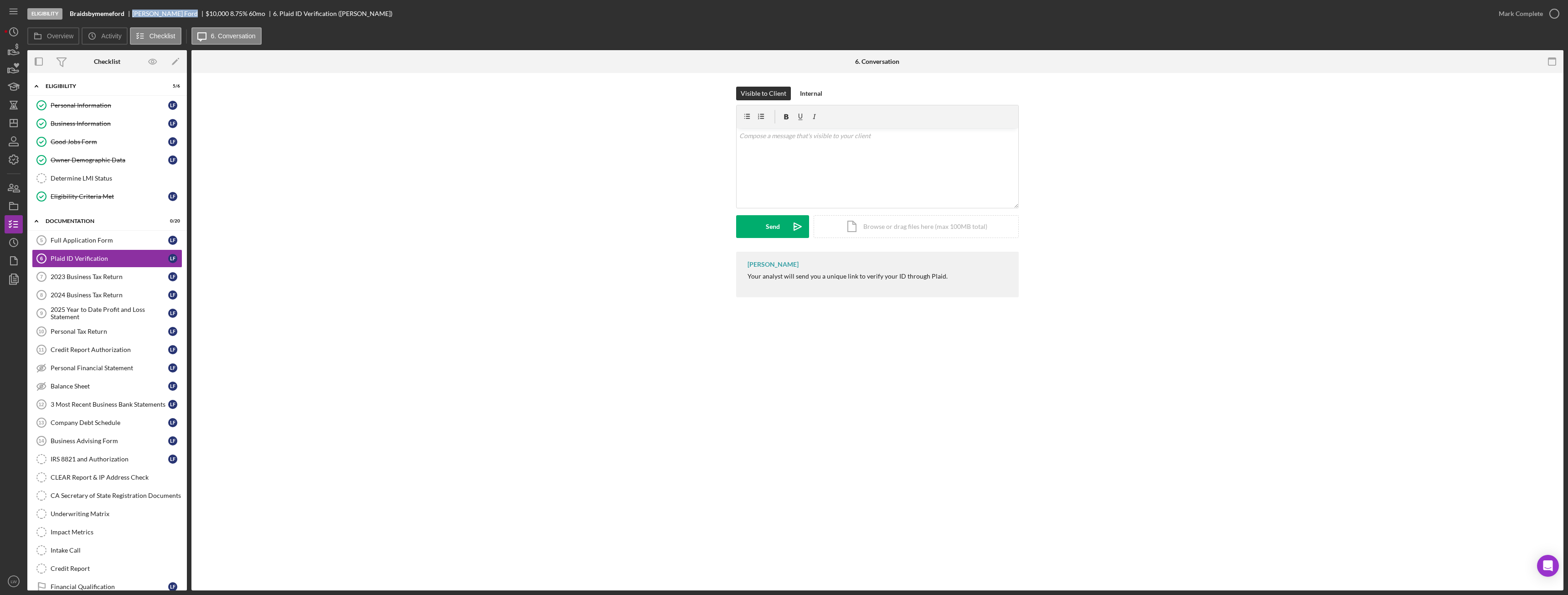
drag, startPoint x: 171, startPoint y: 12, endPoint x: 133, endPoint y: 12, distance: 38.0
click at [133, 12] on div "Lamesha Ford" at bounding box center [169, 13] width 74 height 7
copy div "Lamesha Ford"
click at [79, 127] on div "Business Information" at bounding box center [109, 124] width 117 height 7
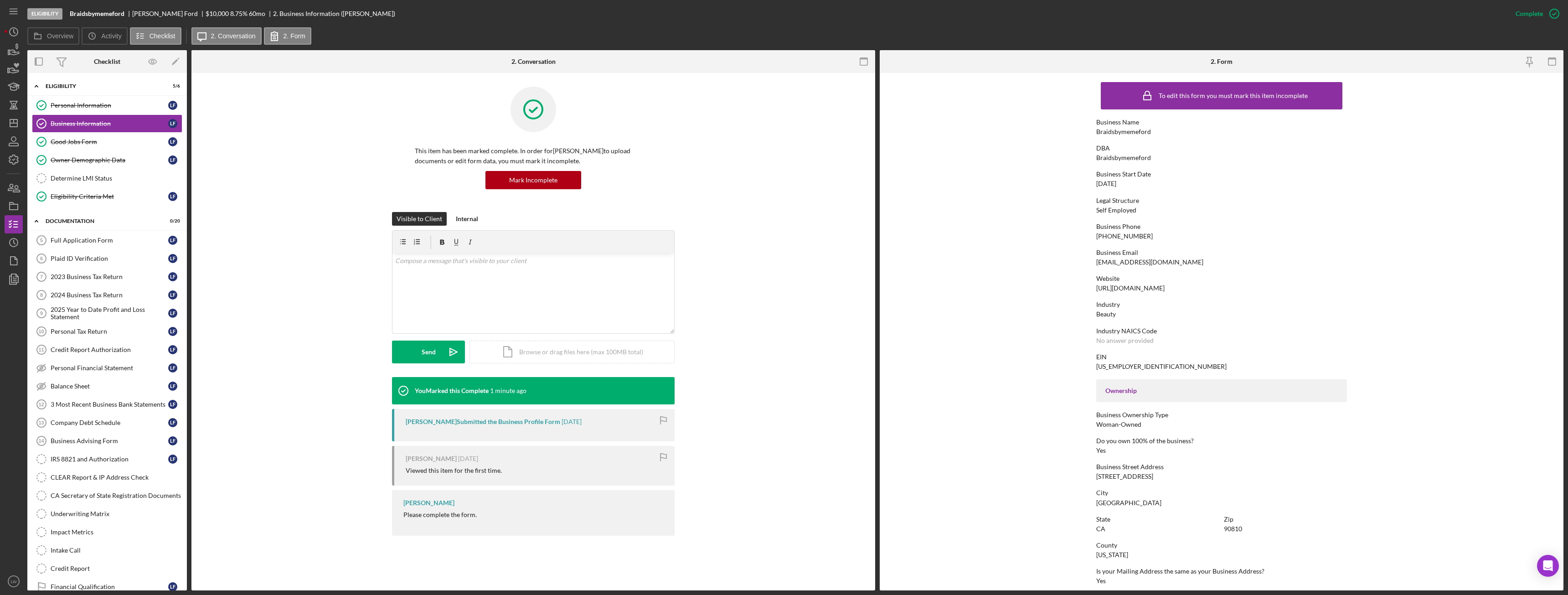
click at [1133, 264] on div "lameshaford7@gmail.com" at bounding box center [1150, 262] width 107 height 7
copy div "lameshaford7@gmail.com"
click at [96, 262] on link "Plaid ID Verification 6 Plaid ID Verification L F" at bounding box center [107, 259] width 150 height 18
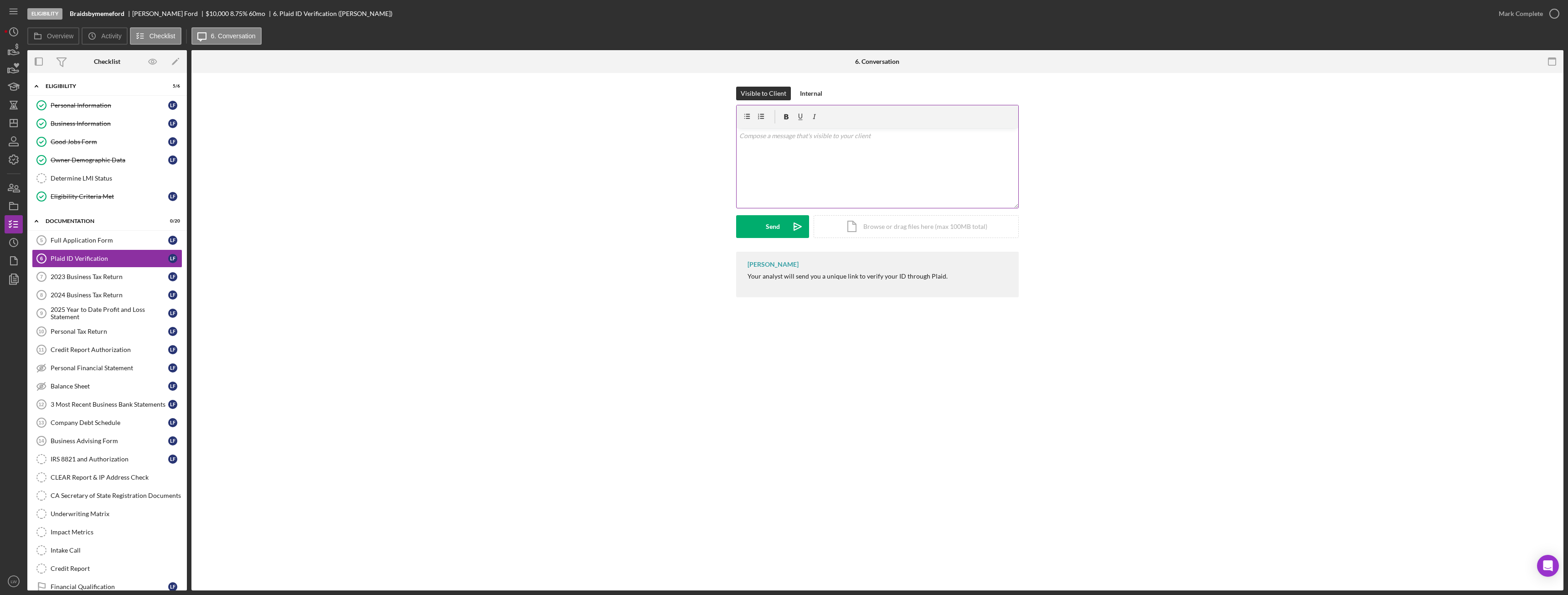
click at [832, 197] on div "v Color teal Color pink Remove color Add row above Add row below Add column bef…" at bounding box center [877, 167] width 282 height 80
click at [771, 222] on div "Send" at bounding box center [772, 226] width 14 height 23
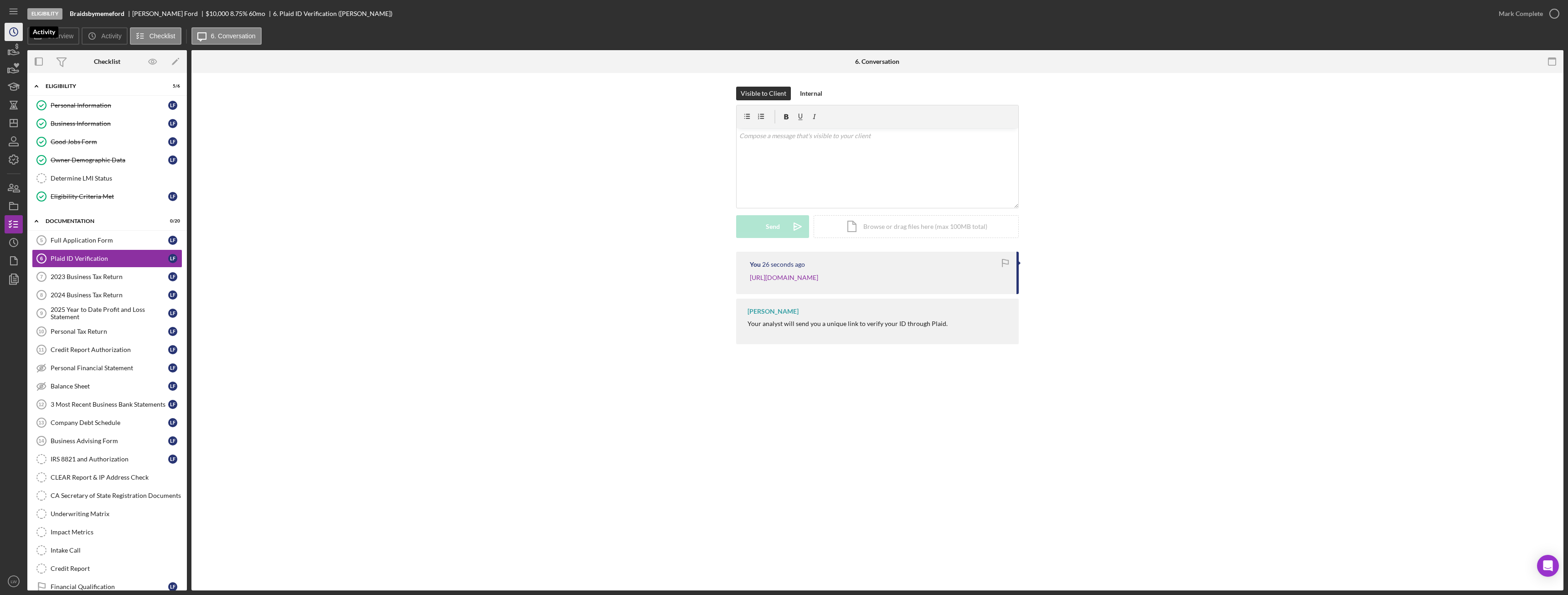
click at [15, 35] on icon "Icon/History" at bounding box center [13, 32] width 23 height 23
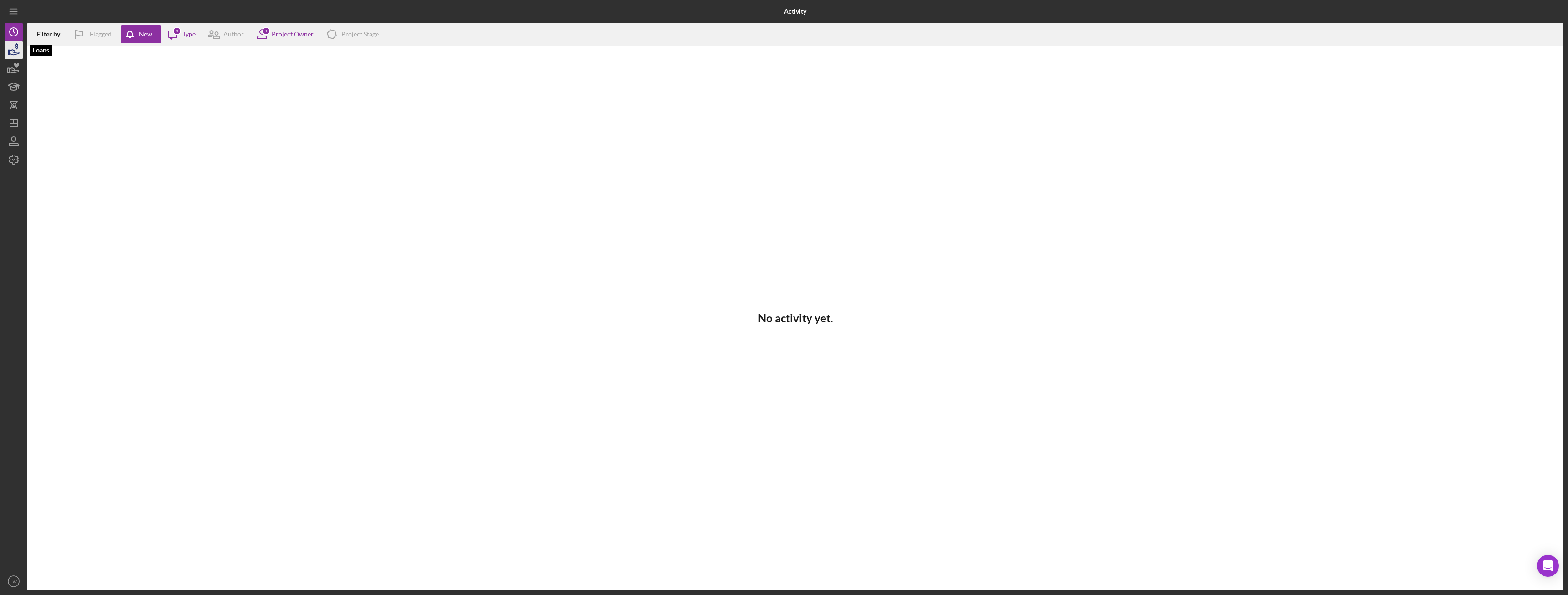
click at [17, 54] on icon "button" at bounding box center [15, 52] width 10 height 5
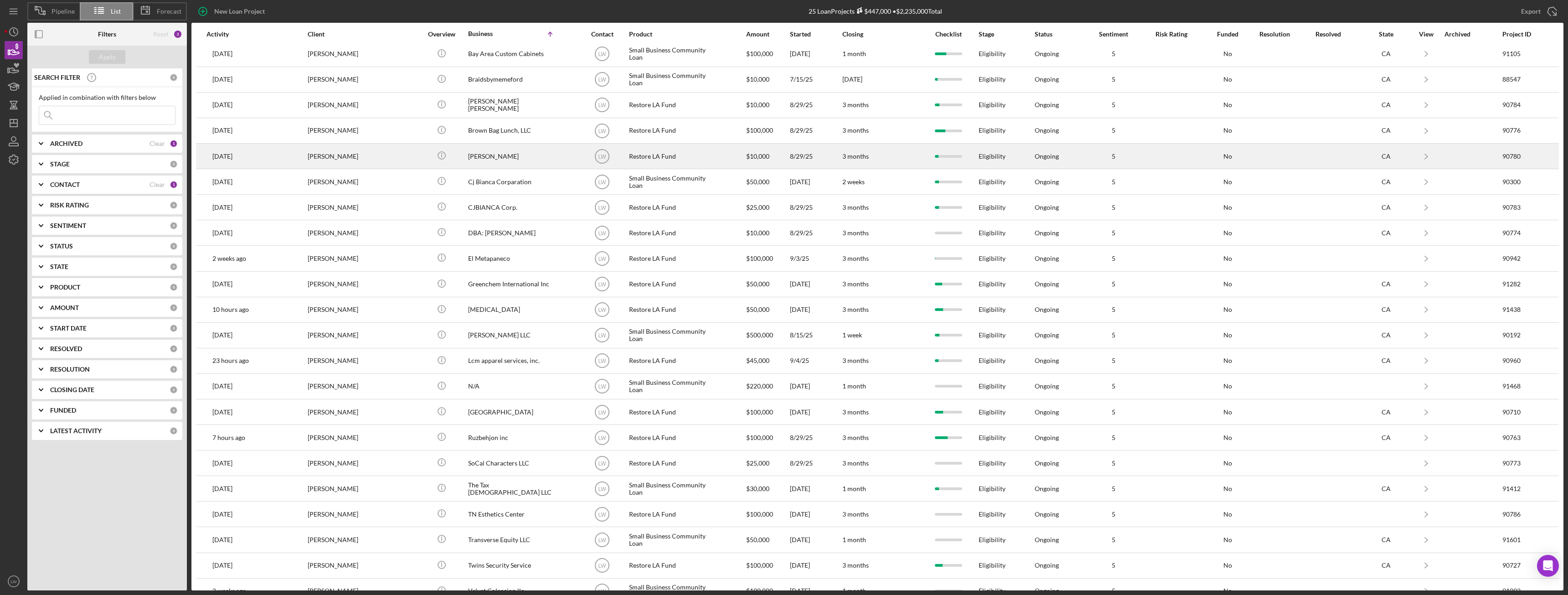
scroll to position [99, 0]
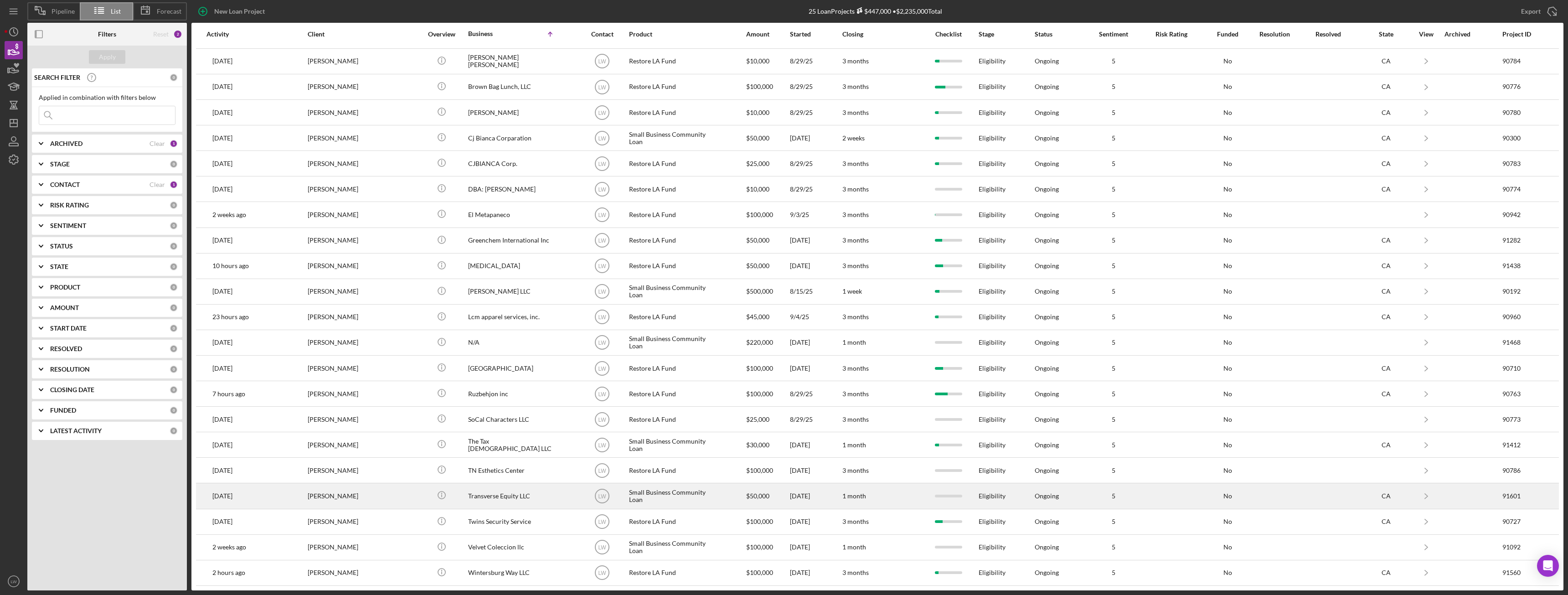
click at [335, 498] on div "GLORIA Hawkins" at bounding box center [353, 496] width 91 height 24
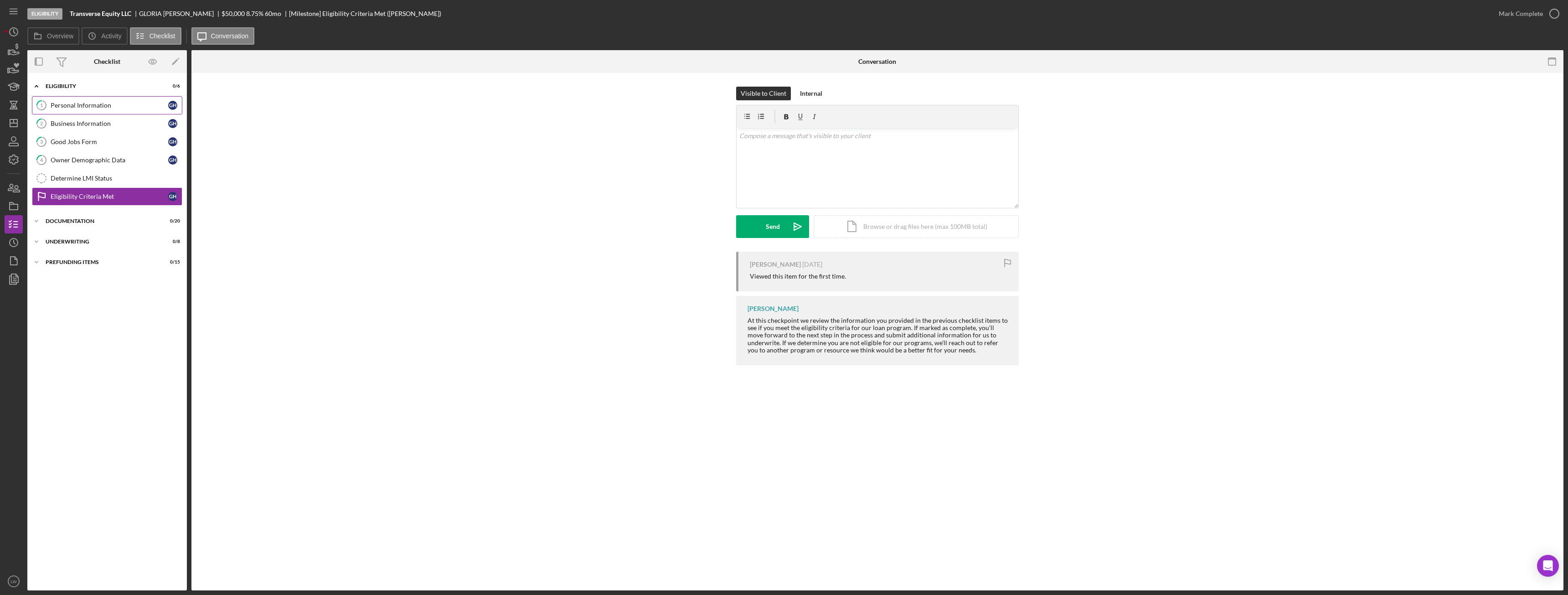
click at [94, 104] on div "Personal Information" at bounding box center [109, 105] width 117 height 7
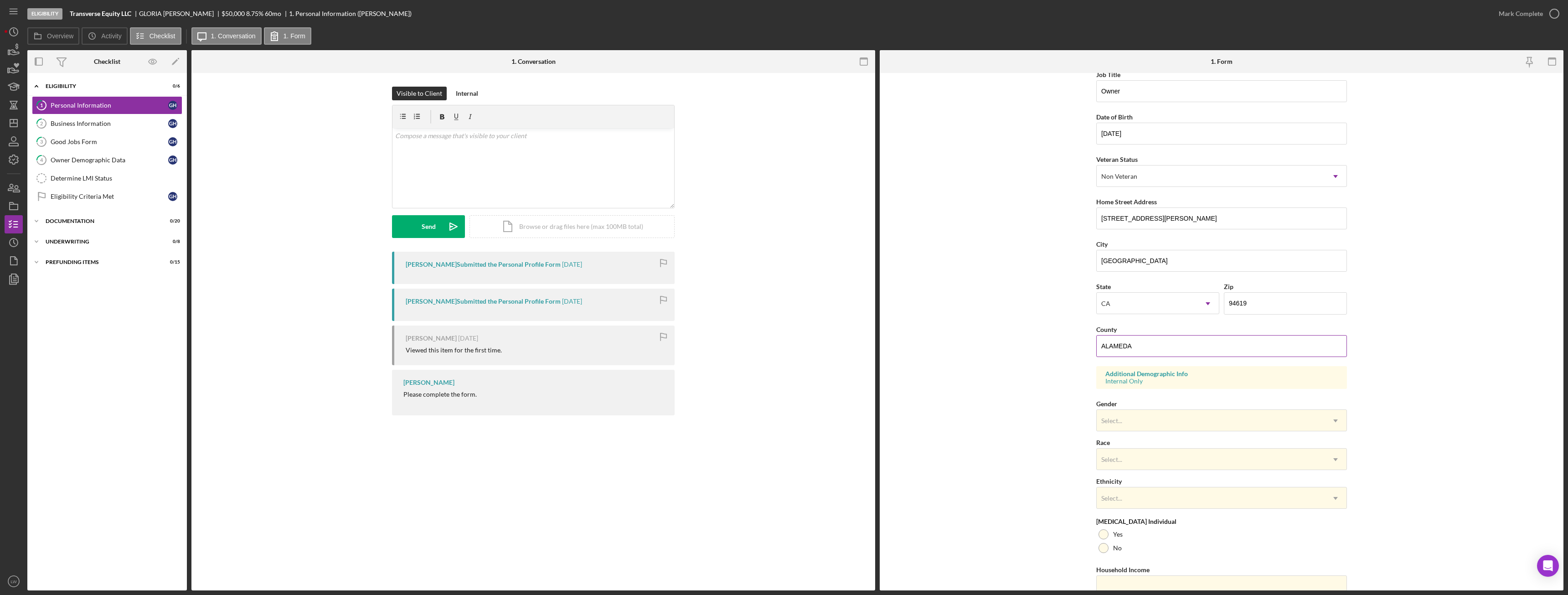
scroll to position [91, 0]
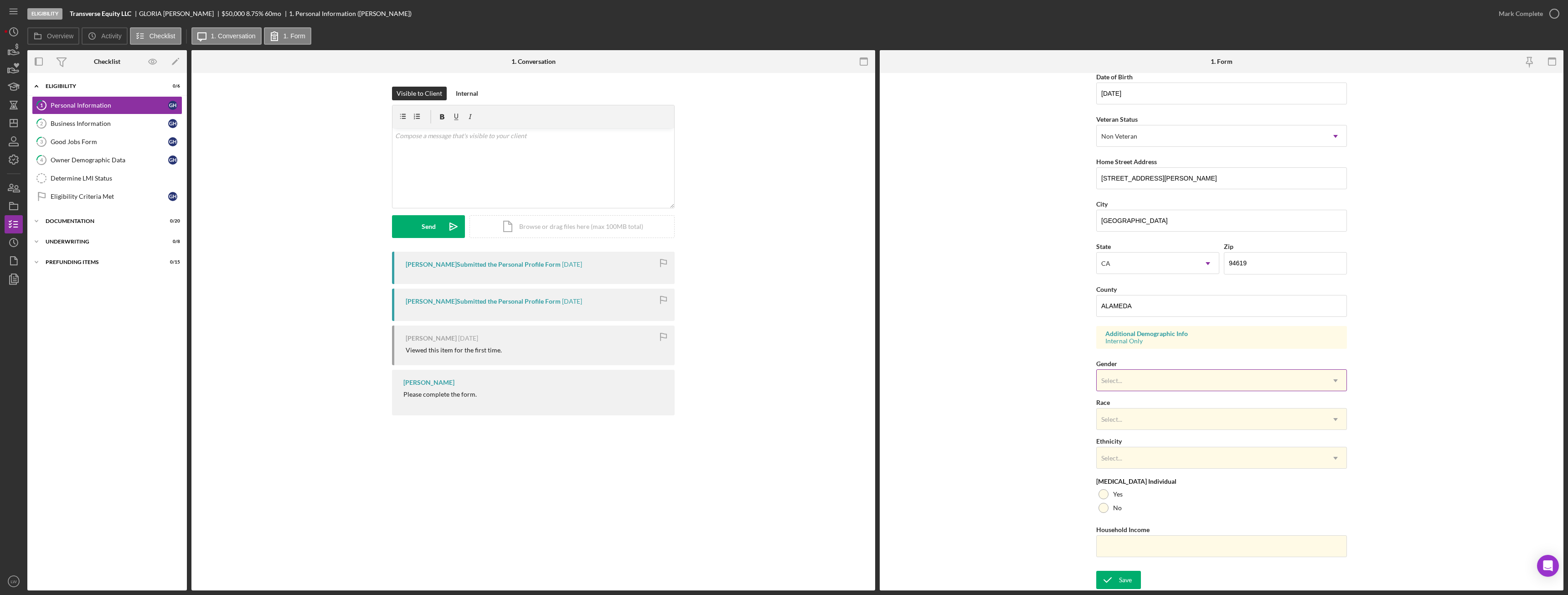
click at [1133, 381] on div "Select..." at bounding box center [1211, 381] width 228 height 21
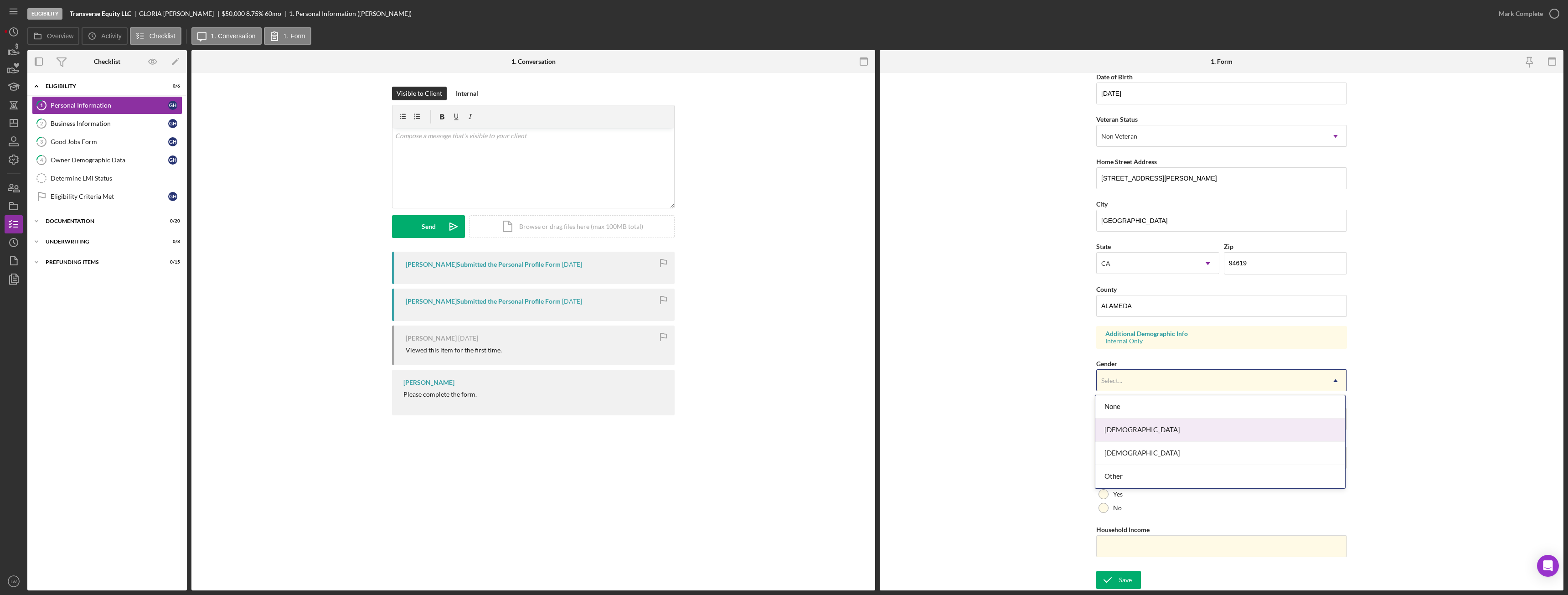
click at [1133, 426] on div "Female" at bounding box center [1220, 430] width 250 height 23
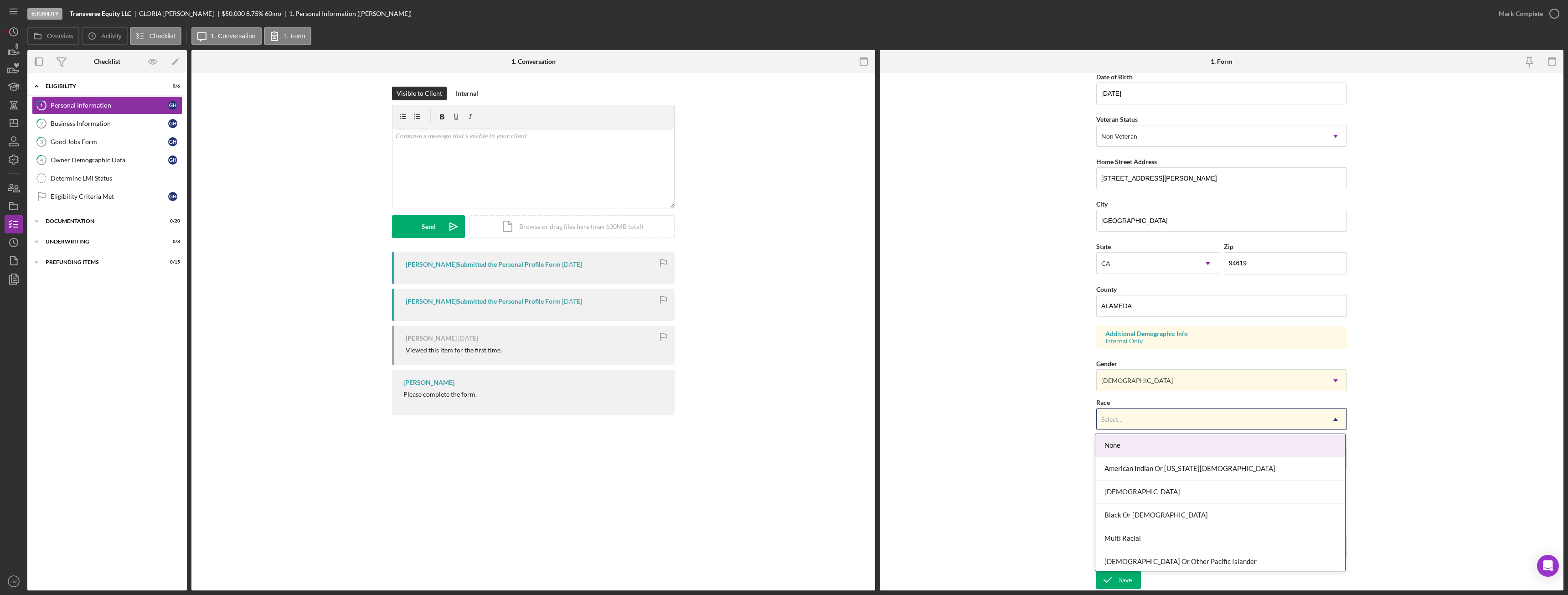
click at [1135, 419] on div "Select..." at bounding box center [1211, 420] width 228 height 21
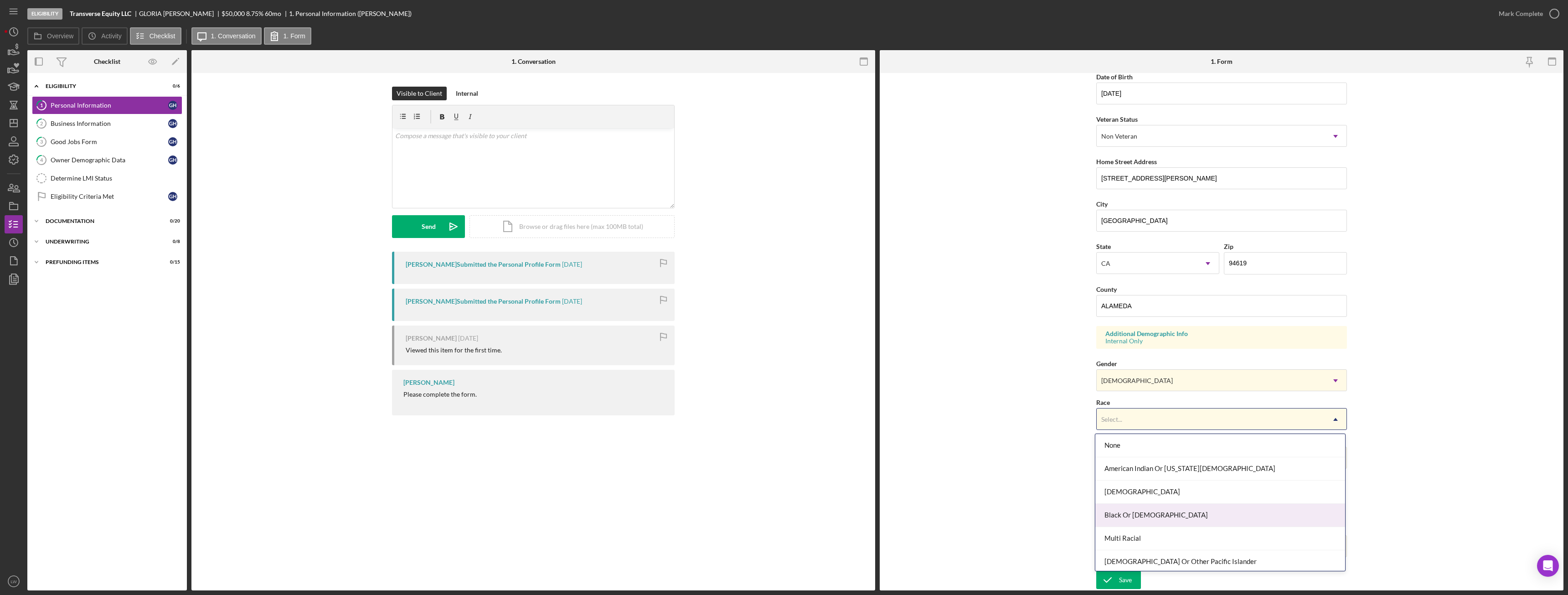
click at [1143, 516] on div "Black Or African American" at bounding box center [1220, 515] width 250 height 23
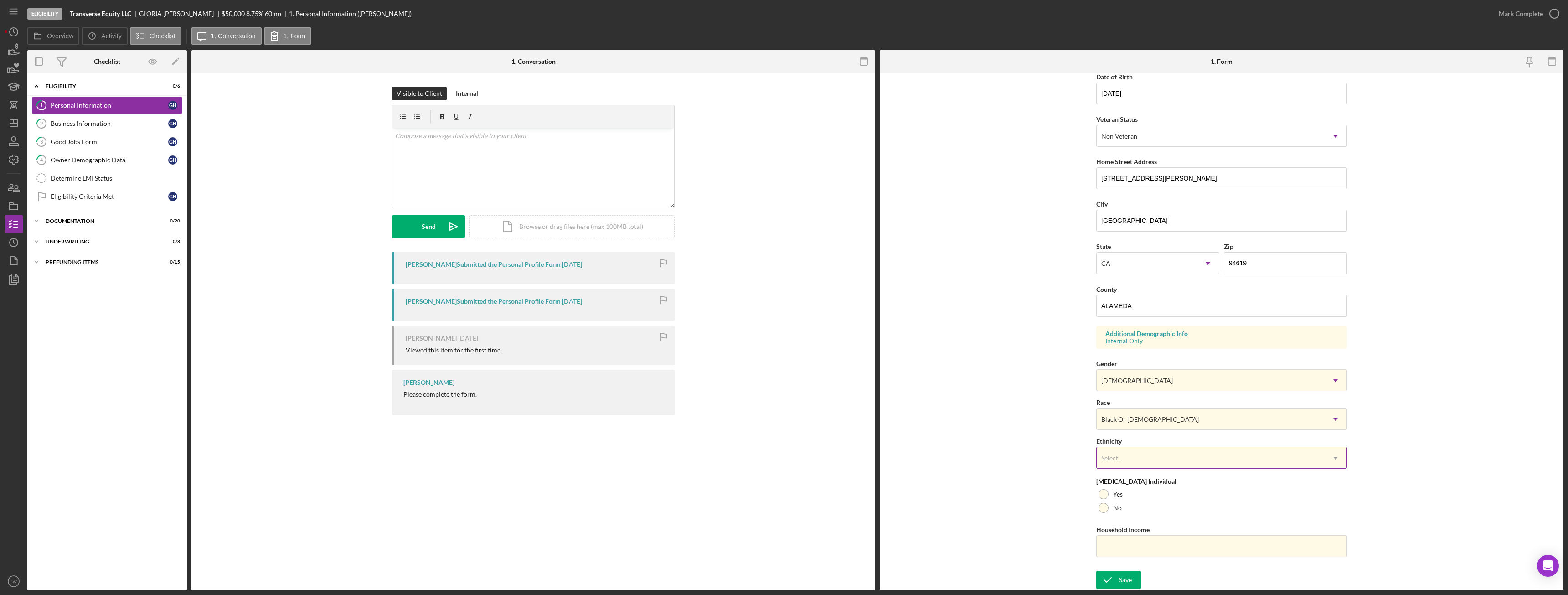
click at [1127, 457] on div "Select..." at bounding box center [1211, 458] width 228 height 21
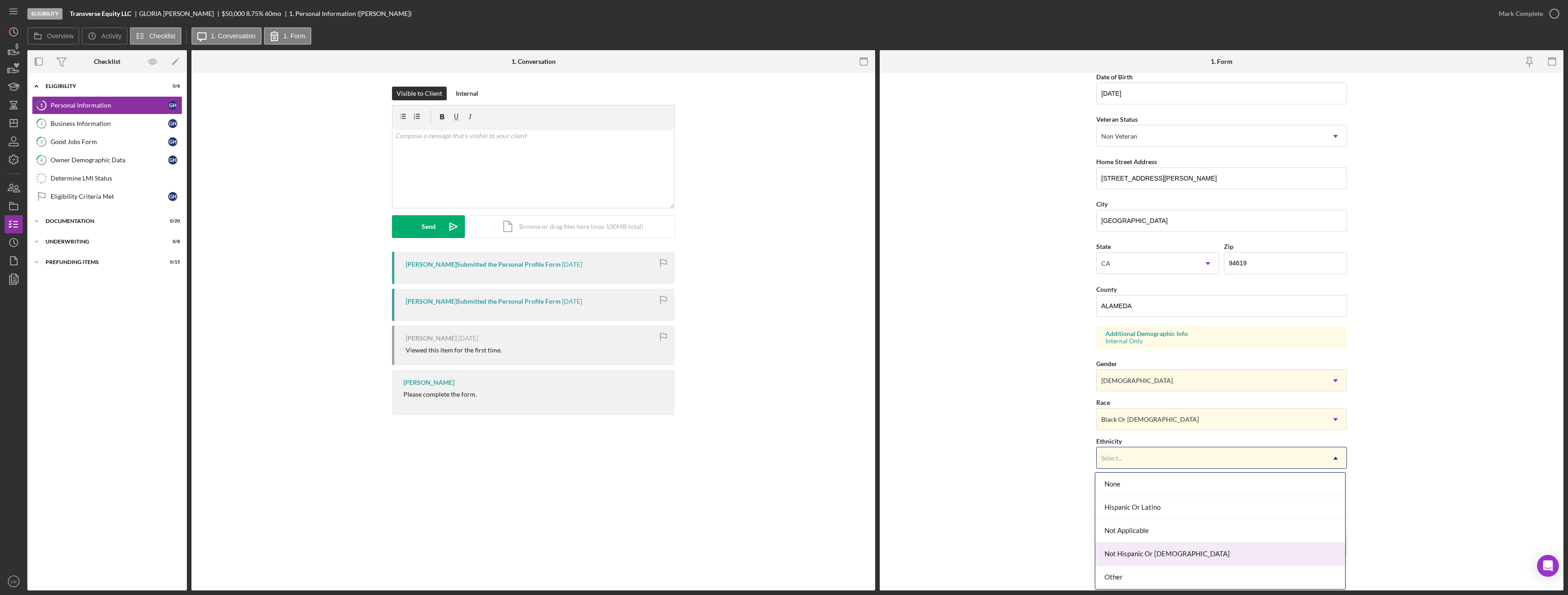
click at [1148, 551] on div "Not Hispanic Or Latino" at bounding box center [1220, 554] width 250 height 23
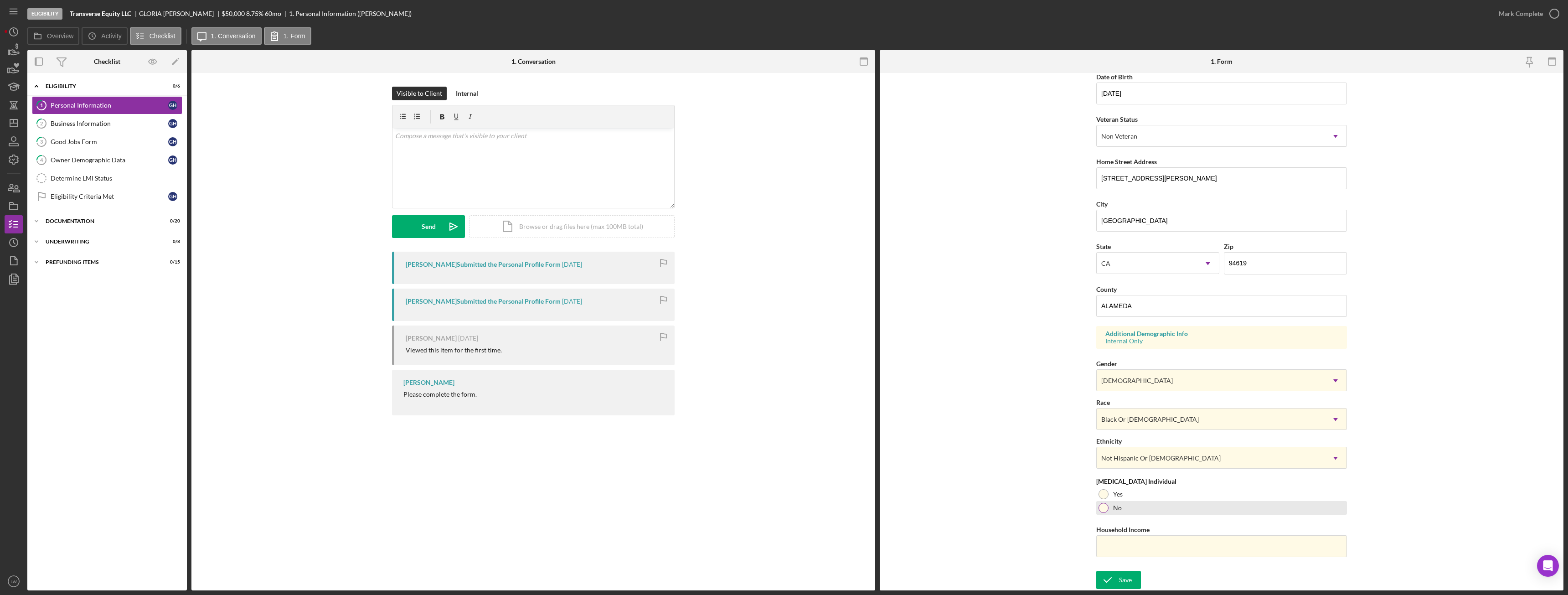
click at [1102, 506] on div at bounding box center [1104, 508] width 10 height 10
click at [1130, 581] on div "Save" at bounding box center [1125, 580] width 13 height 18
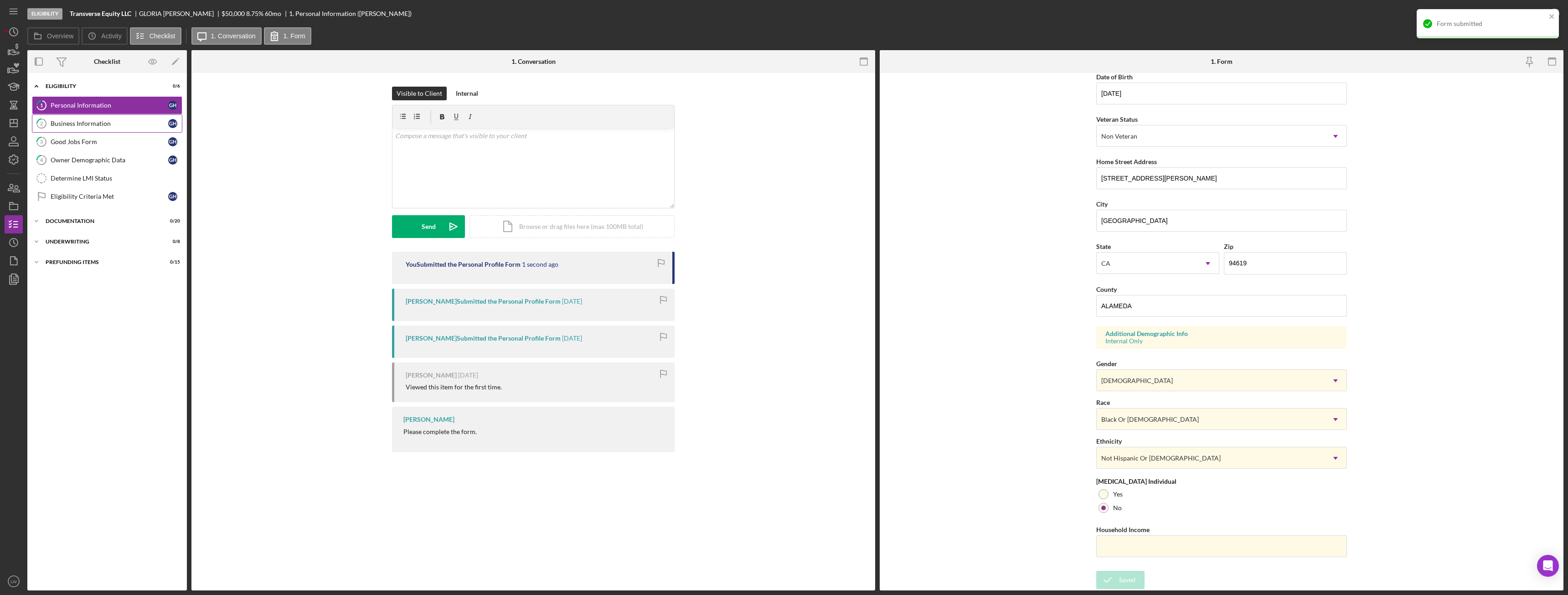
click at [94, 117] on link "2 Business Information G H" at bounding box center [107, 124] width 150 height 18
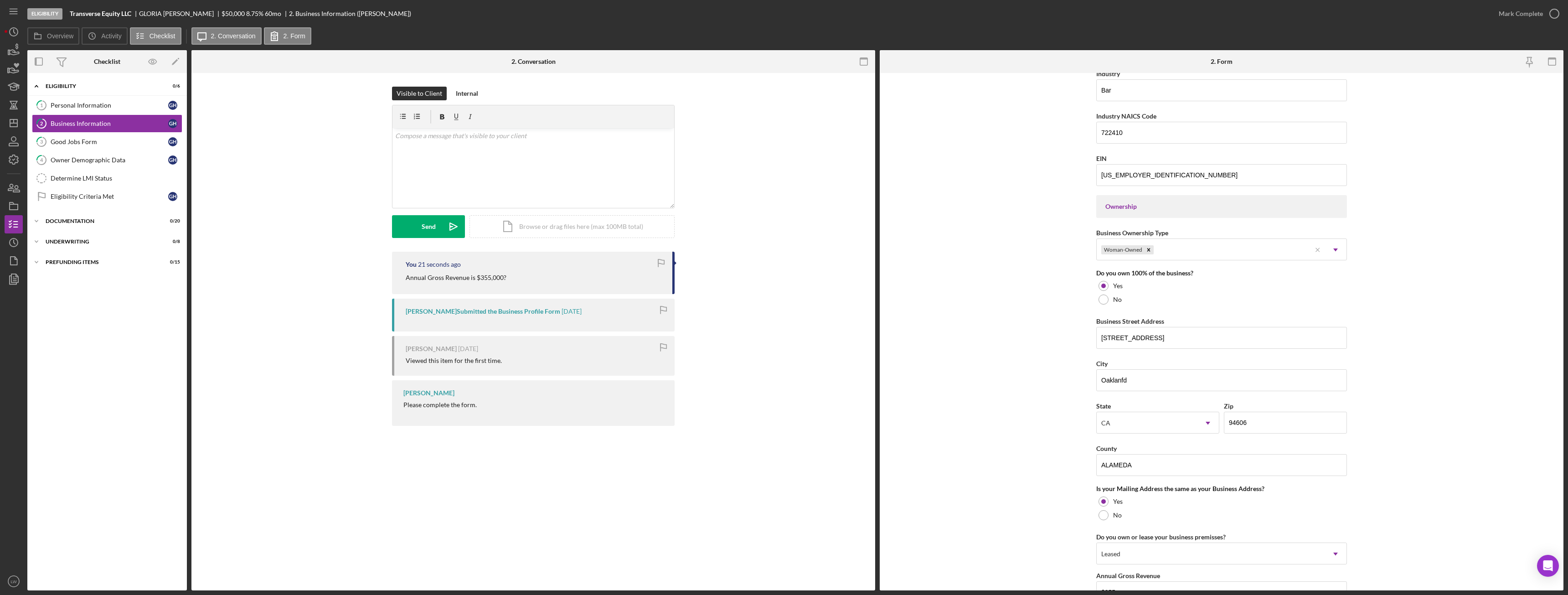
scroll to position [495, 0]
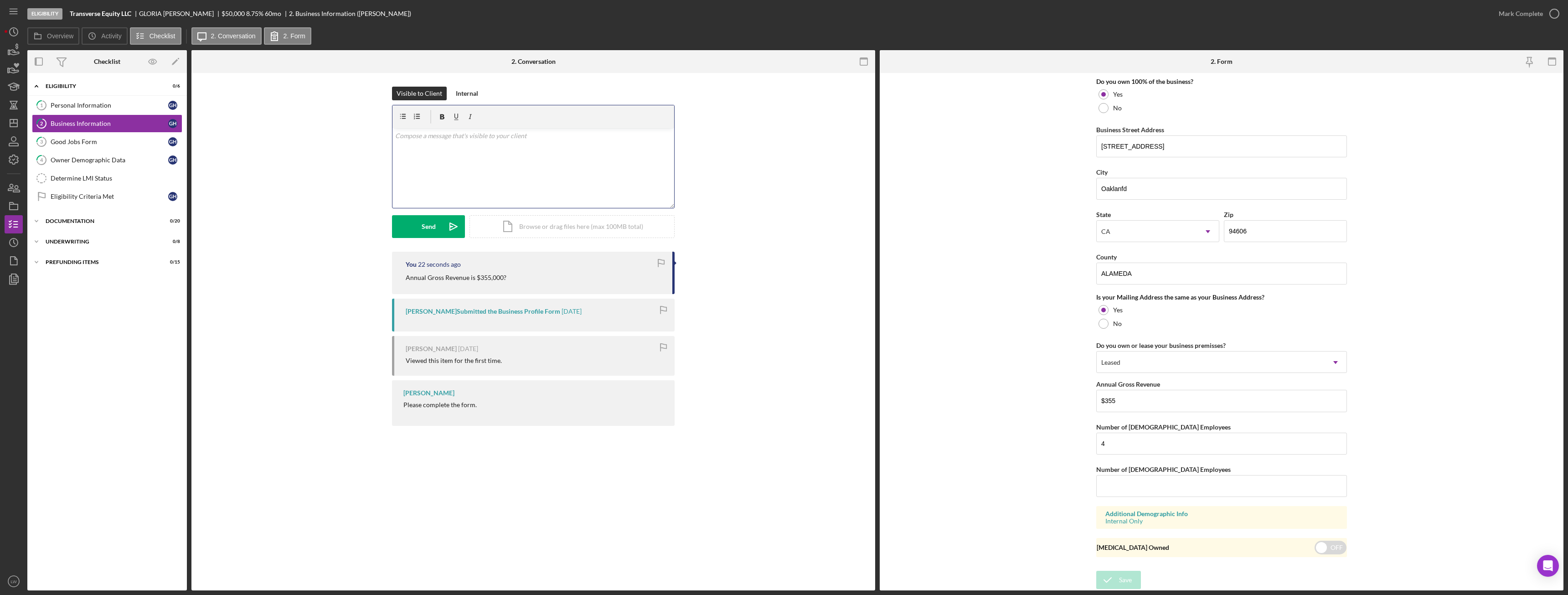
click at [551, 185] on div "v Color teal Color pink Remove color Add row above Add row below Add column bef…" at bounding box center [533, 167] width 282 height 80
click at [433, 231] on div "Send" at bounding box center [429, 226] width 14 height 23
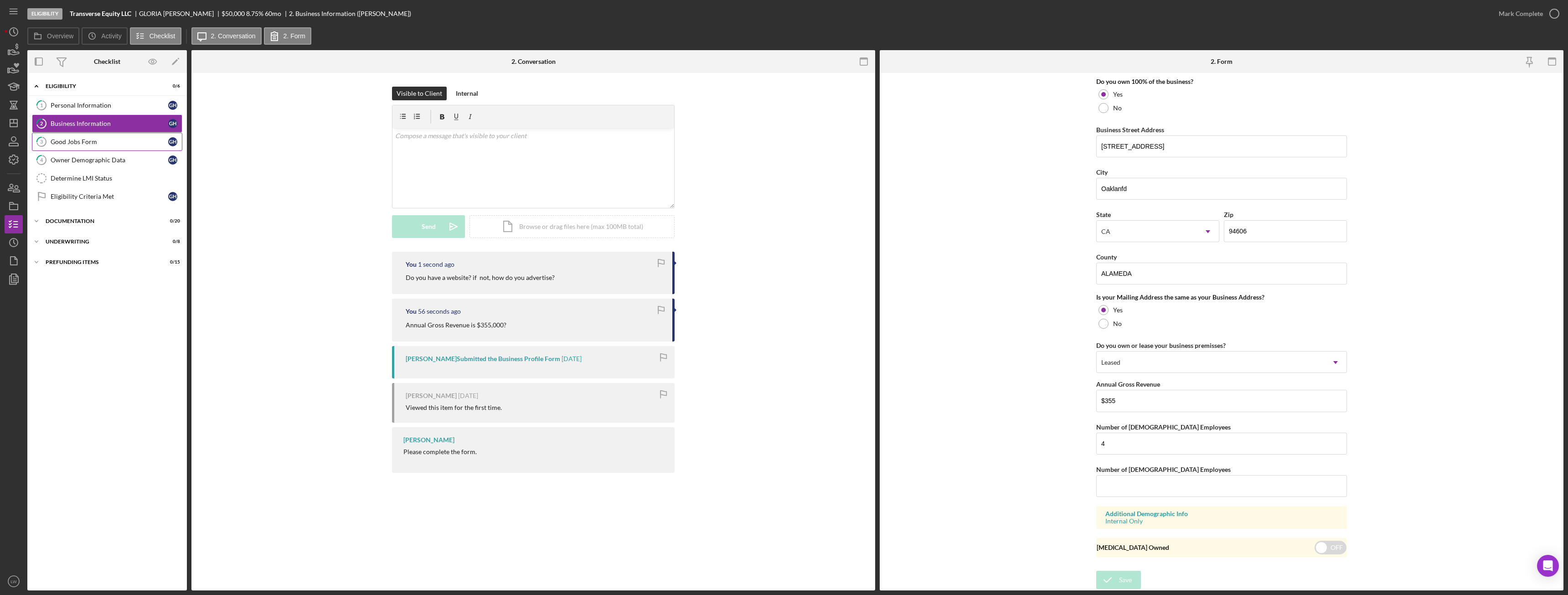
click at [101, 146] on div "Good Jobs Form" at bounding box center [109, 142] width 117 height 7
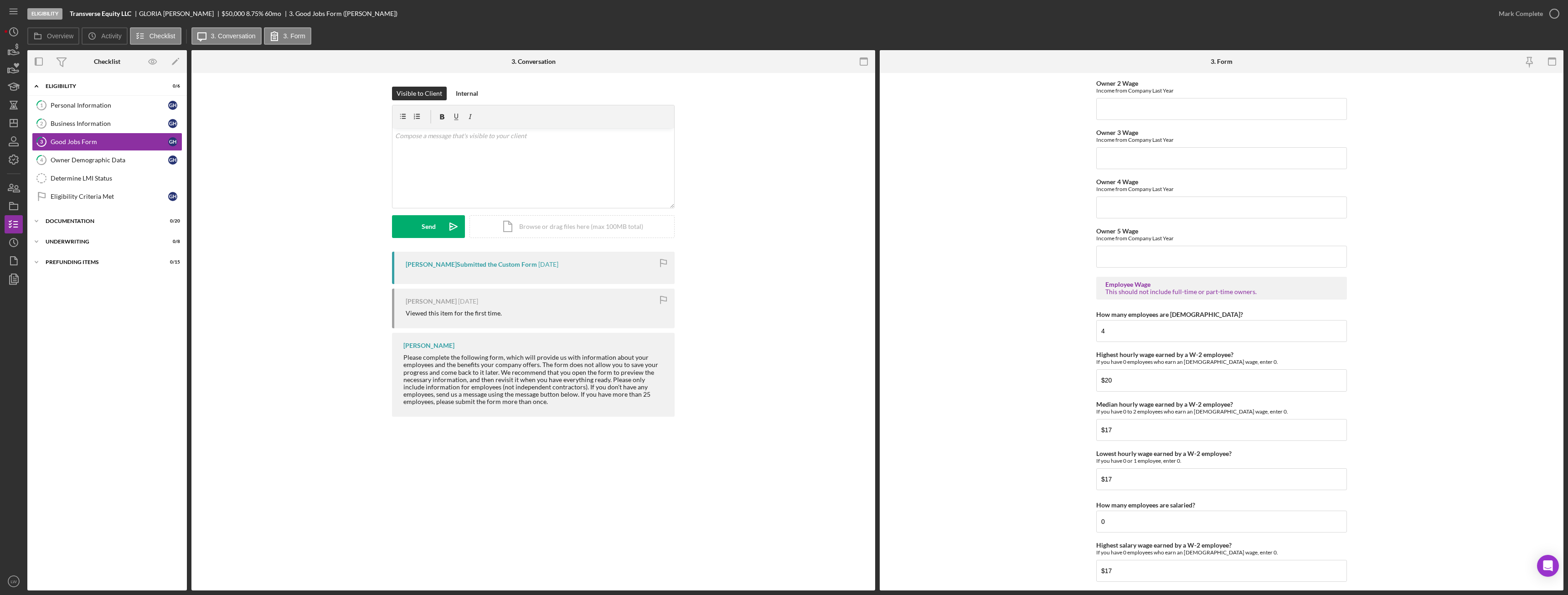
scroll to position [1527, 0]
click at [1537, 10] on div "Mark Complete" at bounding box center [1521, 13] width 44 height 18
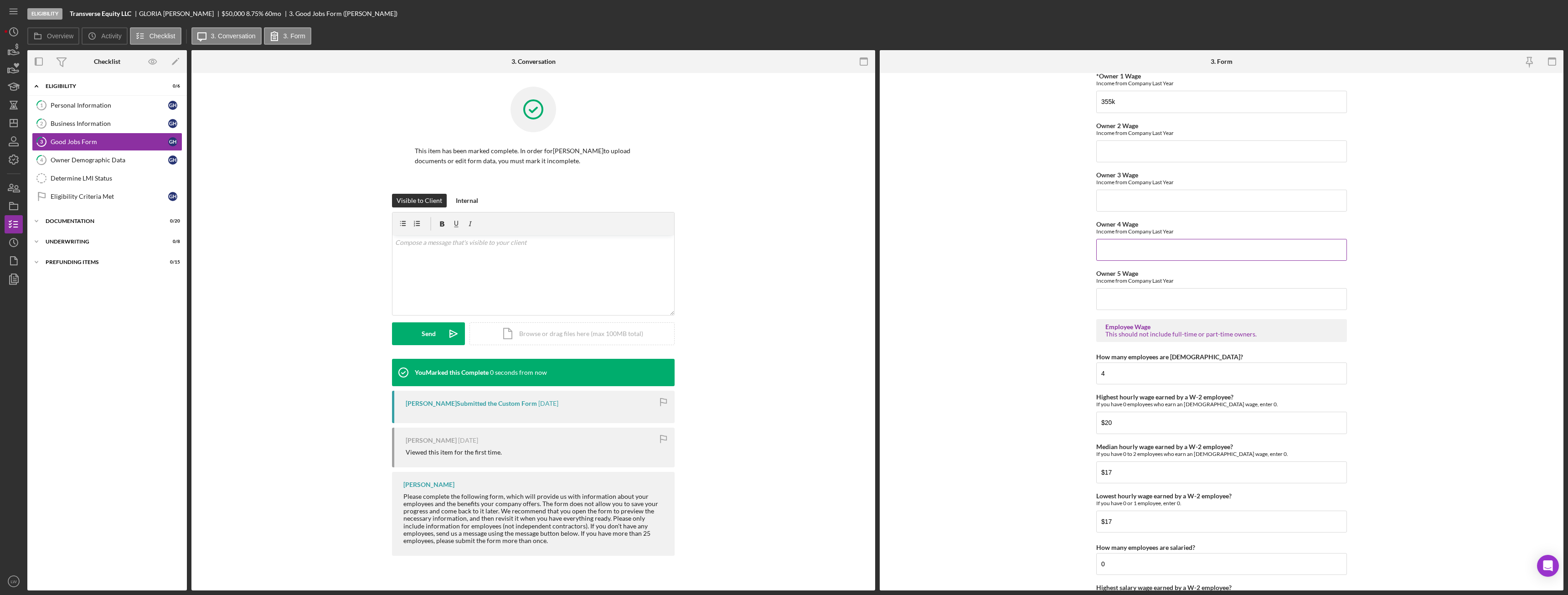
scroll to position [1563, 0]
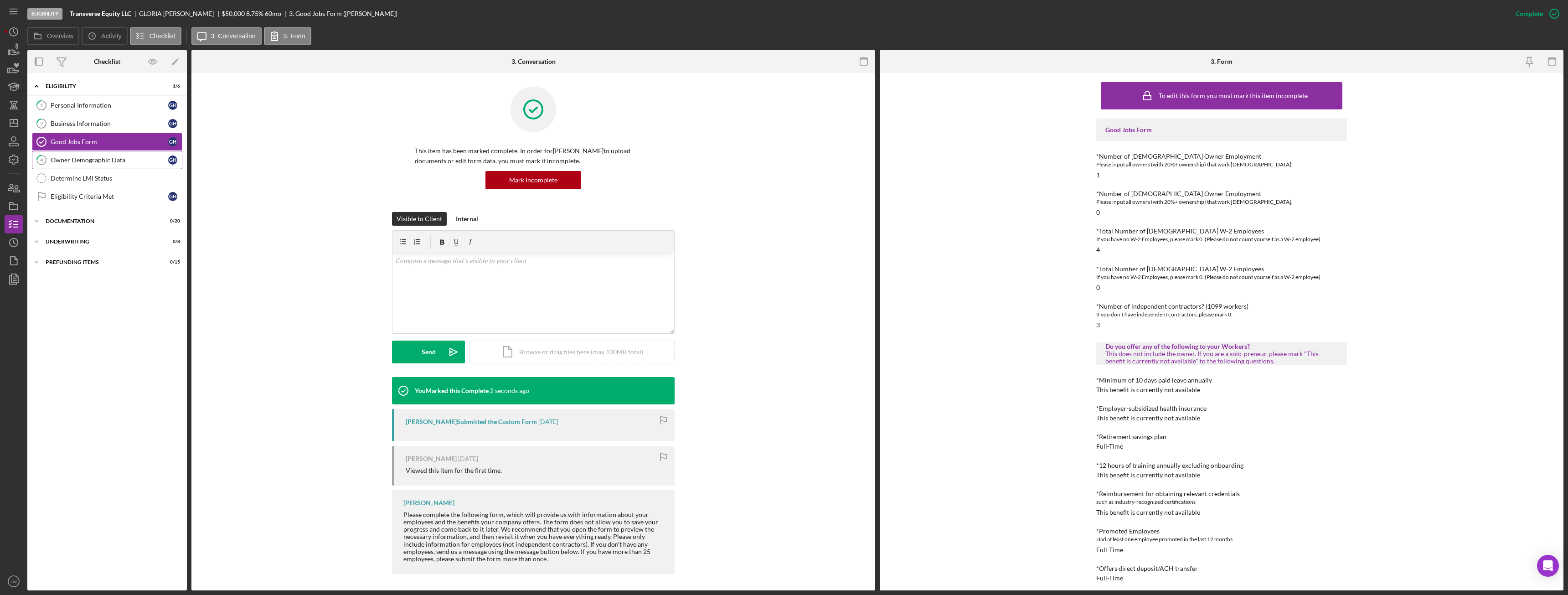
click at [63, 160] on div "Owner Demographic Data" at bounding box center [109, 160] width 117 height 7
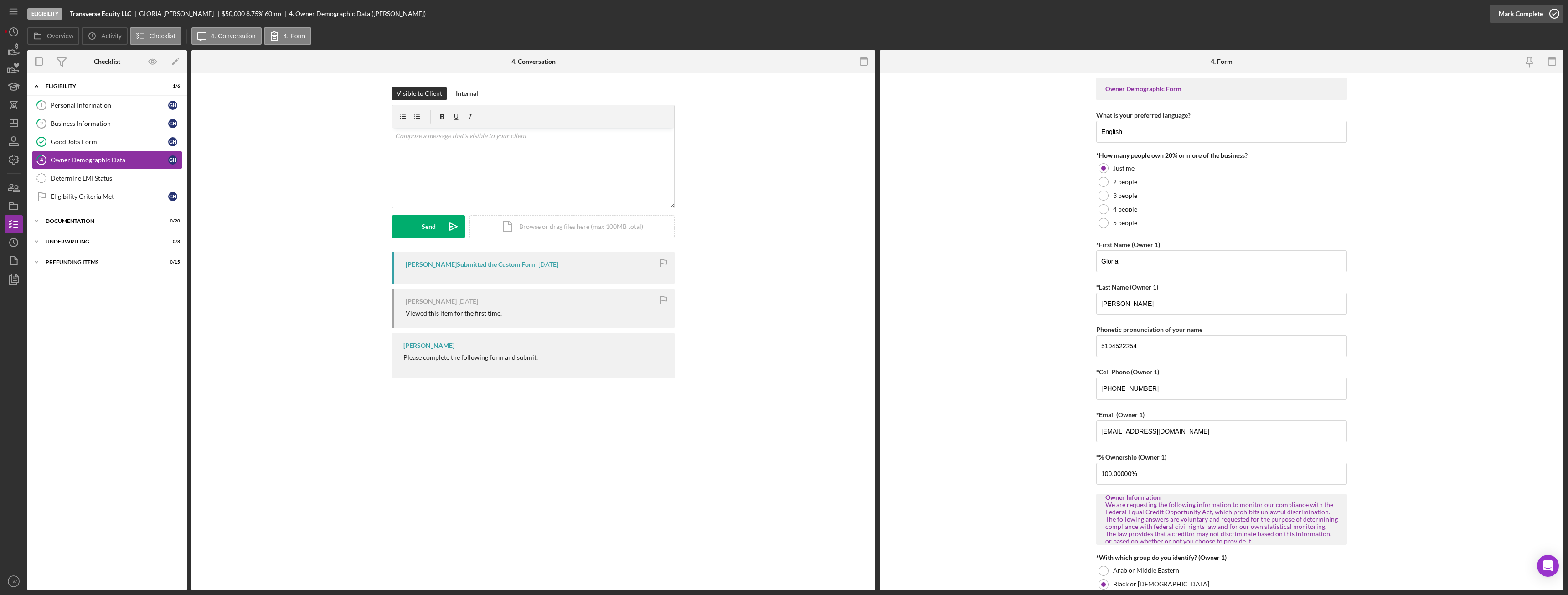
click at [1524, 15] on div "Mark Complete" at bounding box center [1521, 13] width 44 height 18
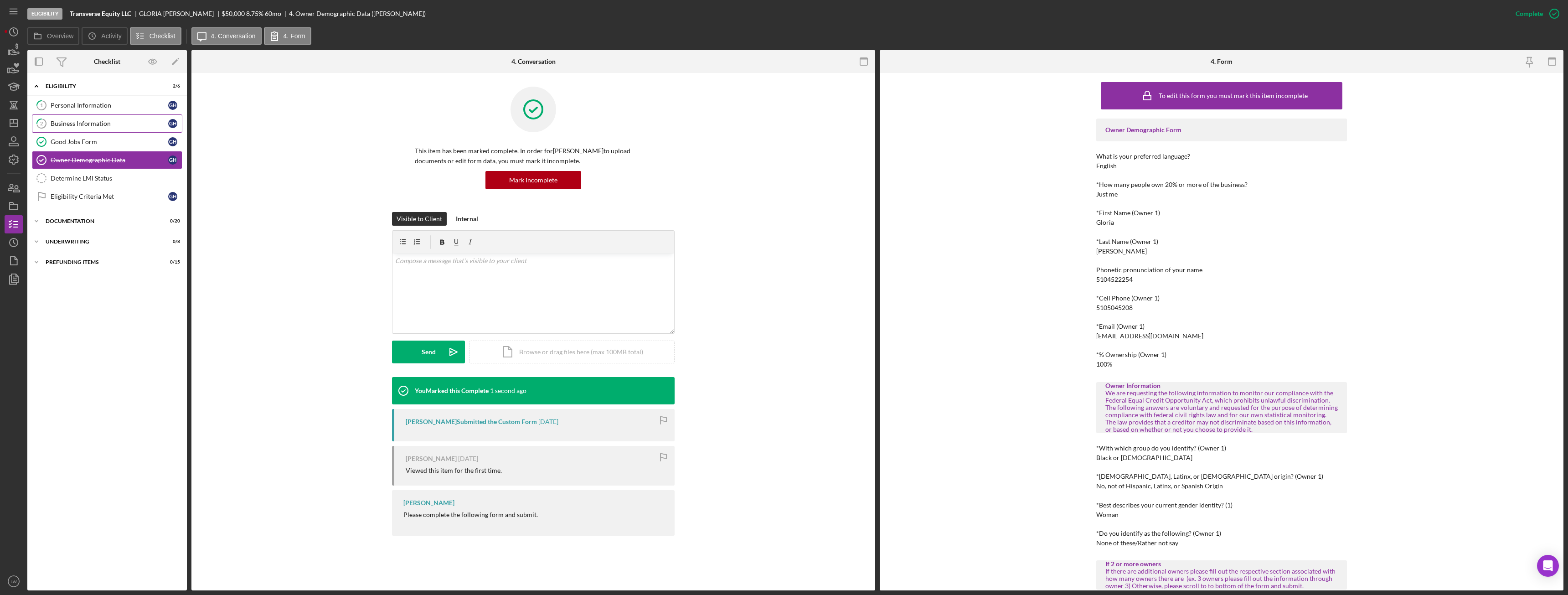
click at [103, 118] on link "2 Business Information G H" at bounding box center [107, 124] width 150 height 18
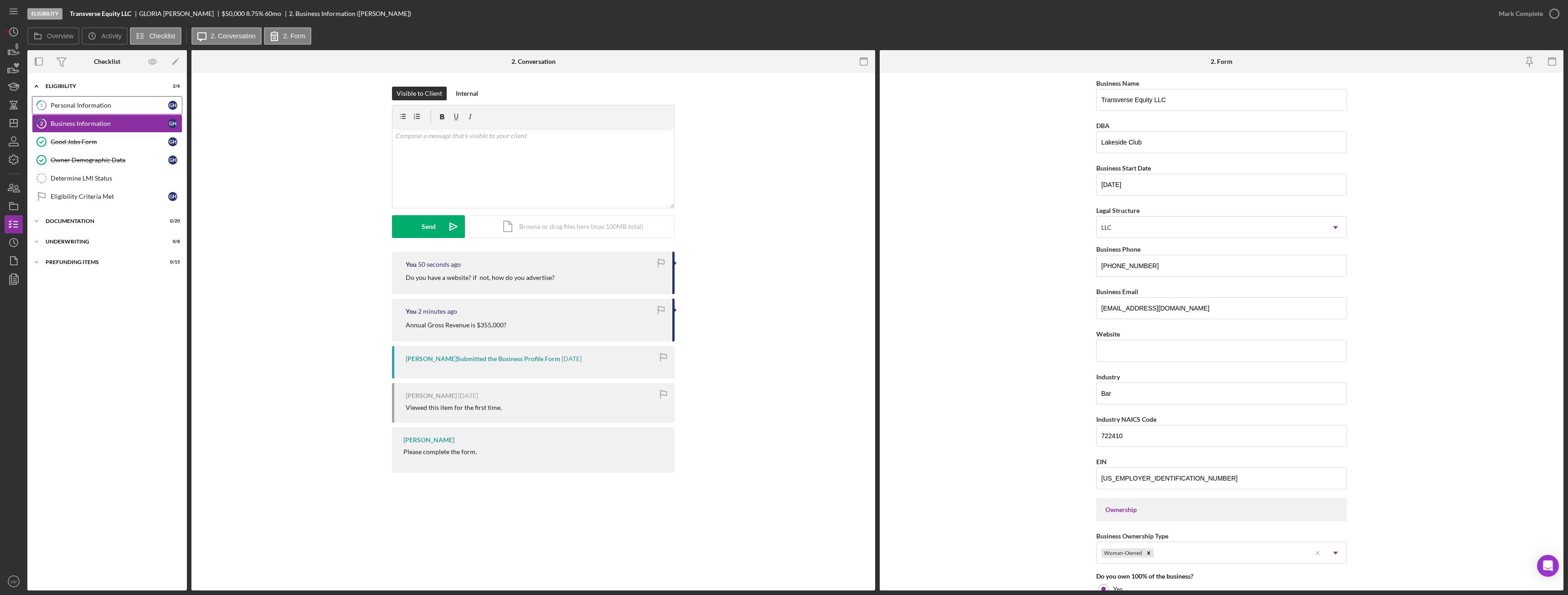
click at [138, 104] on div "Personal Information" at bounding box center [109, 105] width 117 height 7
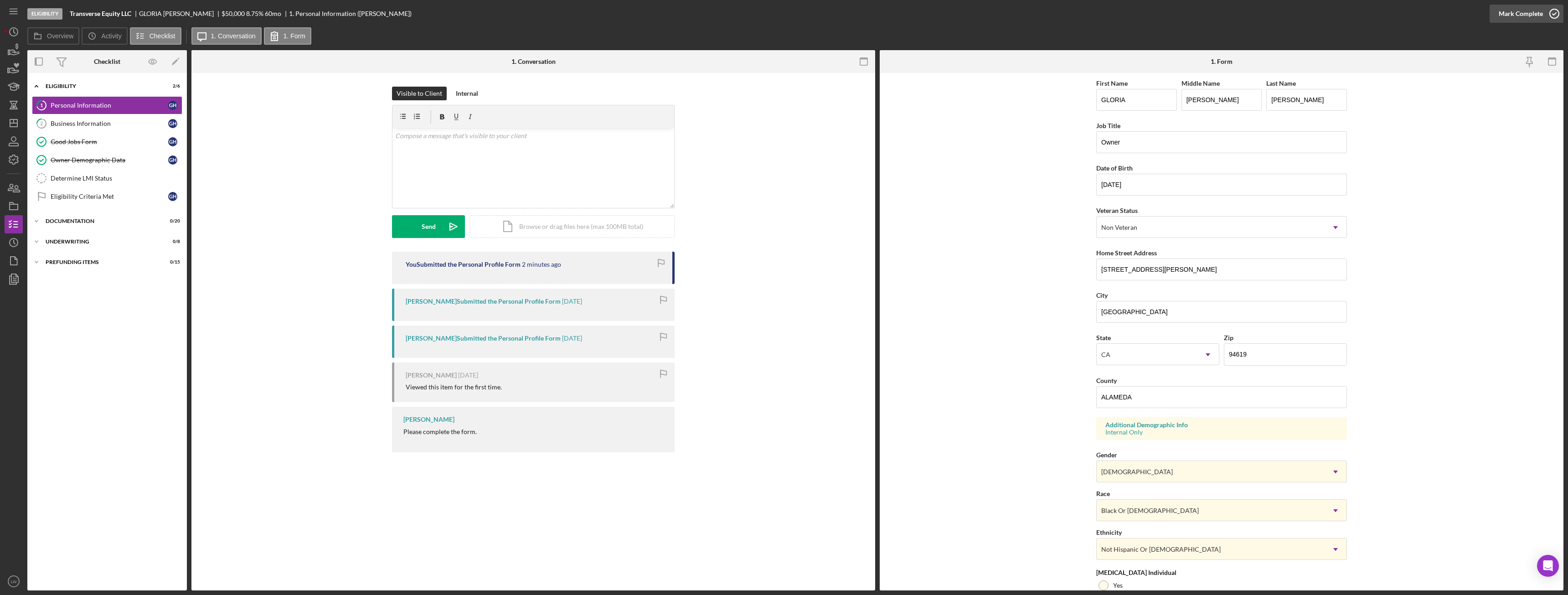
click at [1518, 11] on div "Mark Complete" at bounding box center [1521, 13] width 44 height 18
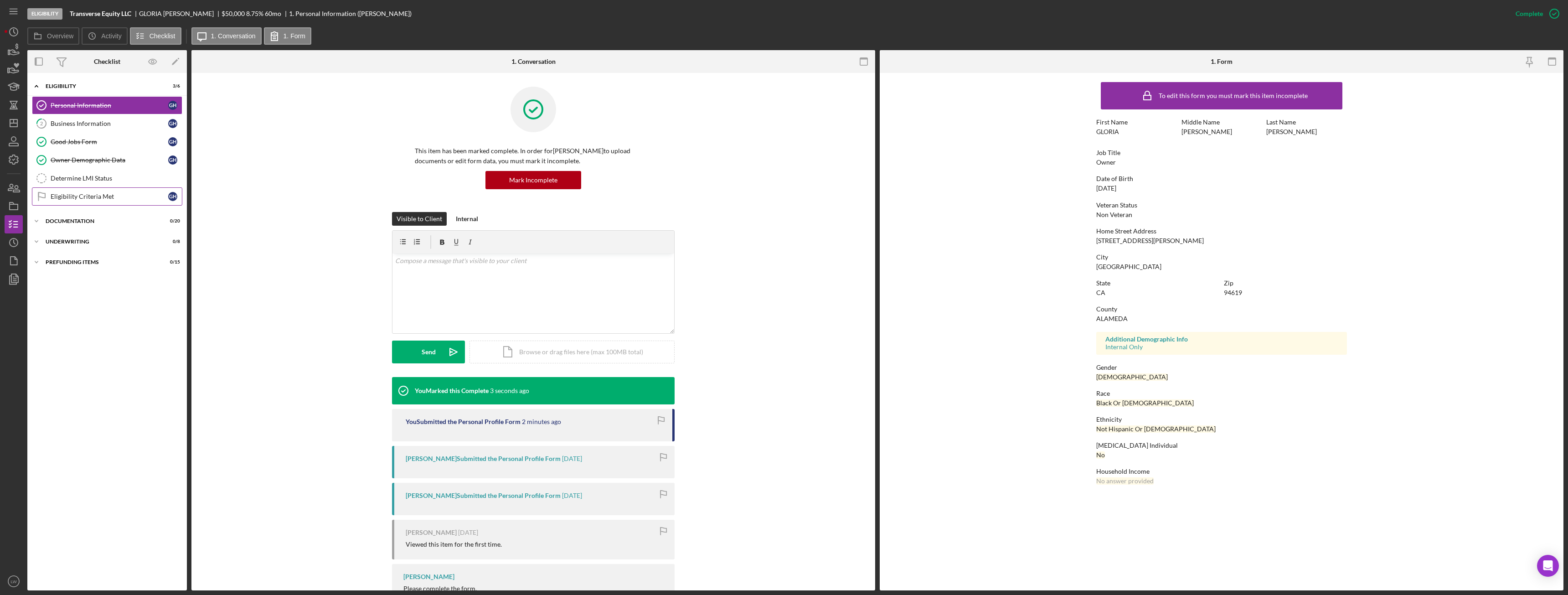
click at [70, 198] on div "Eligibility Criteria Met" at bounding box center [109, 197] width 117 height 7
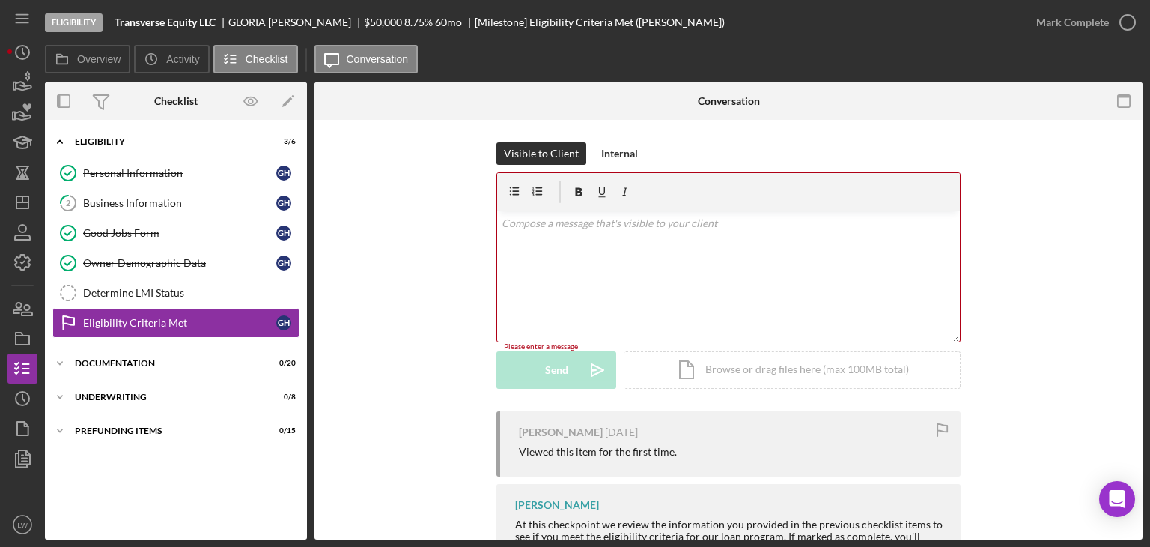
drag, startPoint x: 575, startPoint y: 258, endPoint x: 967, endPoint y: 52, distance: 443.1
click at [967, 52] on div "Overview Icon/History Activity Checklist Icon/Message Conversation" at bounding box center [594, 60] width 1098 height 30
